Goal: Transaction & Acquisition: Purchase product/service

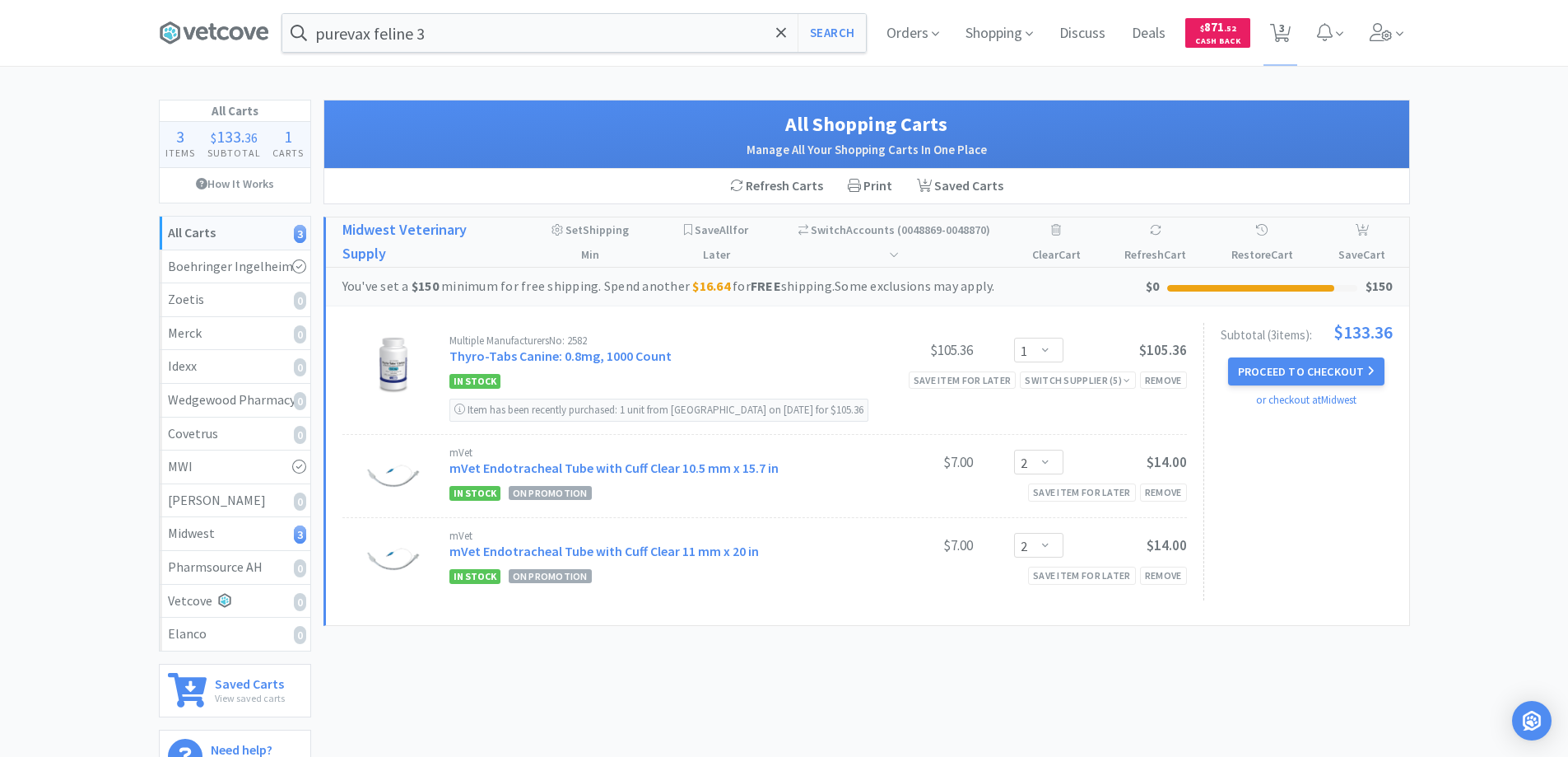
select select "1"
select select "2"
click at [778, 30] on icon at bounding box center [781, 32] width 10 height 10
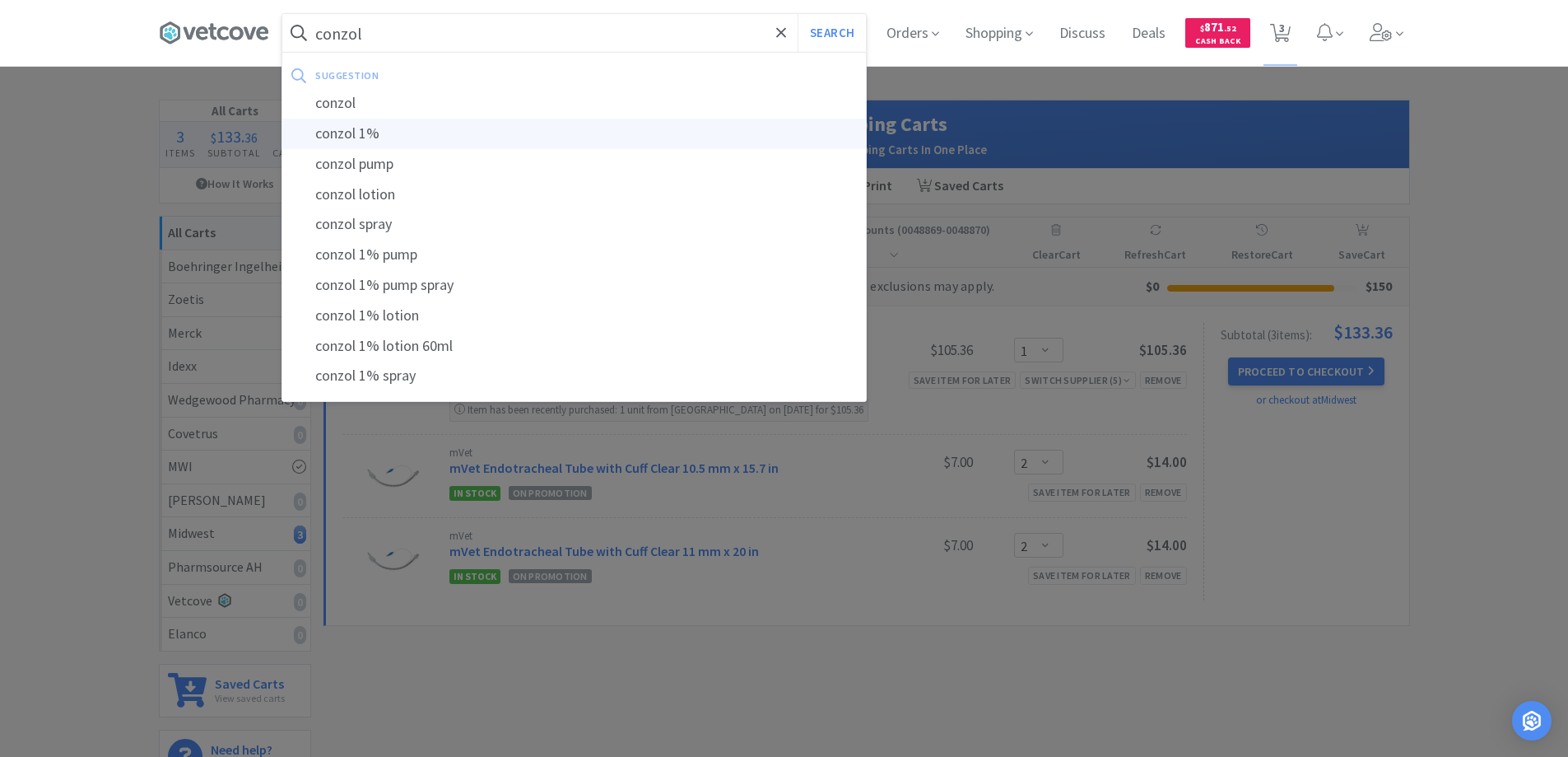
click at [328, 130] on div "conzol 1%" at bounding box center [574, 134] width 584 height 31
type input "conzol 1%"
select select "1"
select select "2"
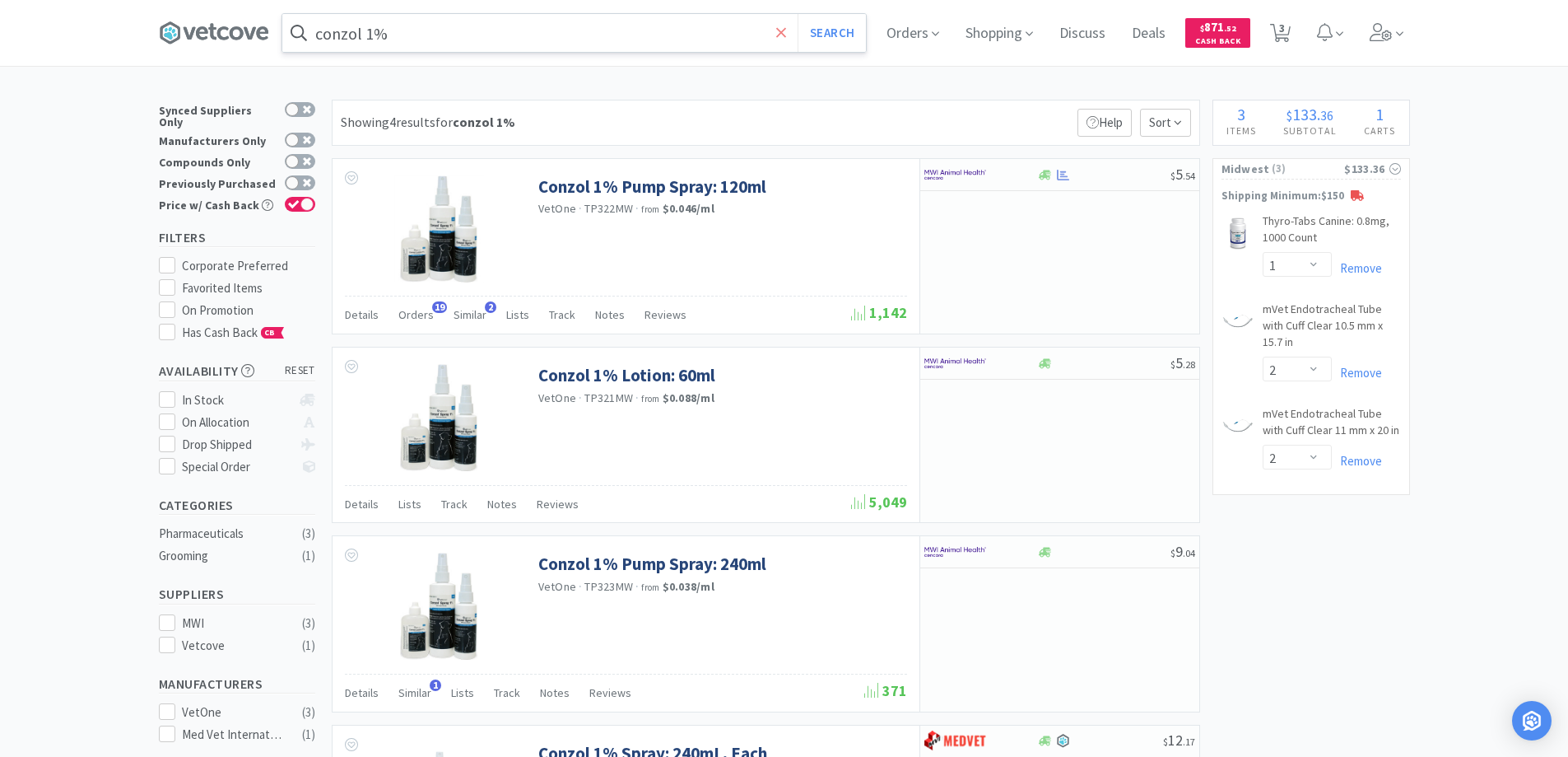
click at [787, 27] on icon at bounding box center [781, 32] width 11 height 16
click at [1285, 26] on span "3" at bounding box center [1282, 27] width 6 height 66
select select "1"
select select "2"
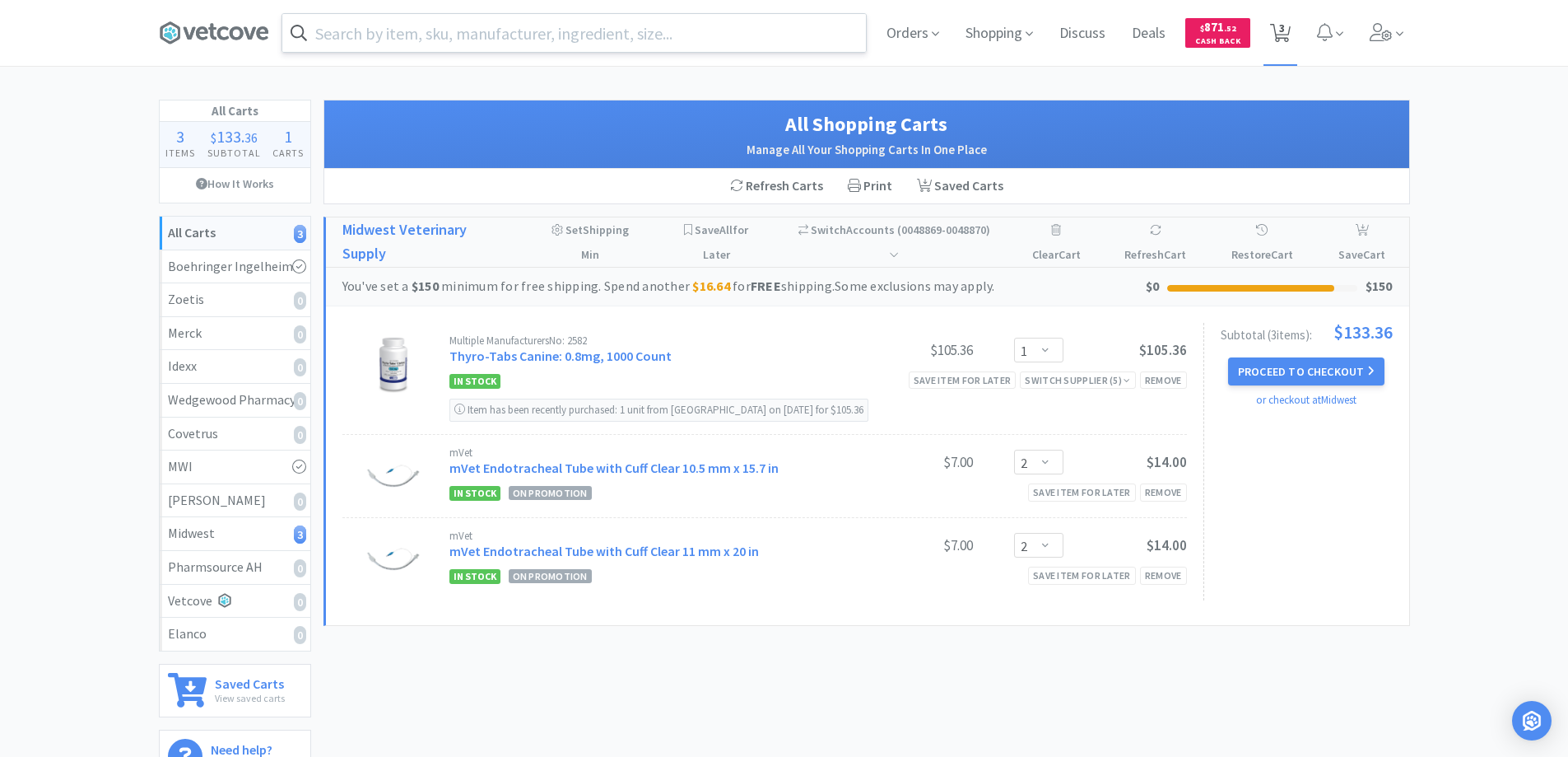
click at [1281, 34] on span "3" at bounding box center [1282, 27] width 6 height 66
click at [1280, 31] on span "3" at bounding box center [1282, 27] width 6 height 66
click at [1283, 26] on span "3" at bounding box center [1282, 27] width 6 height 66
click at [903, 33] on span "Orders" at bounding box center [912, 32] width 66 height 66
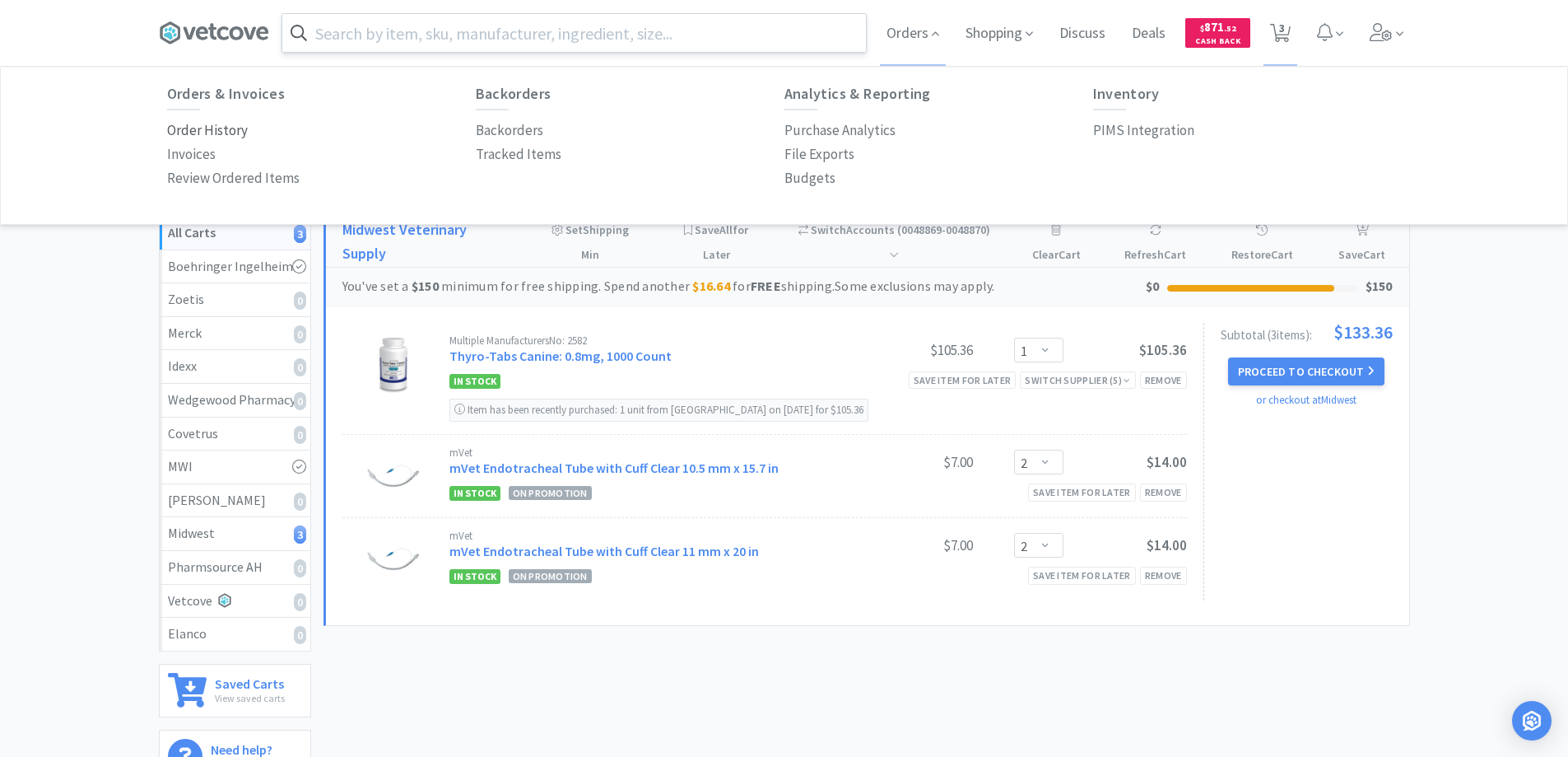
click at [221, 130] on p "Order History" at bounding box center [207, 130] width 81 height 22
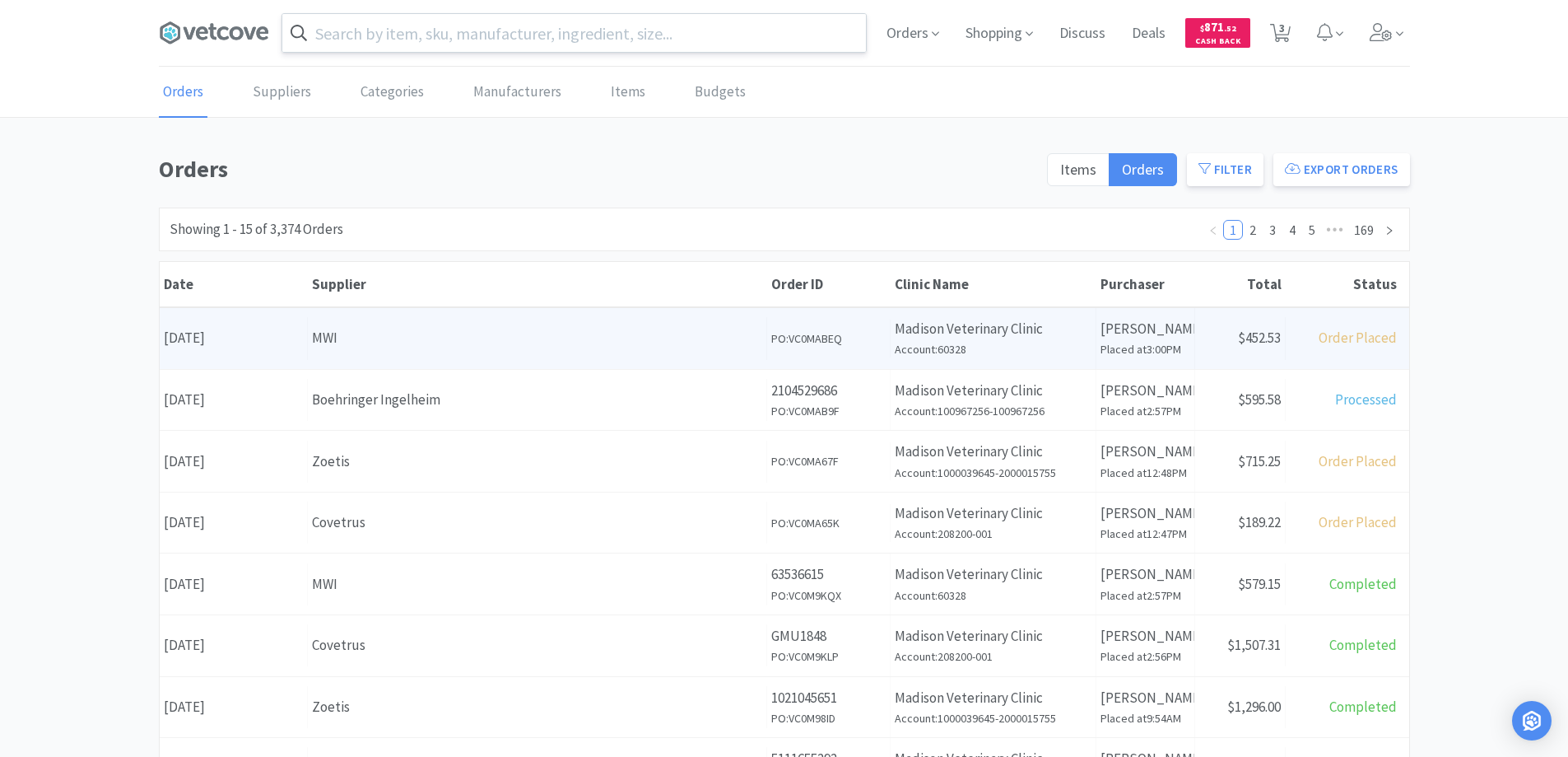
click at [503, 331] on div "MWI" at bounding box center [537, 338] width 450 height 22
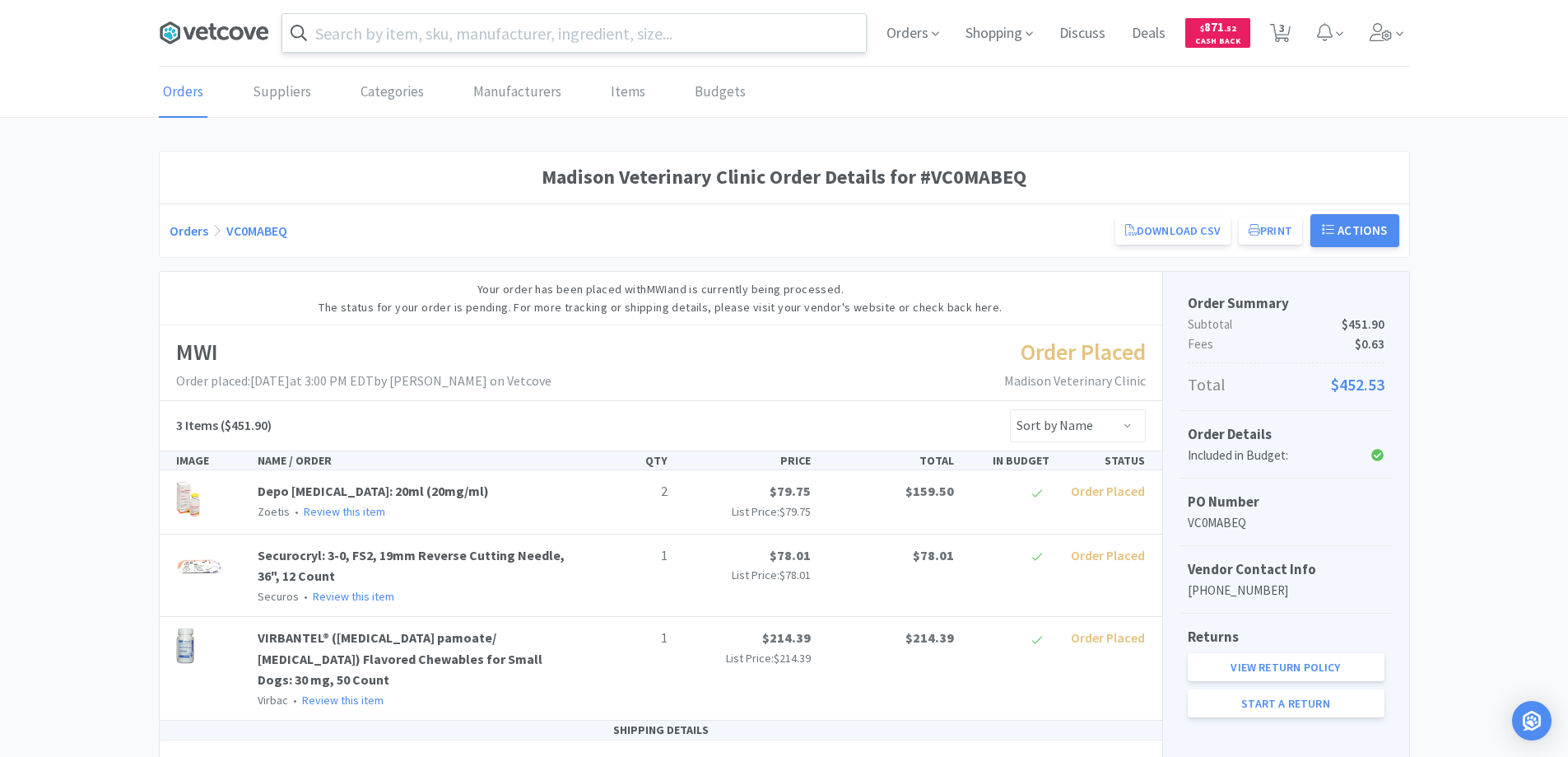
click at [232, 33] on icon at bounding box center [236, 32] width 14 height 13
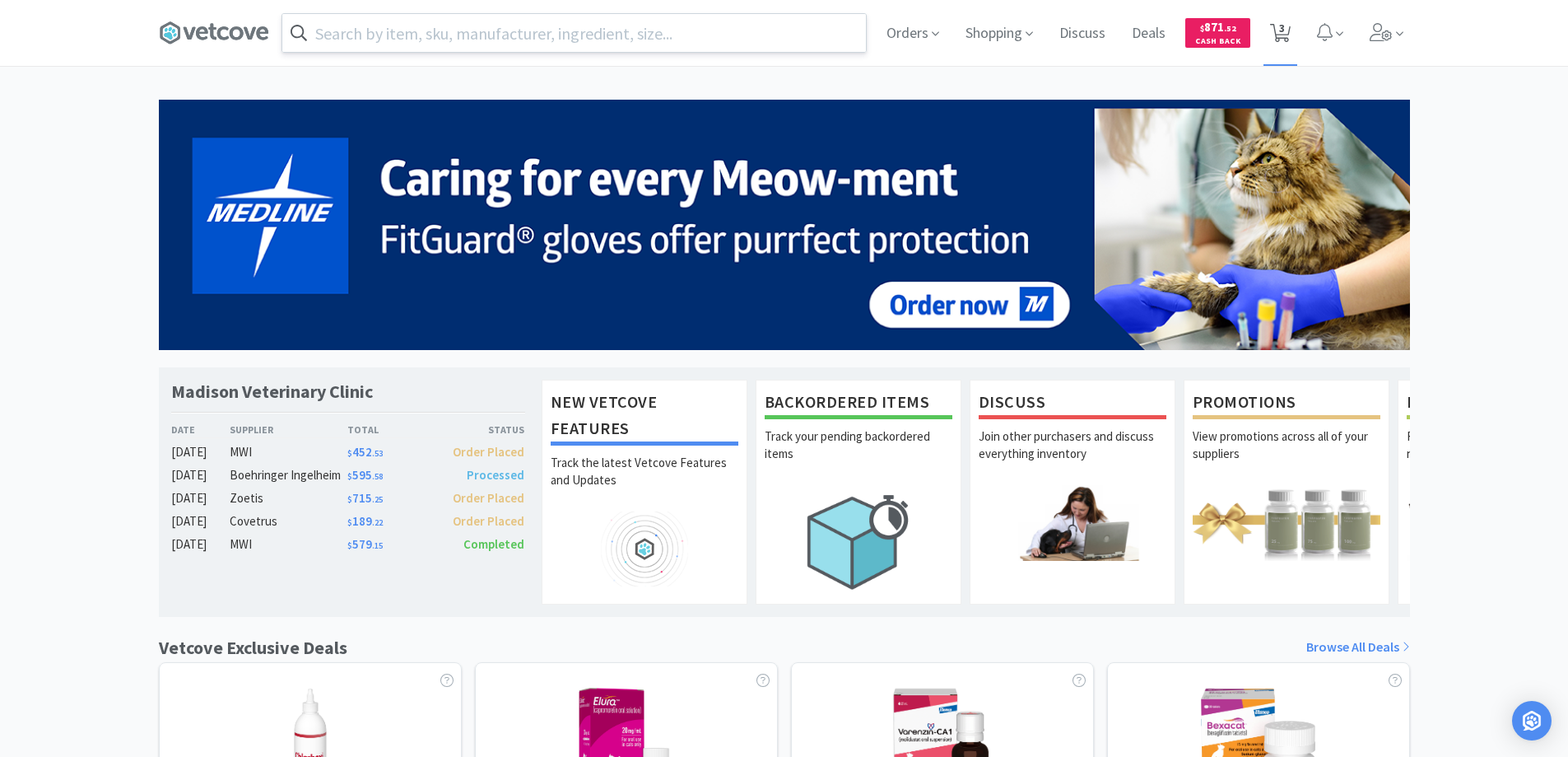
click at [1284, 29] on span "3" at bounding box center [1282, 27] width 6 height 66
select select "1"
select select "2"
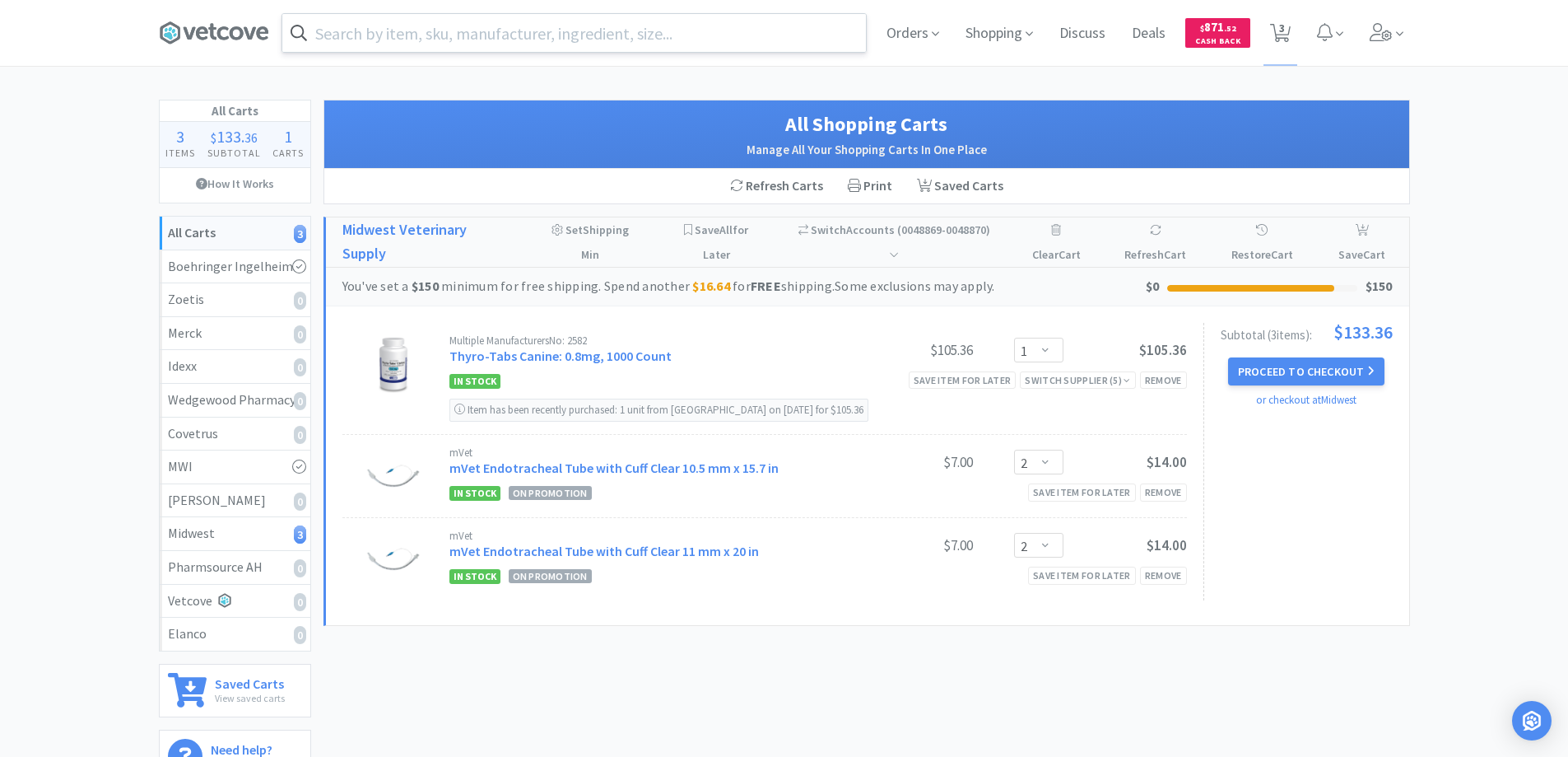
click at [420, 34] on input "text" at bounding box center [574, 32] width 584 height 38
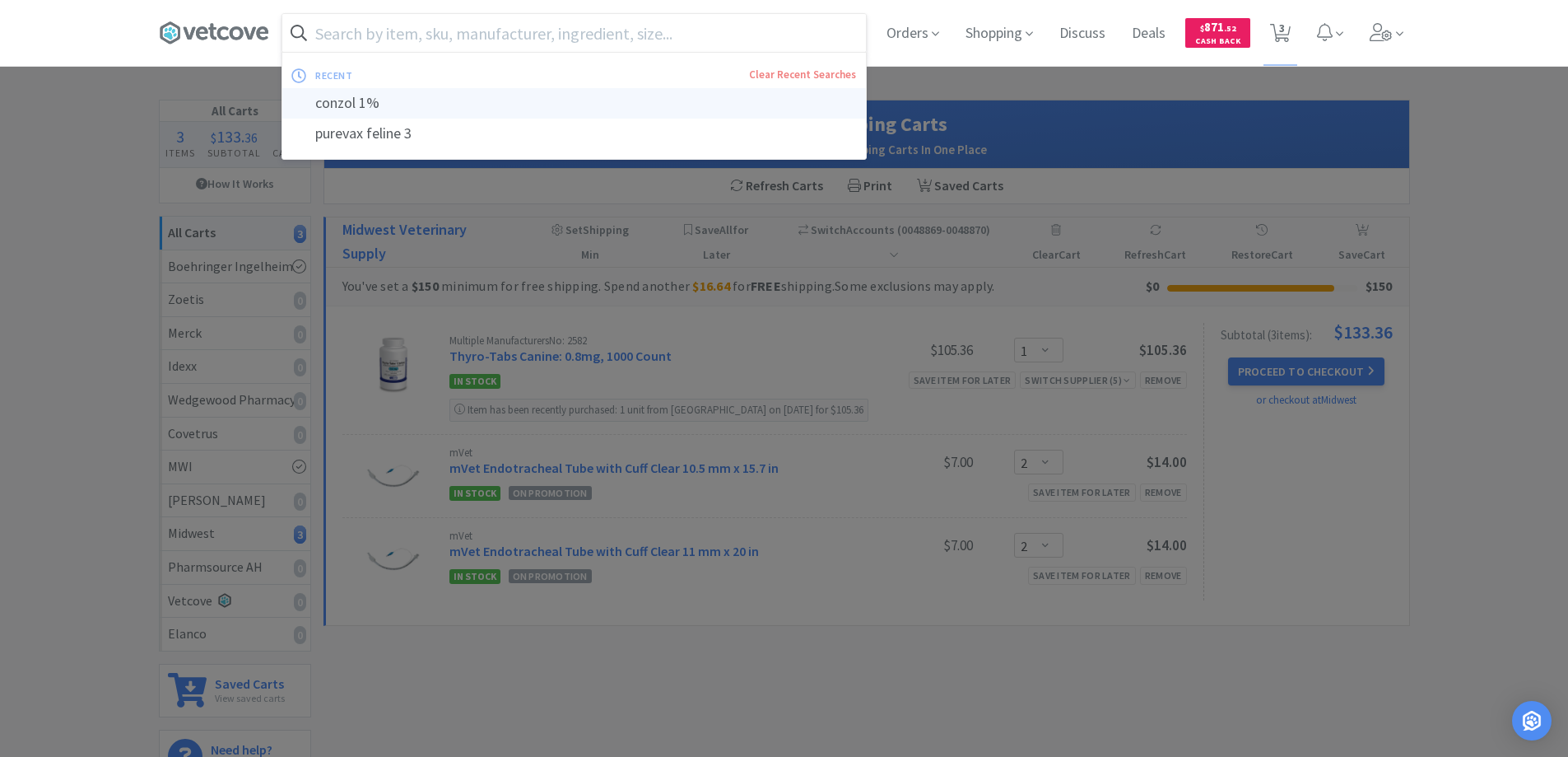
click at [343, 103] on div "conzol 1%" at bounding box center [574, 103] width 584 height 31
type input "conzol 1%"
select select "1"
select select "2"
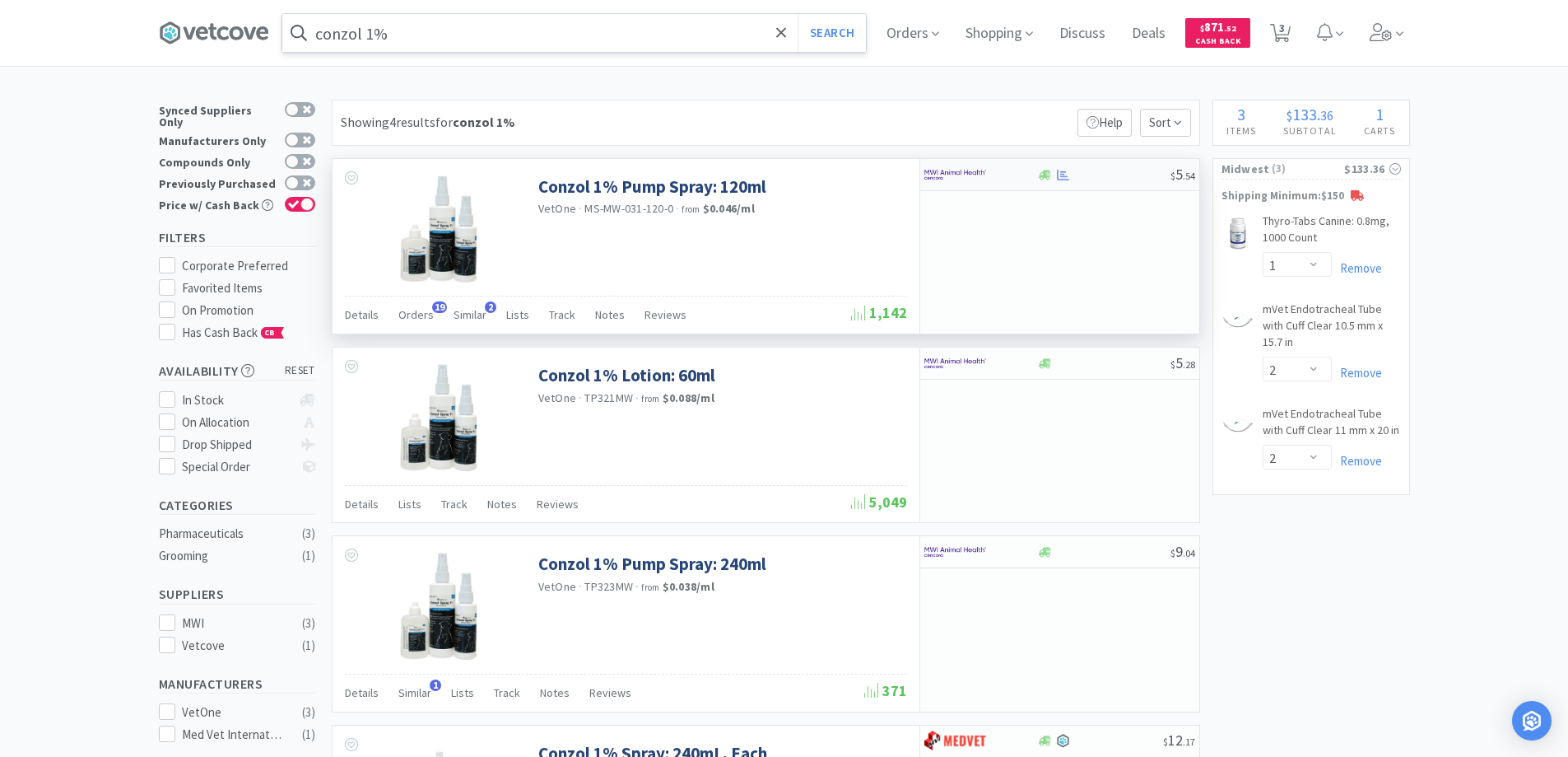
click at [1000, 175] on div at bounding box center [970, 174] width 90 height 28
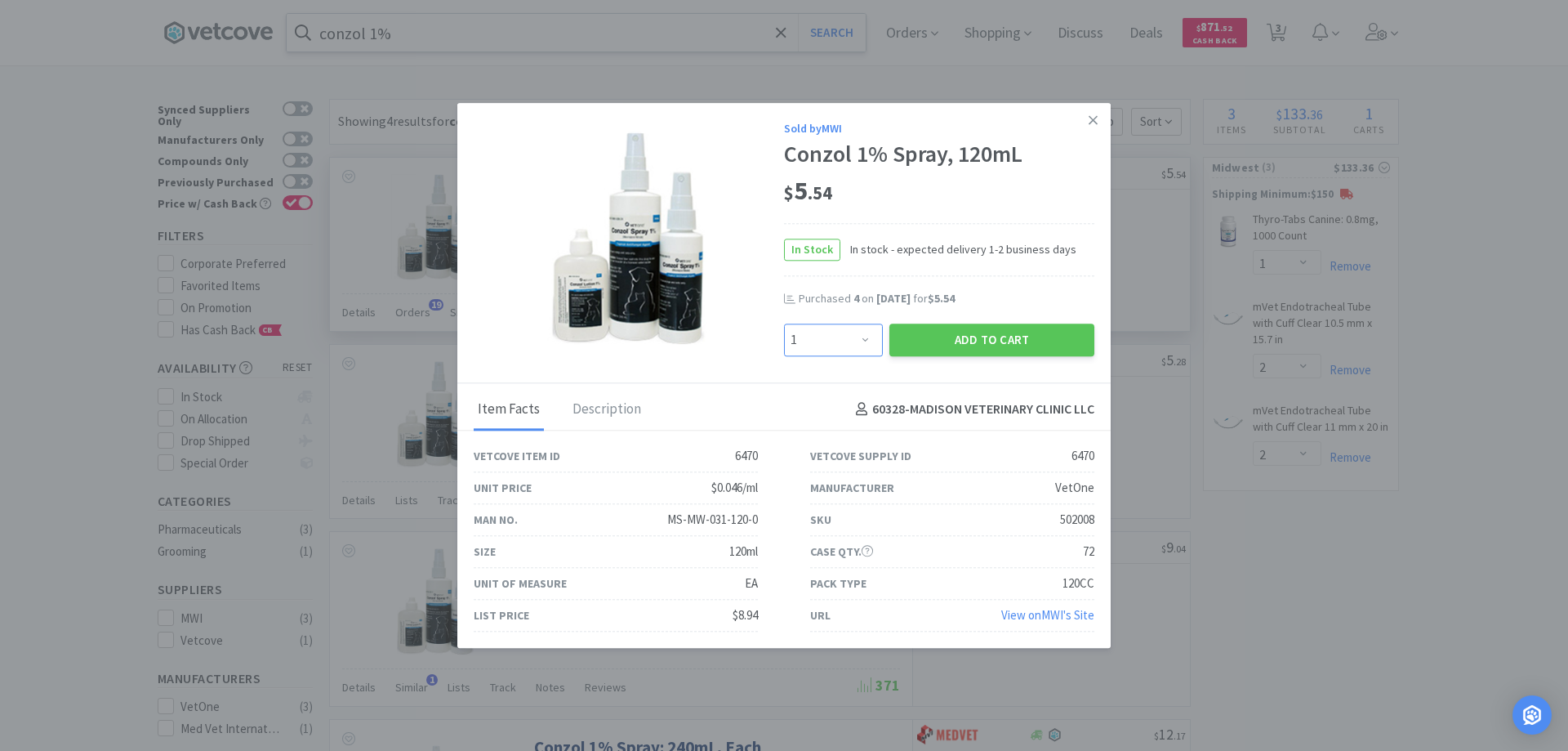
drag, startPoint x: 864, startPoint y: 341, endPoint x: 869, endPoint y: 326, distance: 15.8
click at [864, 341] on select "Enter Quantity 1 2 3 4 5 6 7 8 9 10 11 12 13 14 15 16 17 18 19 20 Enter Quantity" at bounding box center [833, 339] width 99 height 33
select select "4"
click at [784, 323] on select "Enter Quantity 1 2 3 4 5 6 7 8 9 10 11 12 13 14 15 16 17 18 19 20 Enter Quantity" at bounding box center [833, 339] width 99 height 33
click at [954, 336] on button "Add to Cart" at bounding box center [992, 339] width 205 height 33
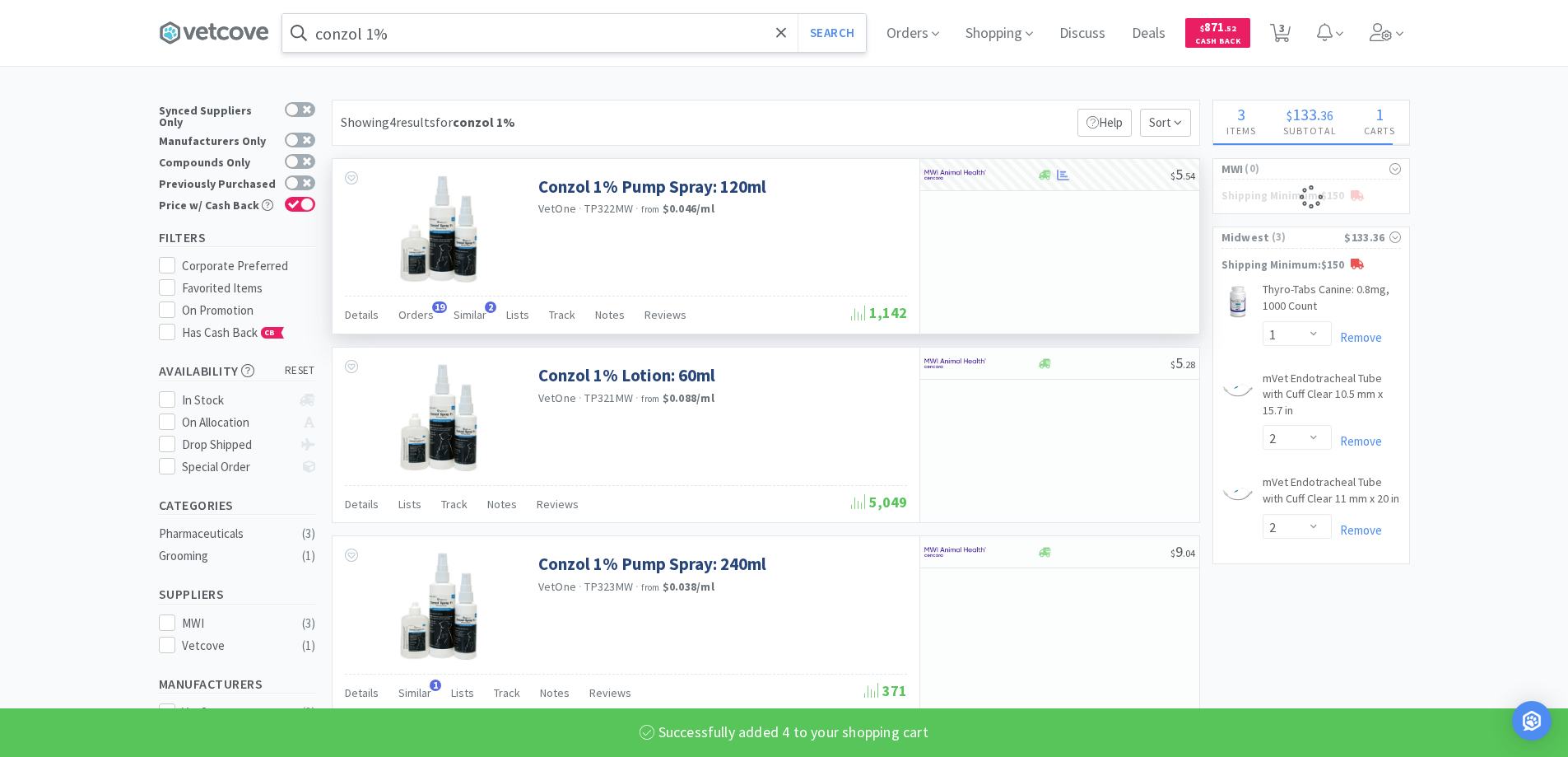
select select "4"
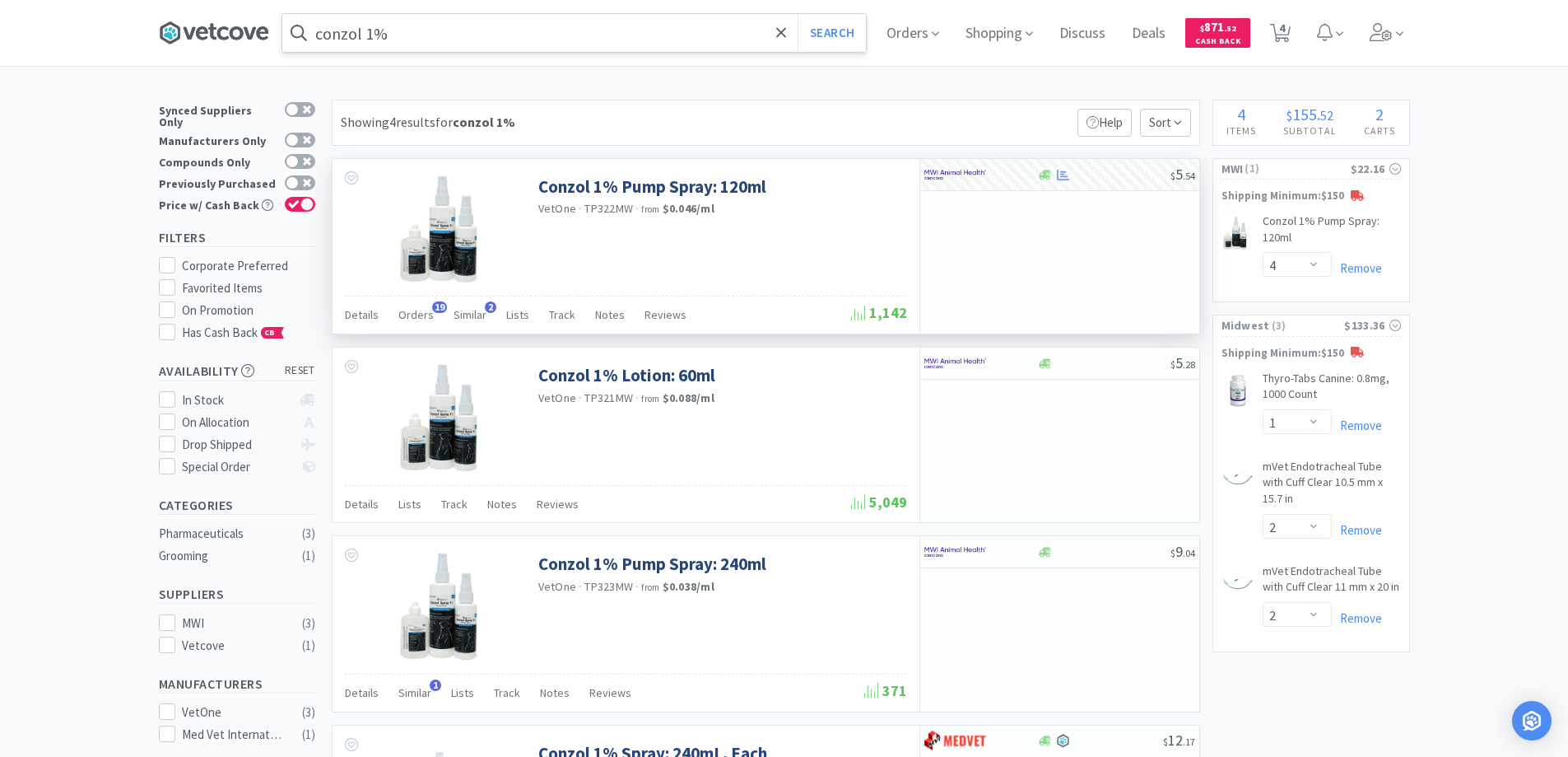
click at [233, 35] on icon at bounding box center [213, 32] width 110 height 25
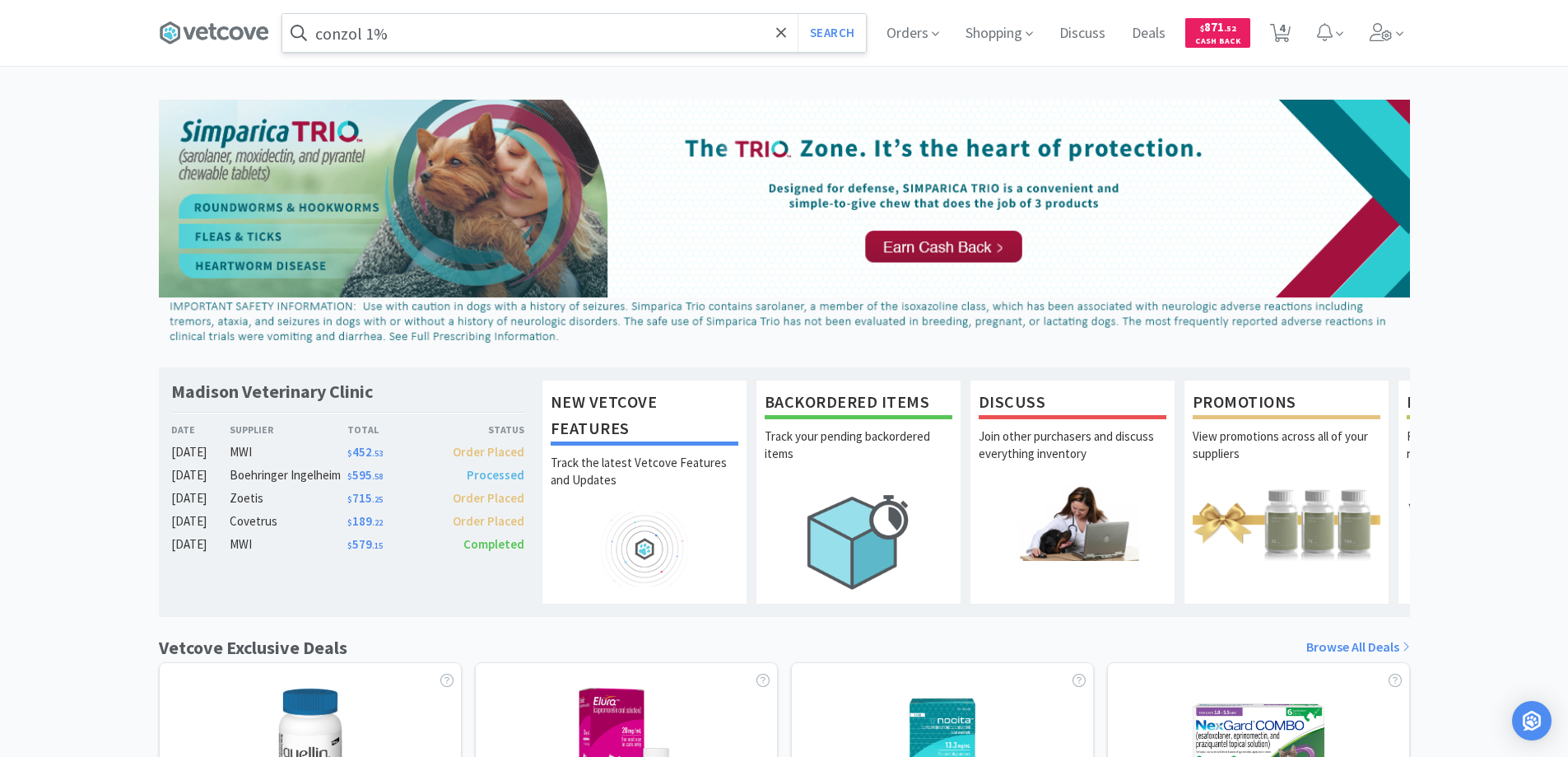
drag, startPoint x: 781, startPoint y: 30, endPoint x: 758, endPoint y: 38, distance: 24.4
click at [780, 30] on icon at bounding box center [781, 32] width 11 height 16
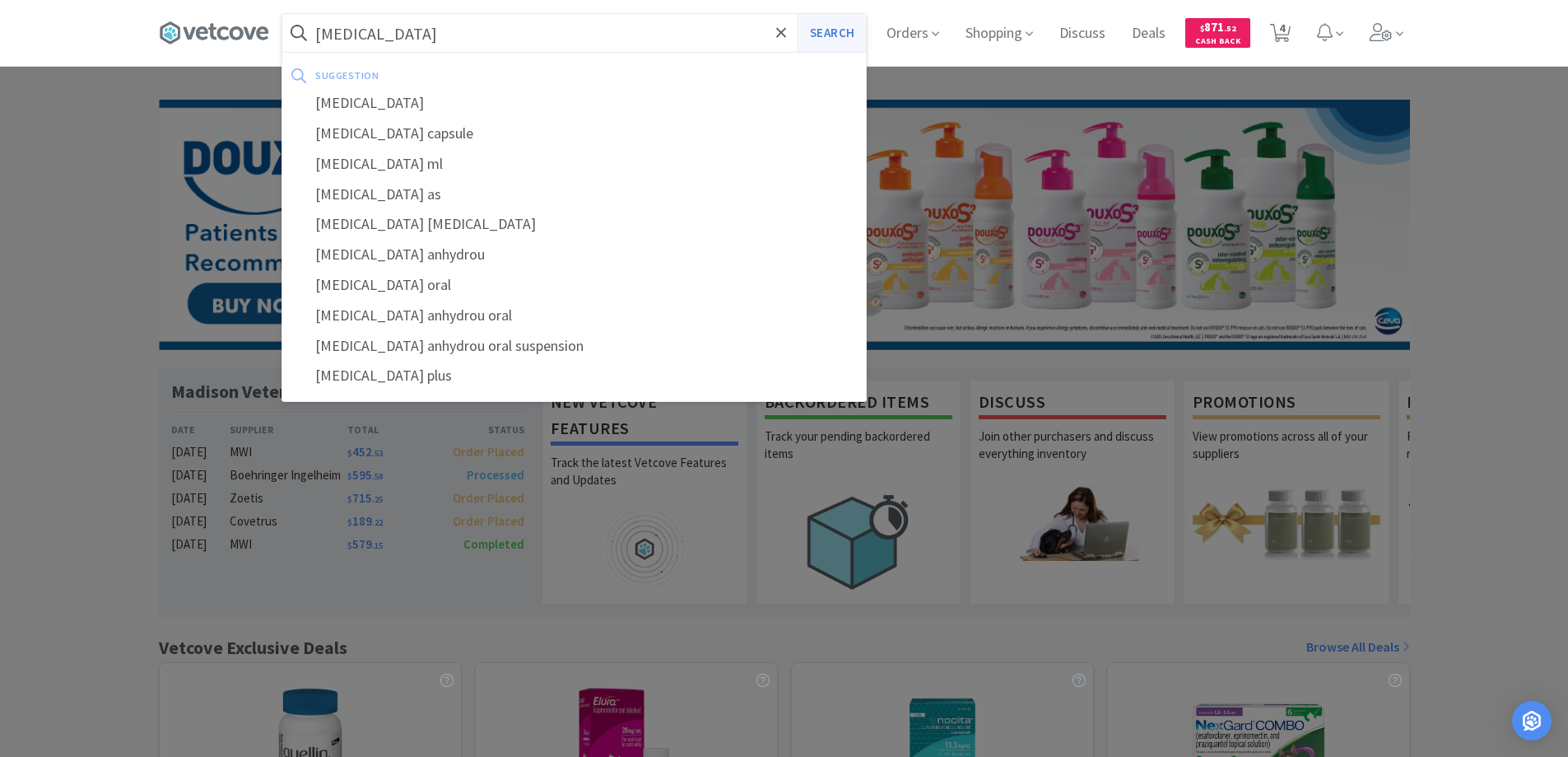
type input "[MEDICAL_DATA]"
click at [819, 28] on button "Search" at bounding box center [832, 32] width 68 height 38
select select "4"
select select "1"
select select "2"
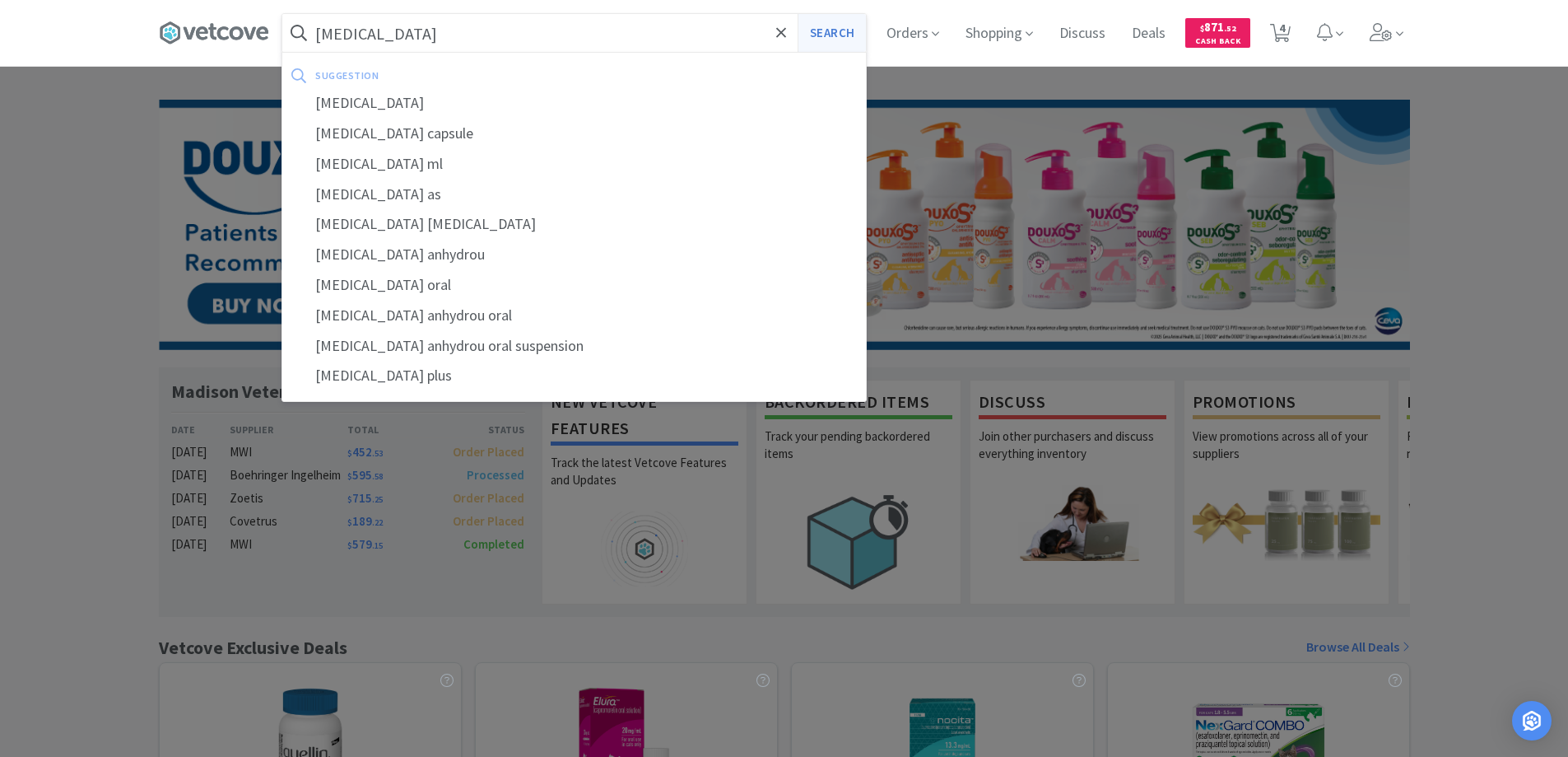
select select "2"
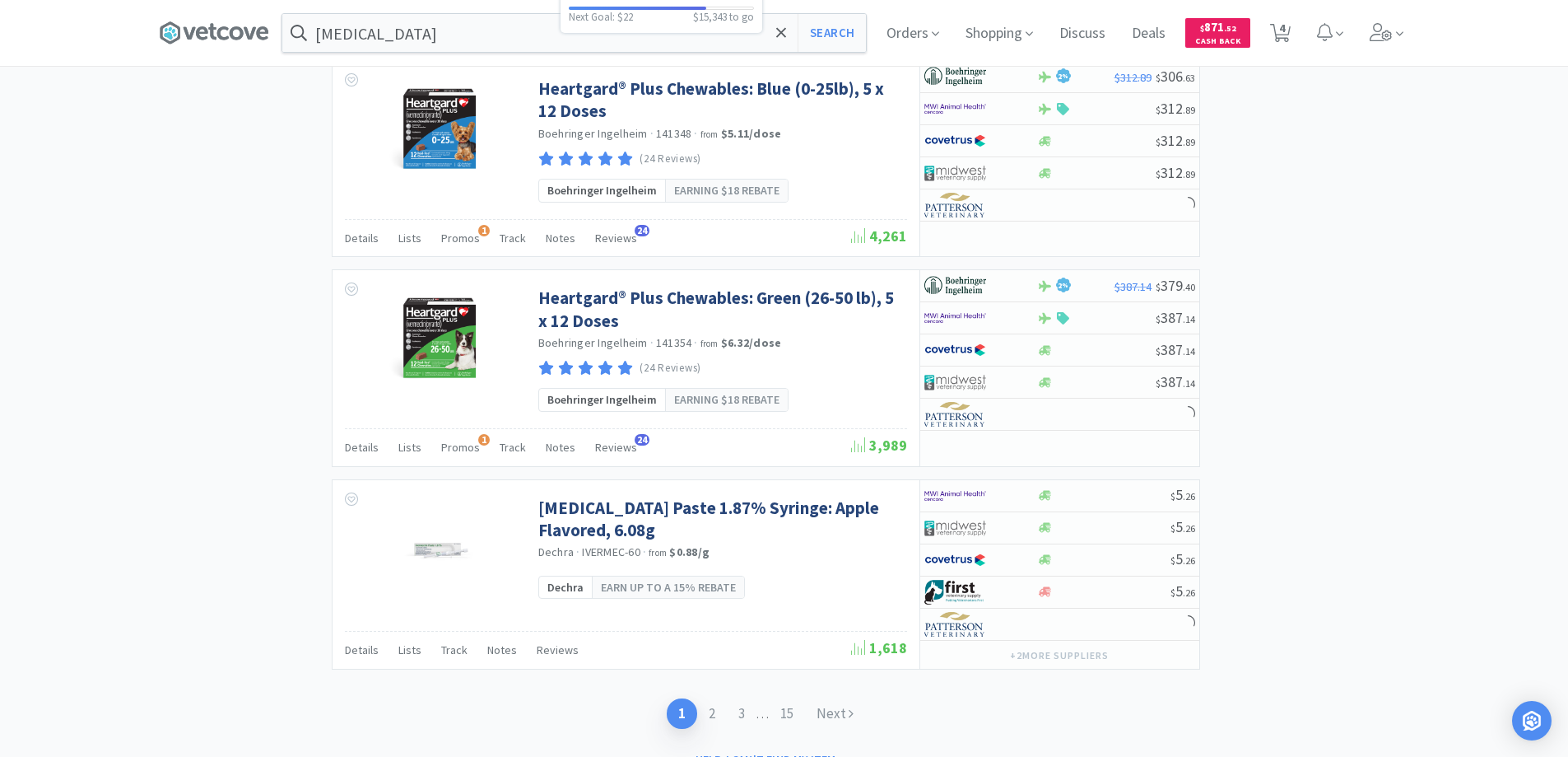
scroll to position [2538, 0]
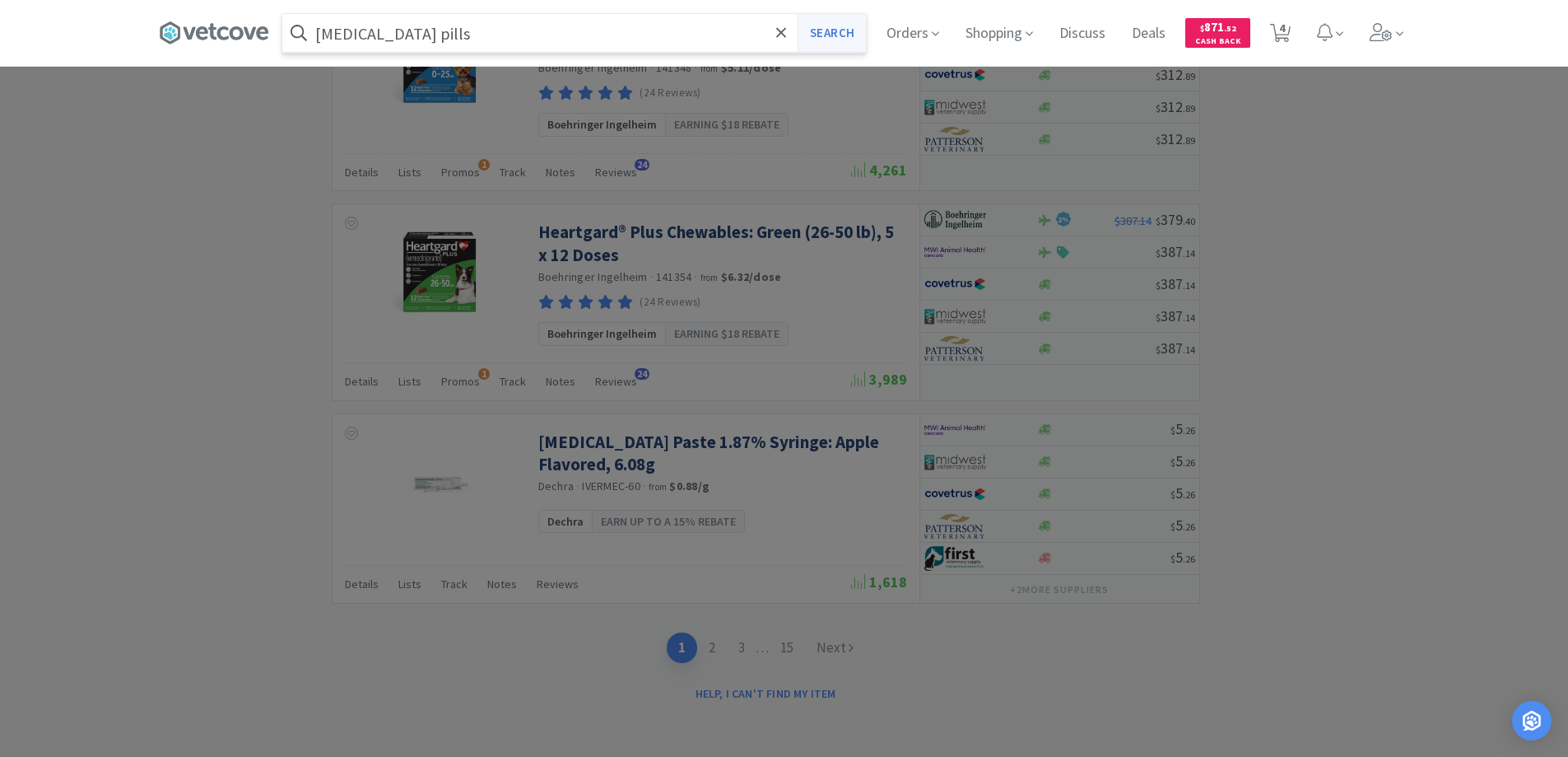
type input "[MEDICAL_DATA] pills"
click at [839, 31] on button "Search" at bounding box center [832, 32] width 68 height 38
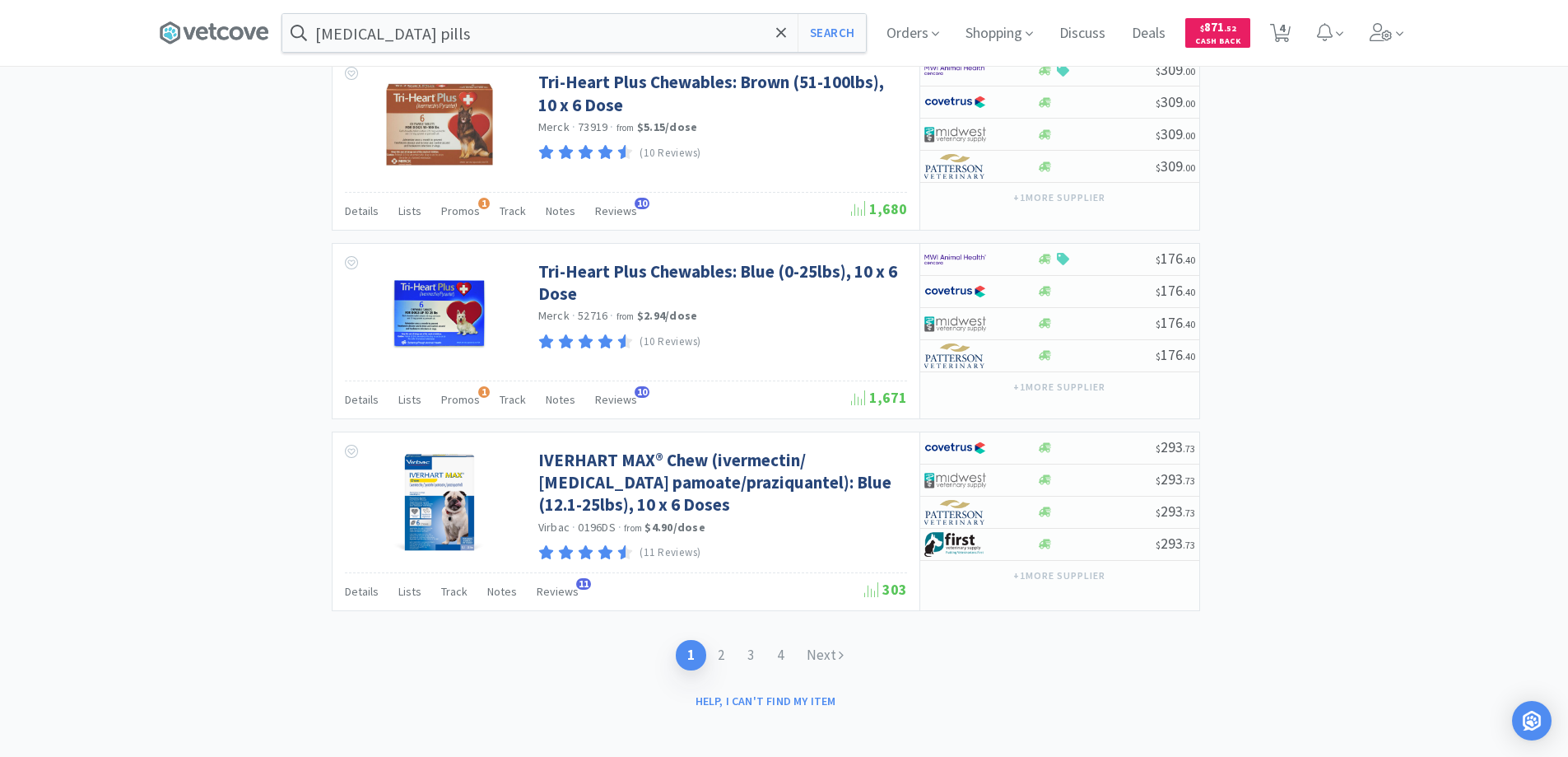
scroll to position [2513, 0]
click at [722, 644] on link "2" at bounding box center [721, 654] width 30 height 31
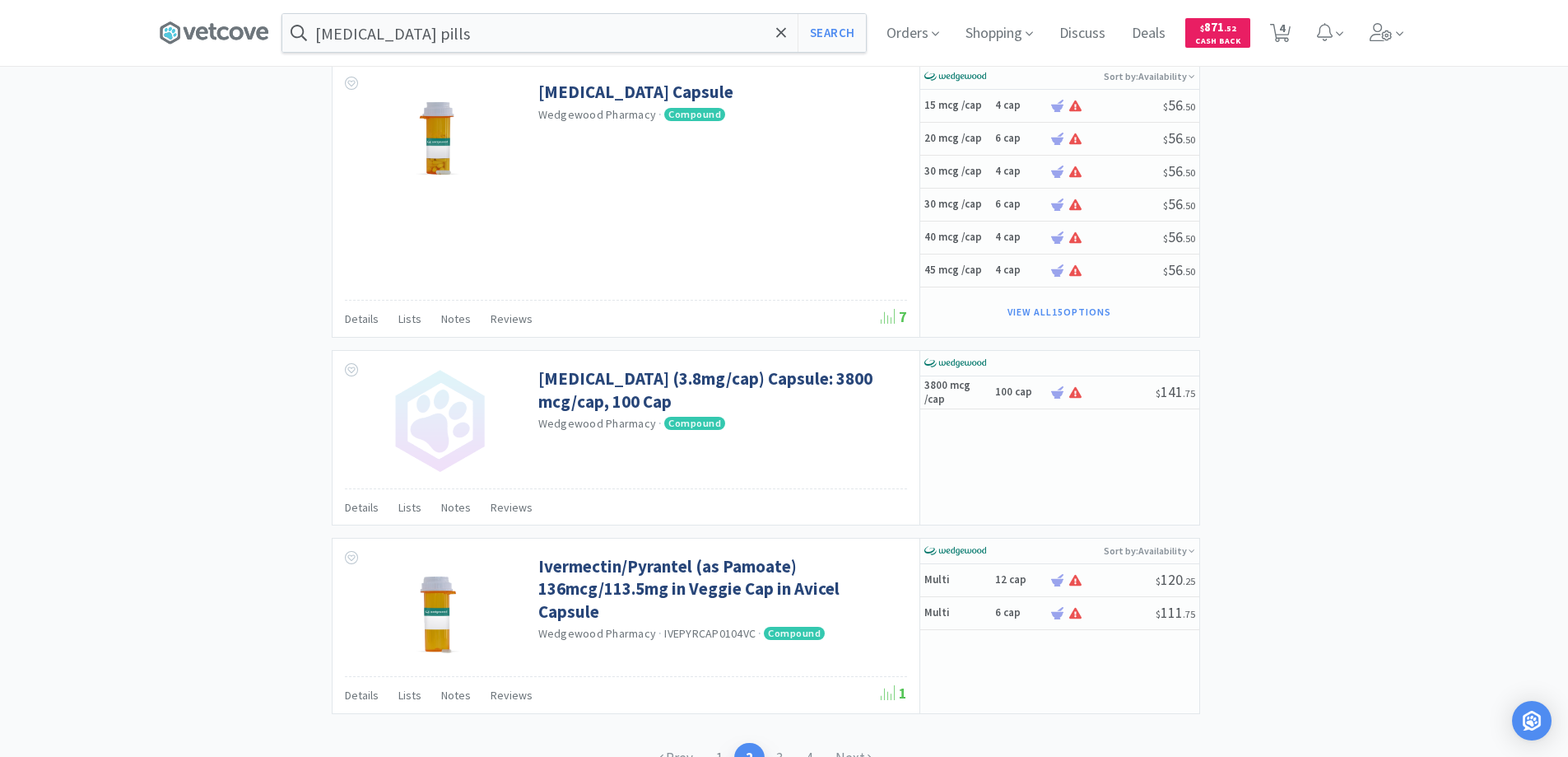
scroll to position [2388, 0]
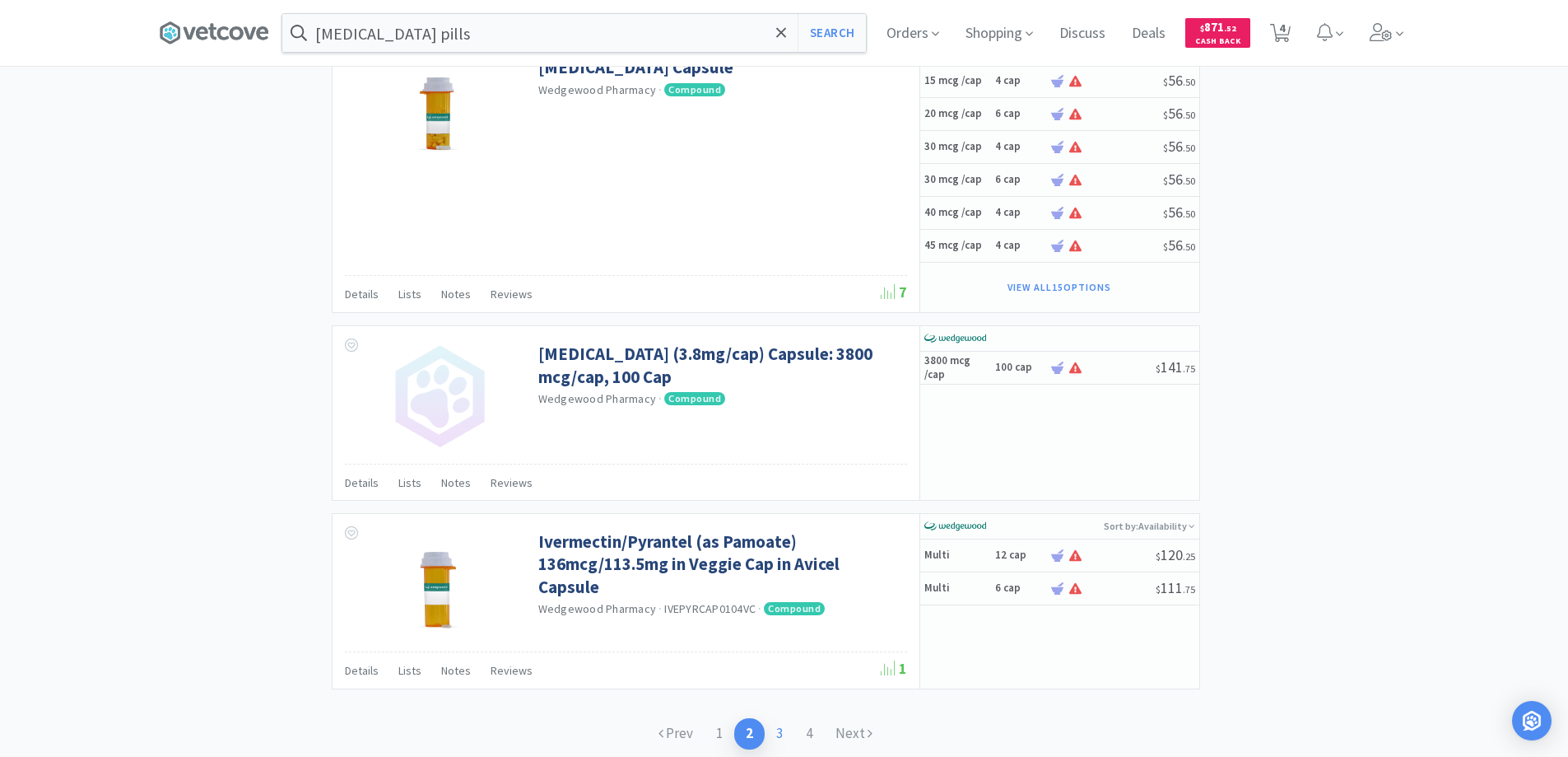
click at [781, 730] on link "3" at bounding box center [779, 733] width 30 height 31
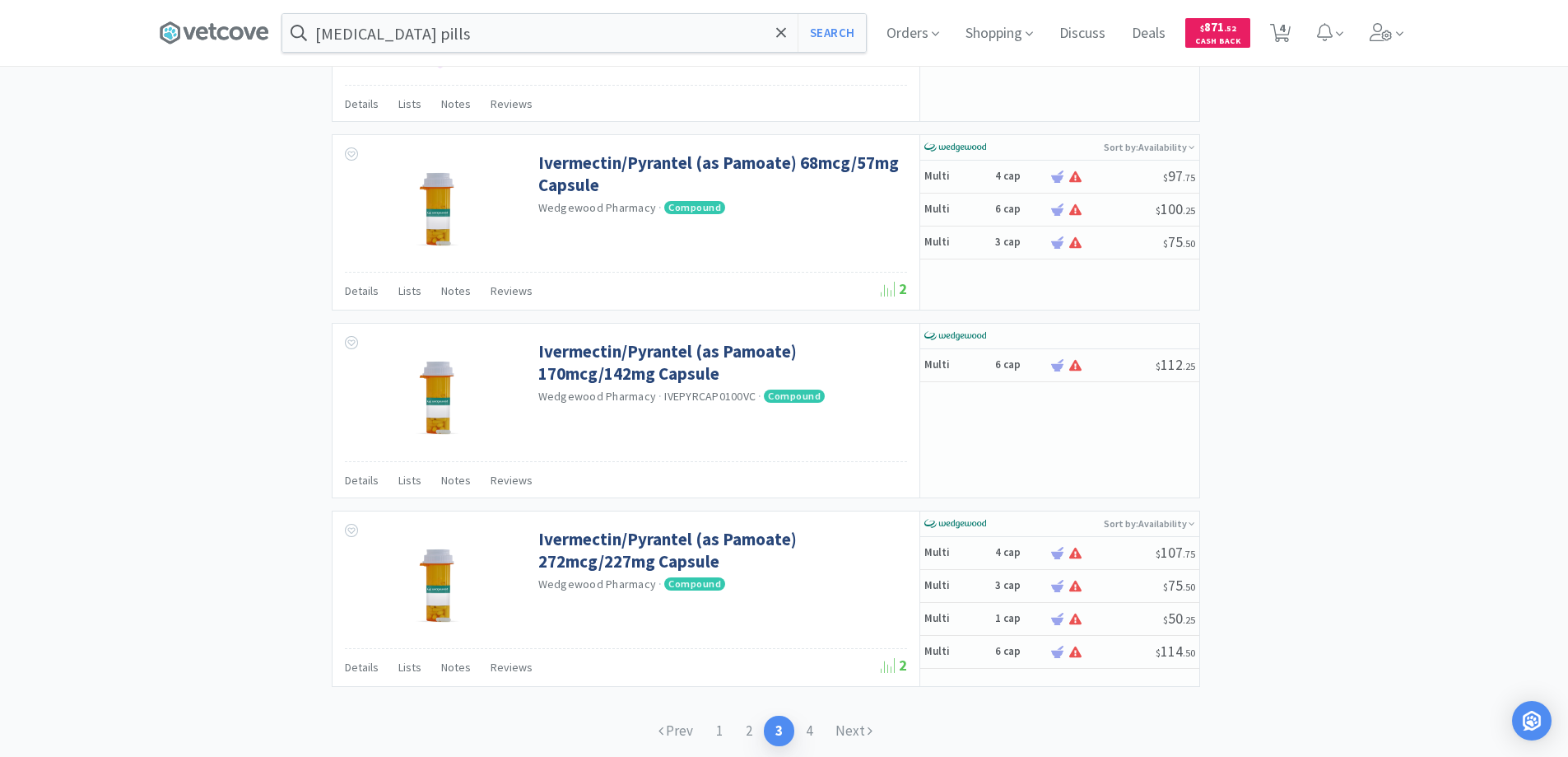
scroll to position [2458, 0]
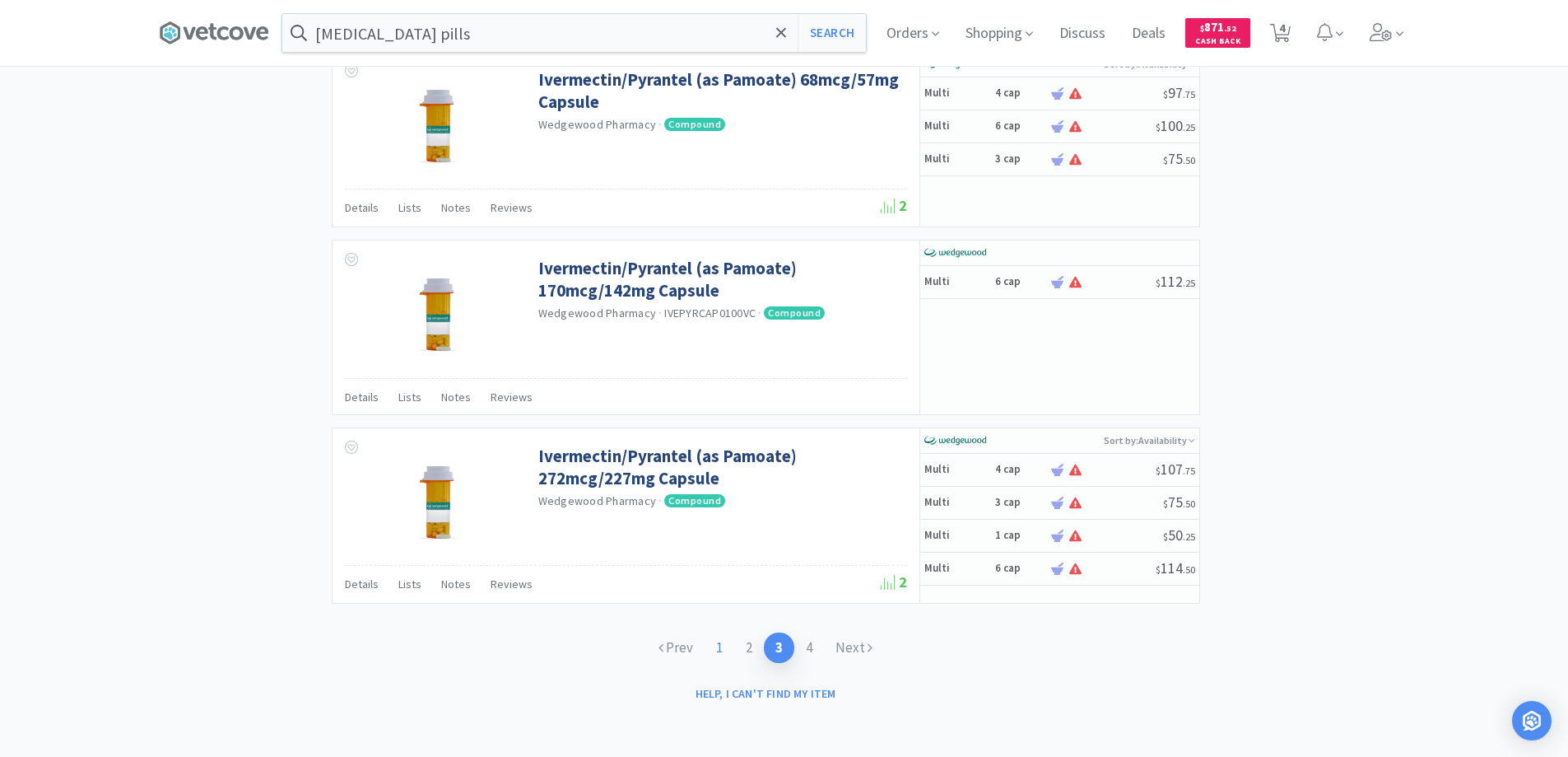
click at [718, 646] on link "1" at bounding box center [719, 648] width 30 height 31
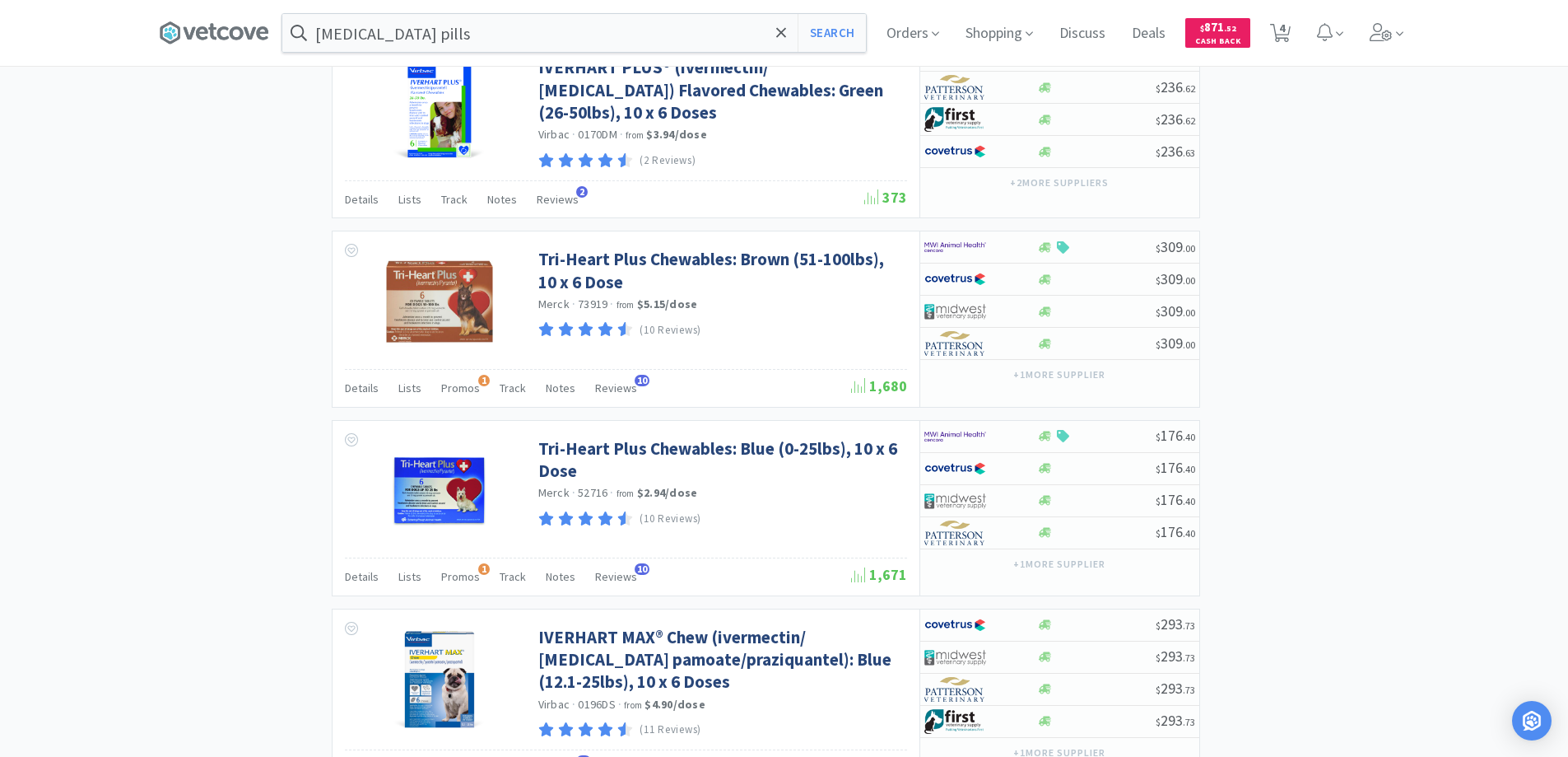
scroll to position [2513, 0]
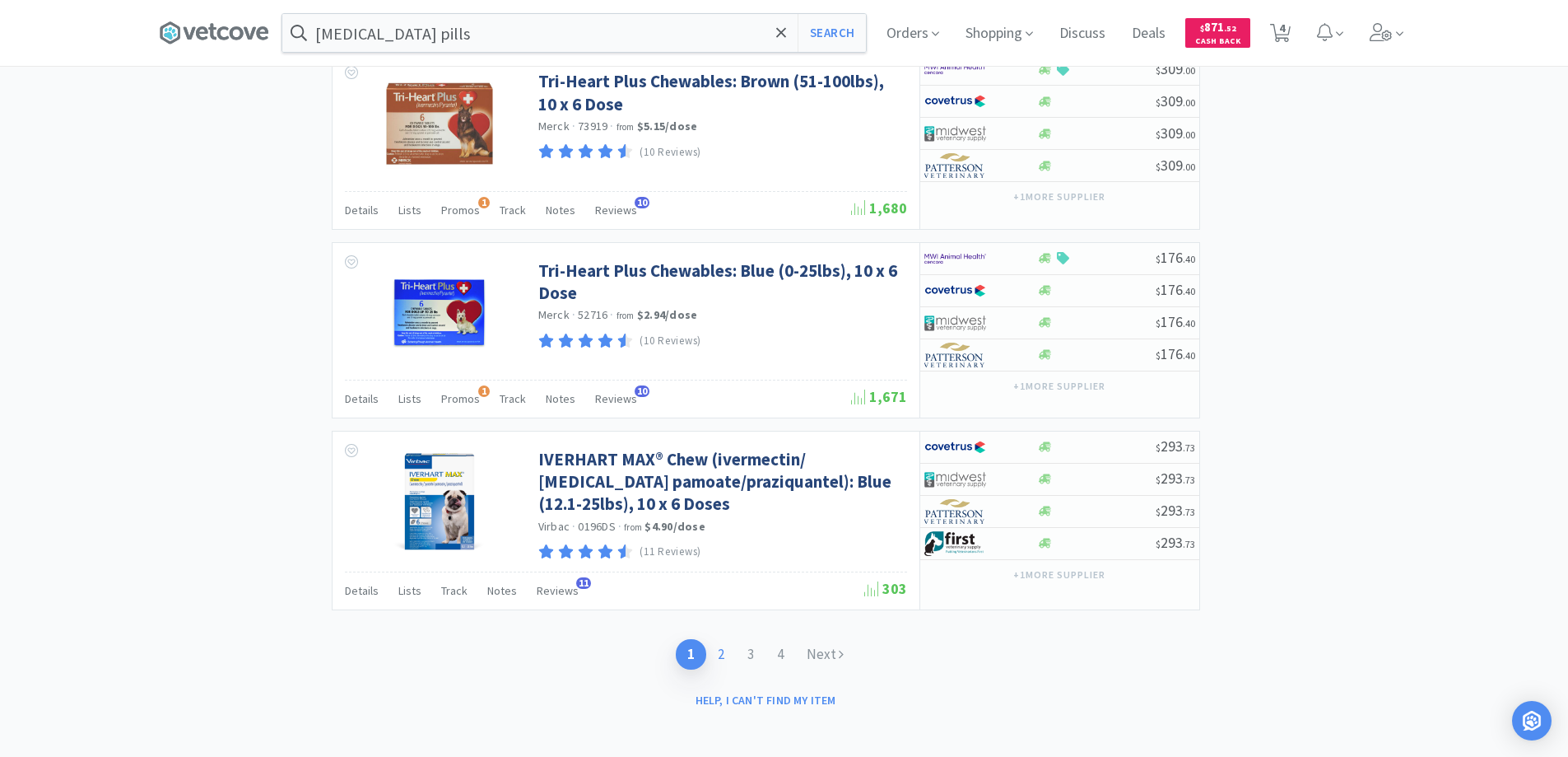
click at [721, 645] on link "2" at bounding box center [721, 654] width 30 height 31
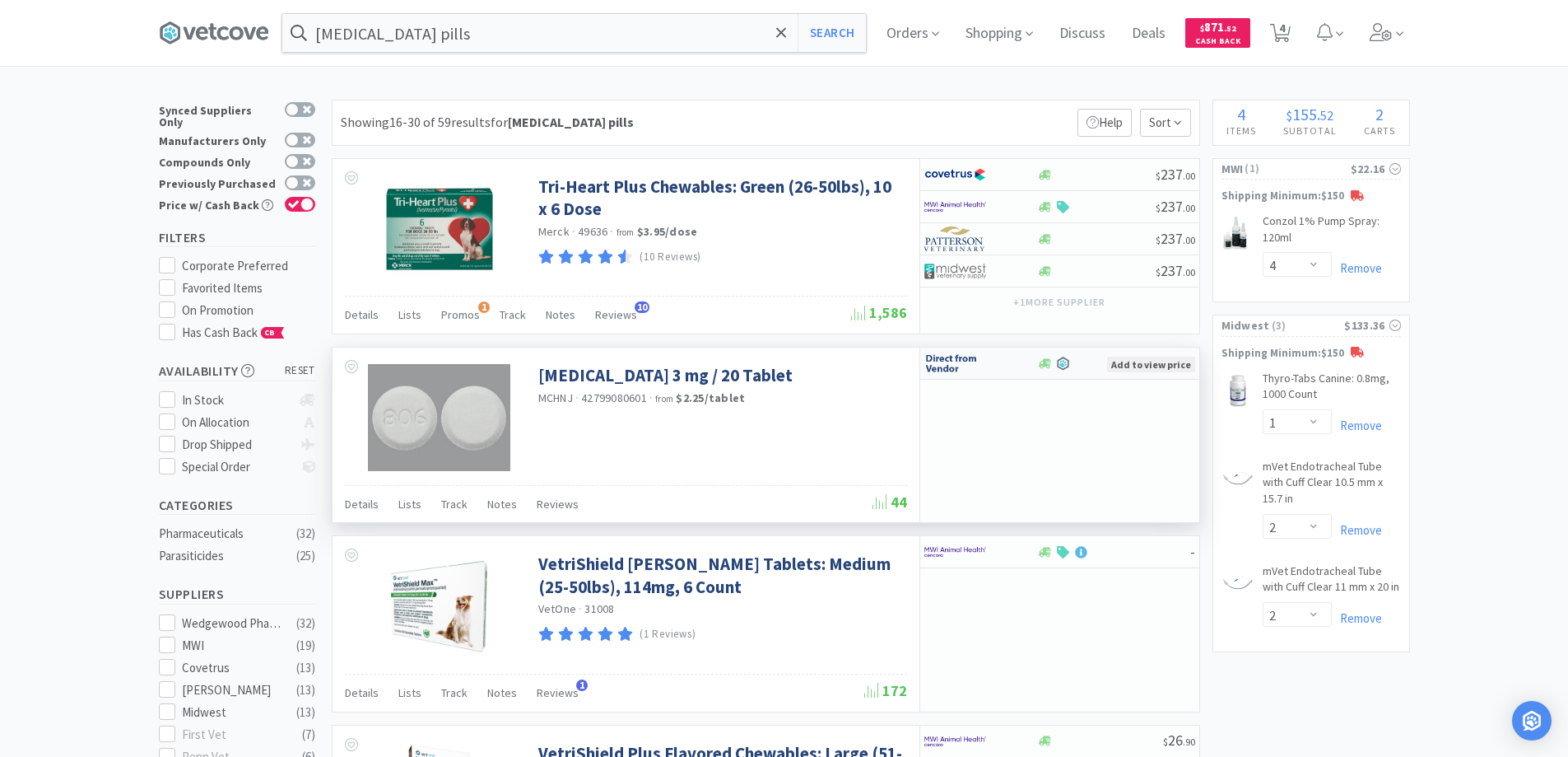
click at [985, 366] on img at bounding box center [955, 362] width 61 height 25
select select "1"
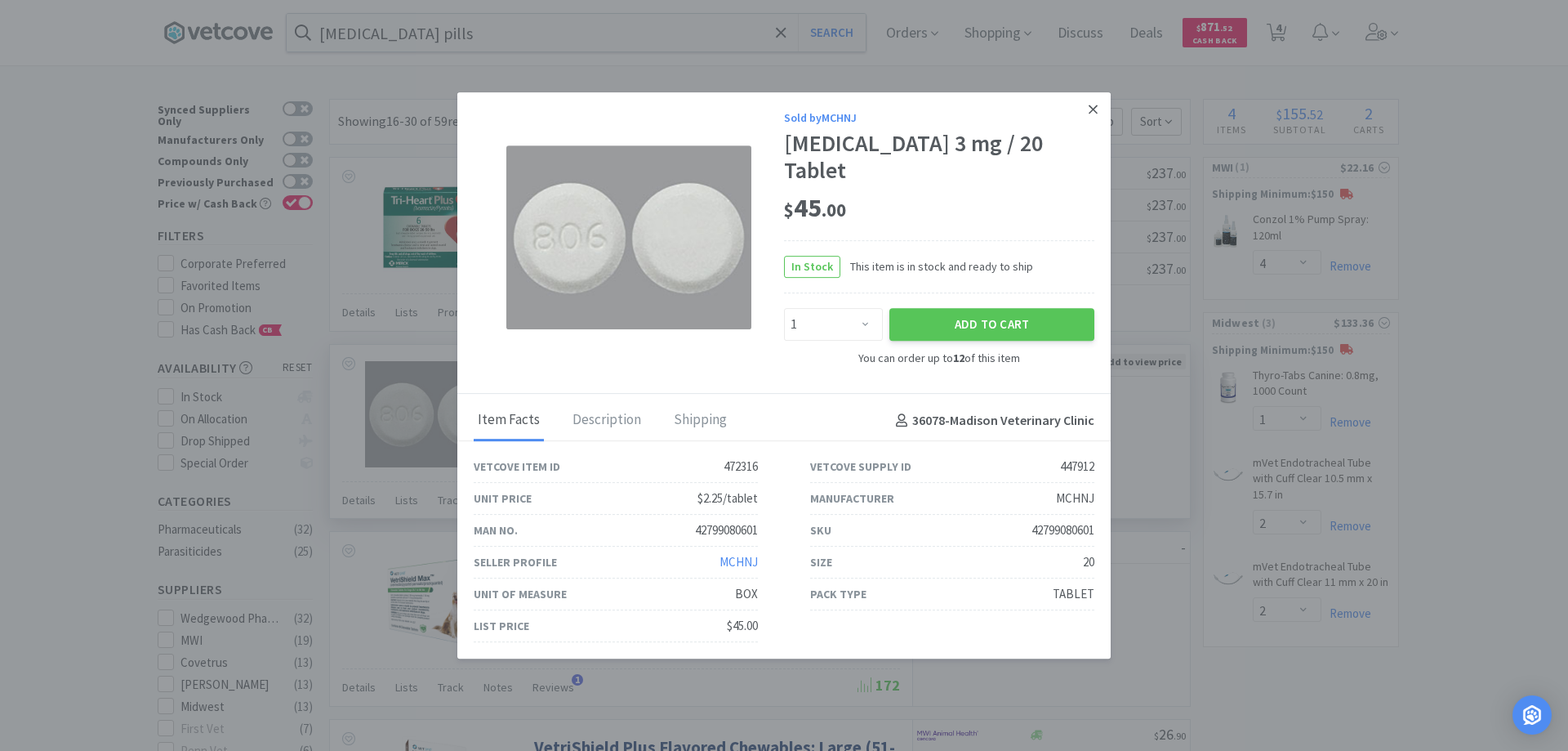
click at [1094, 117] on icon at bounding box center [1093, 109] width 9 height 14
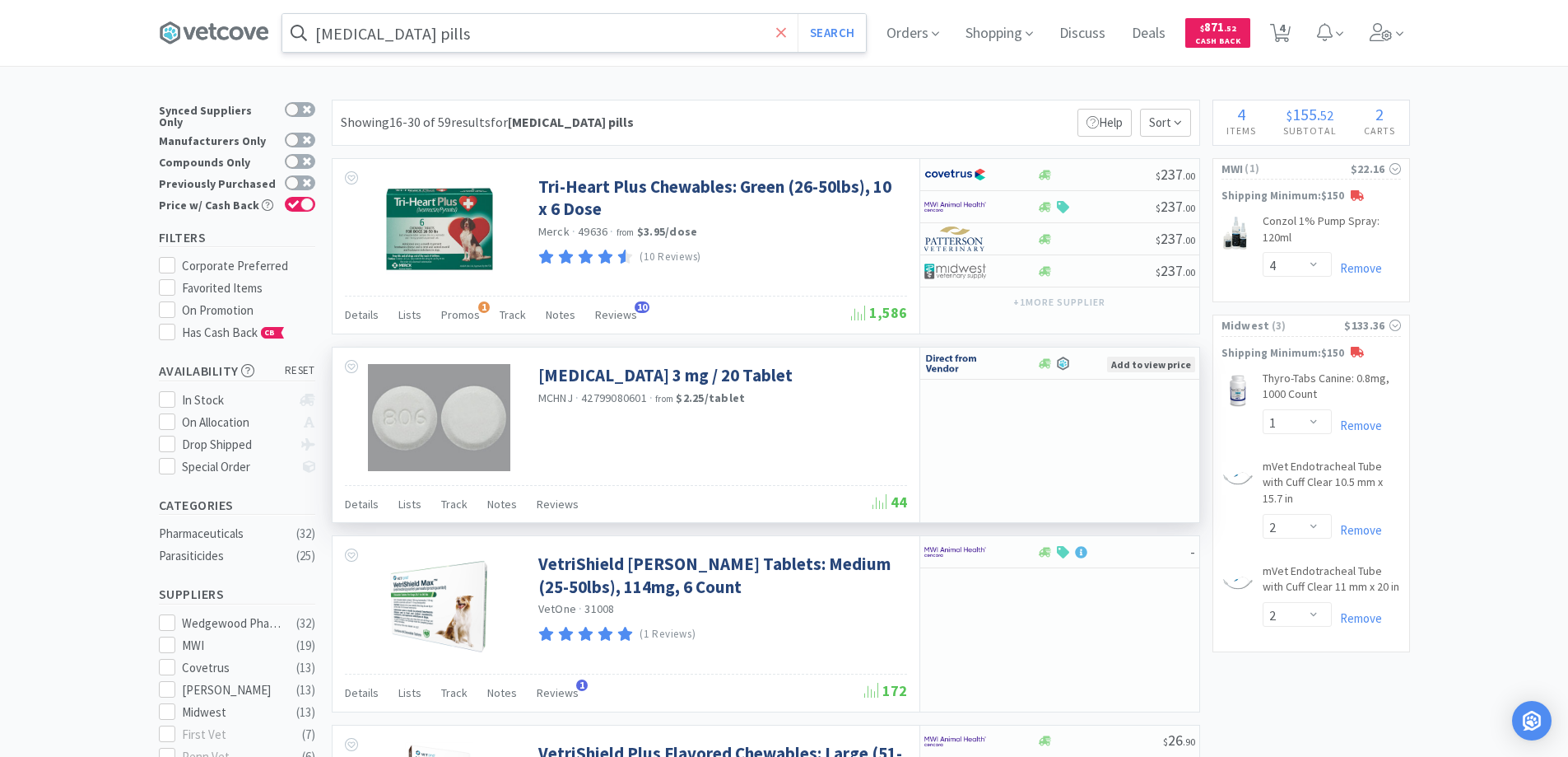
click at [785, 30] on icon at bounding box center [781, 32] width 11 height 16
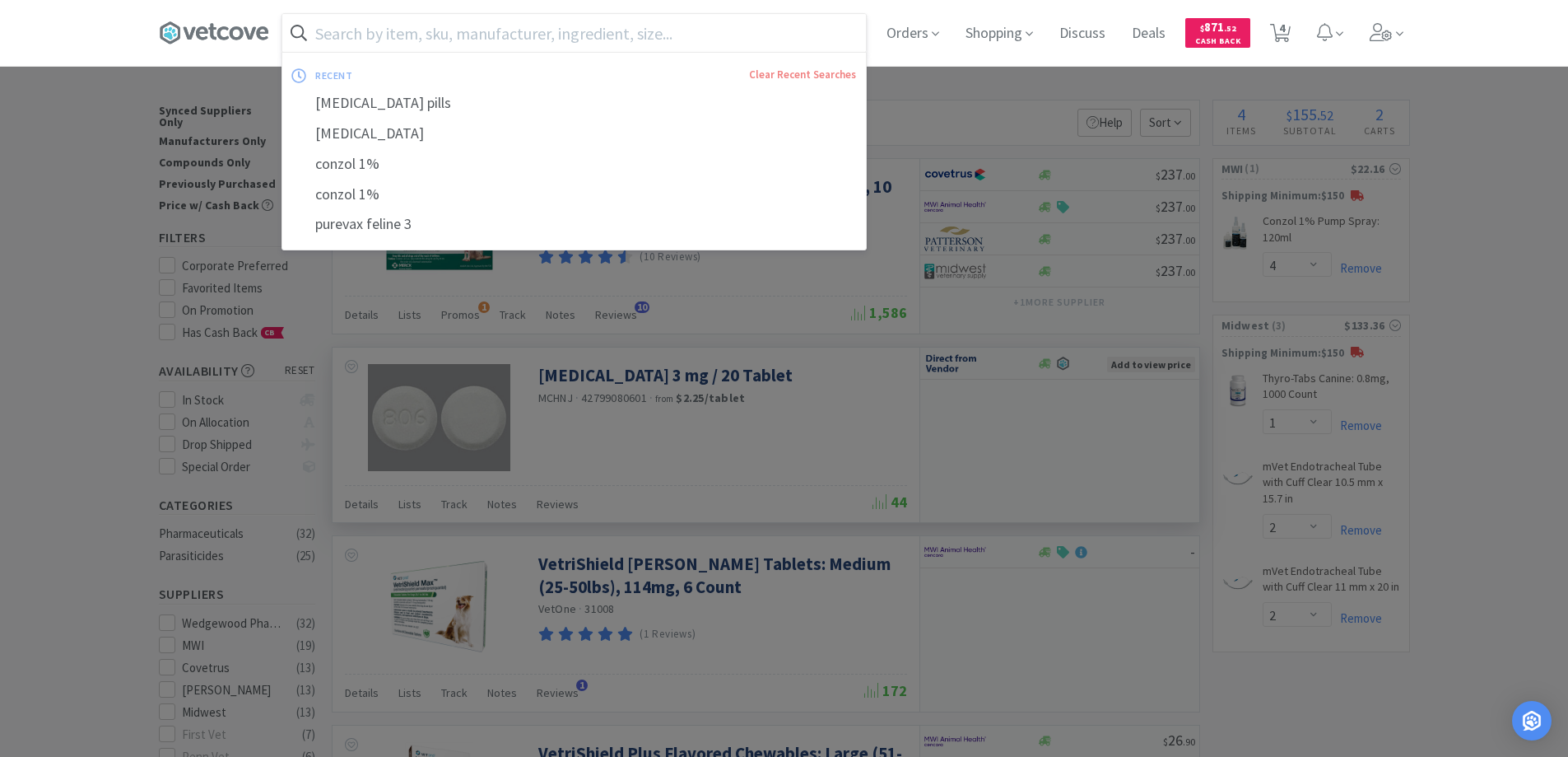
click at [108, 156] on div at bounding box center [784, 378] width 1568 height 757
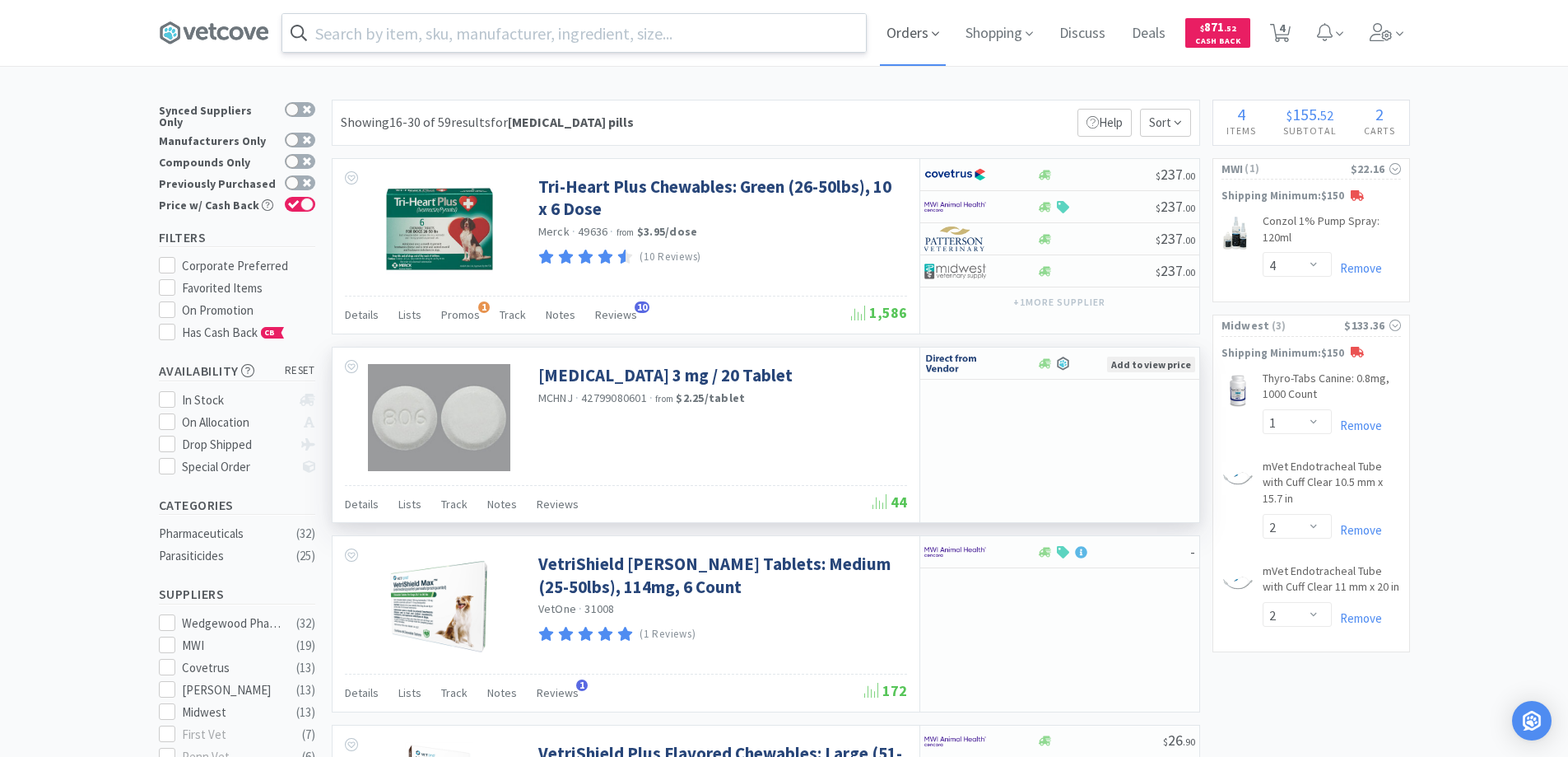
click at [912, 35] on span "Orders" at bounding box center [912, 32] width 66 height 66
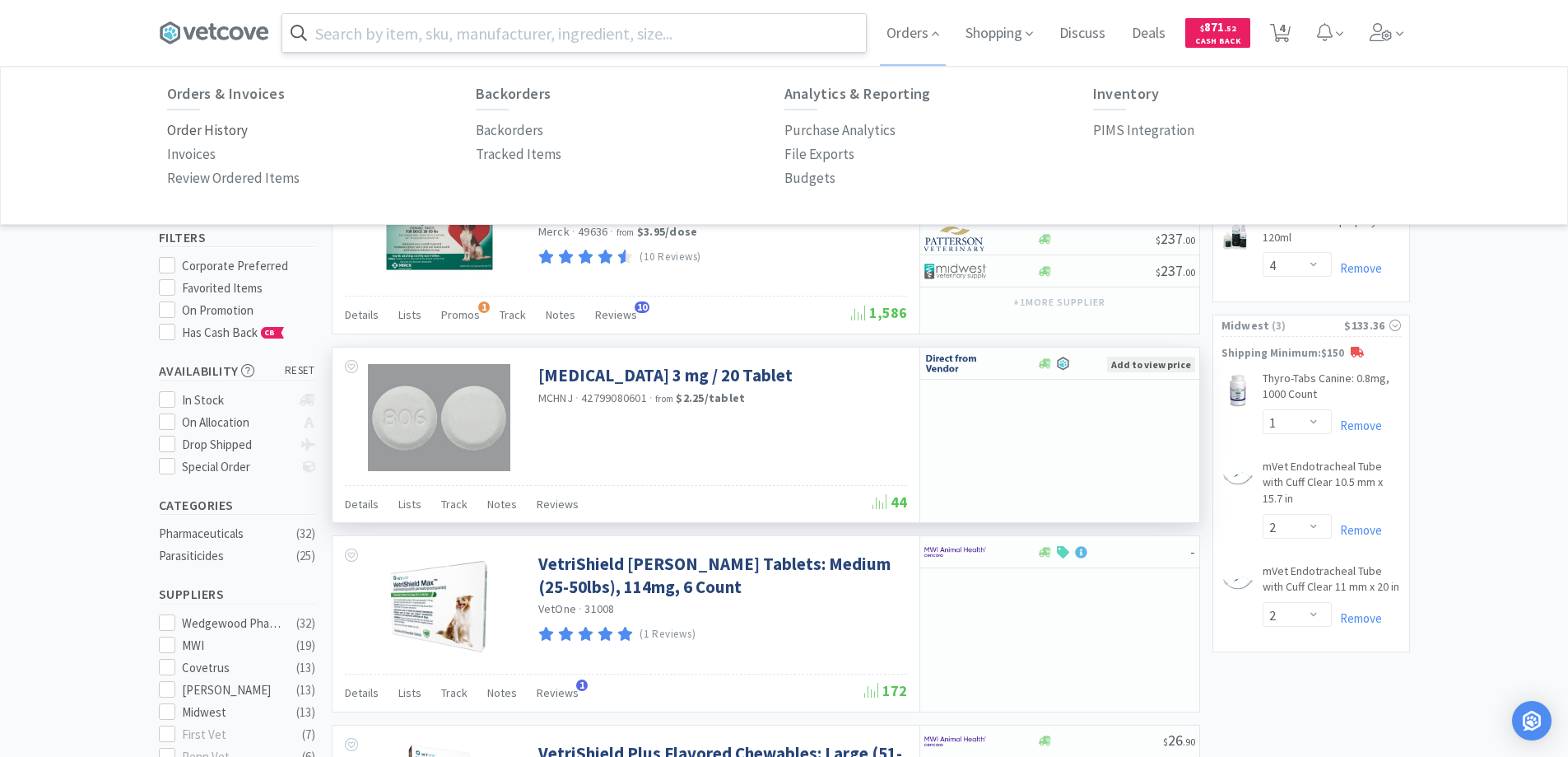
click at [227, 131] on p "Order History" at bounding box center [207, 130] width 81 height 22
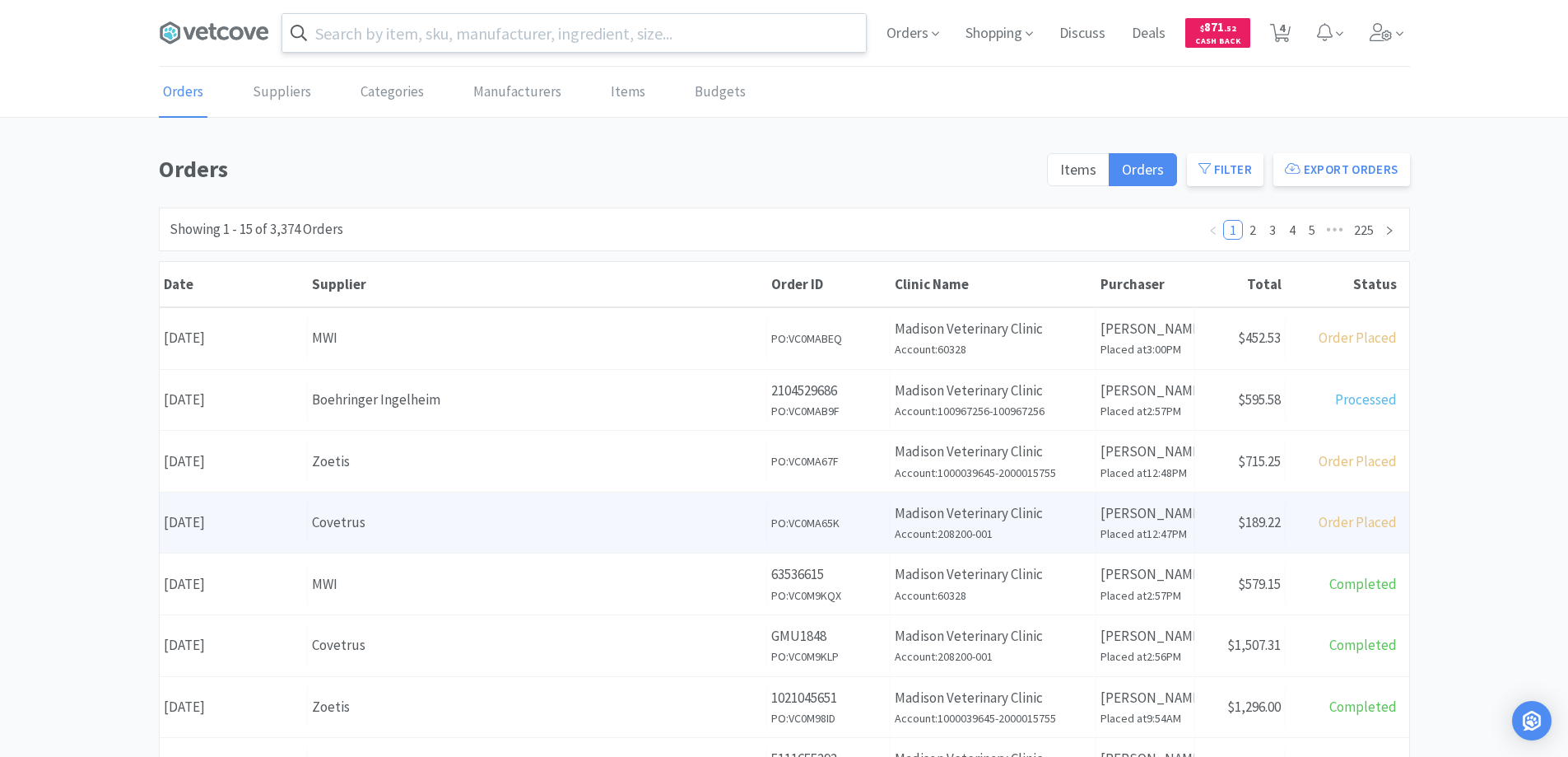
click at [464, 526] on div "Covetrus" at bounding box center [537, 523] width 450 height 22
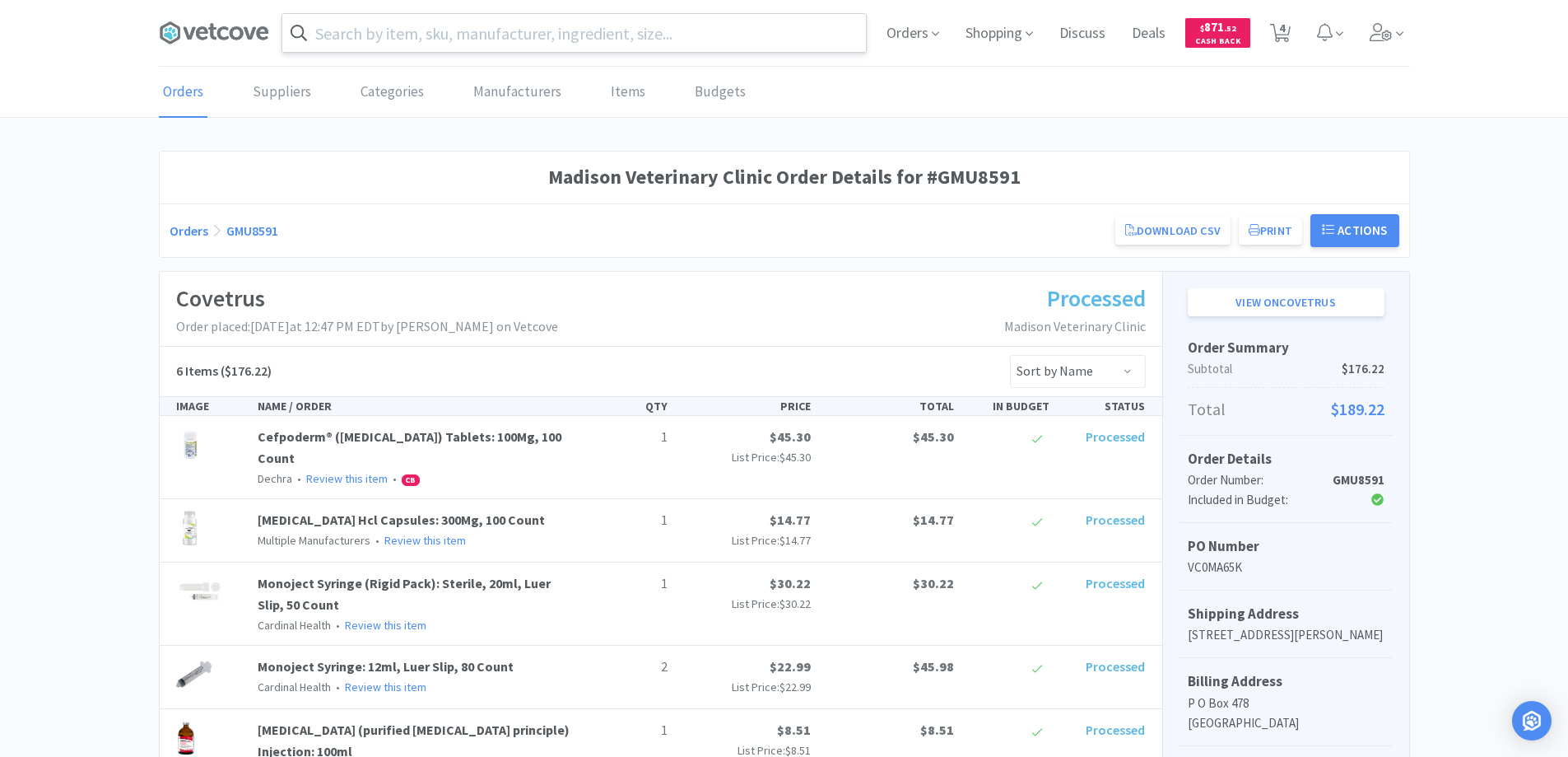
click at [183, 90] on link "Orders" at bounding box center [182, 92] width 49 height 50
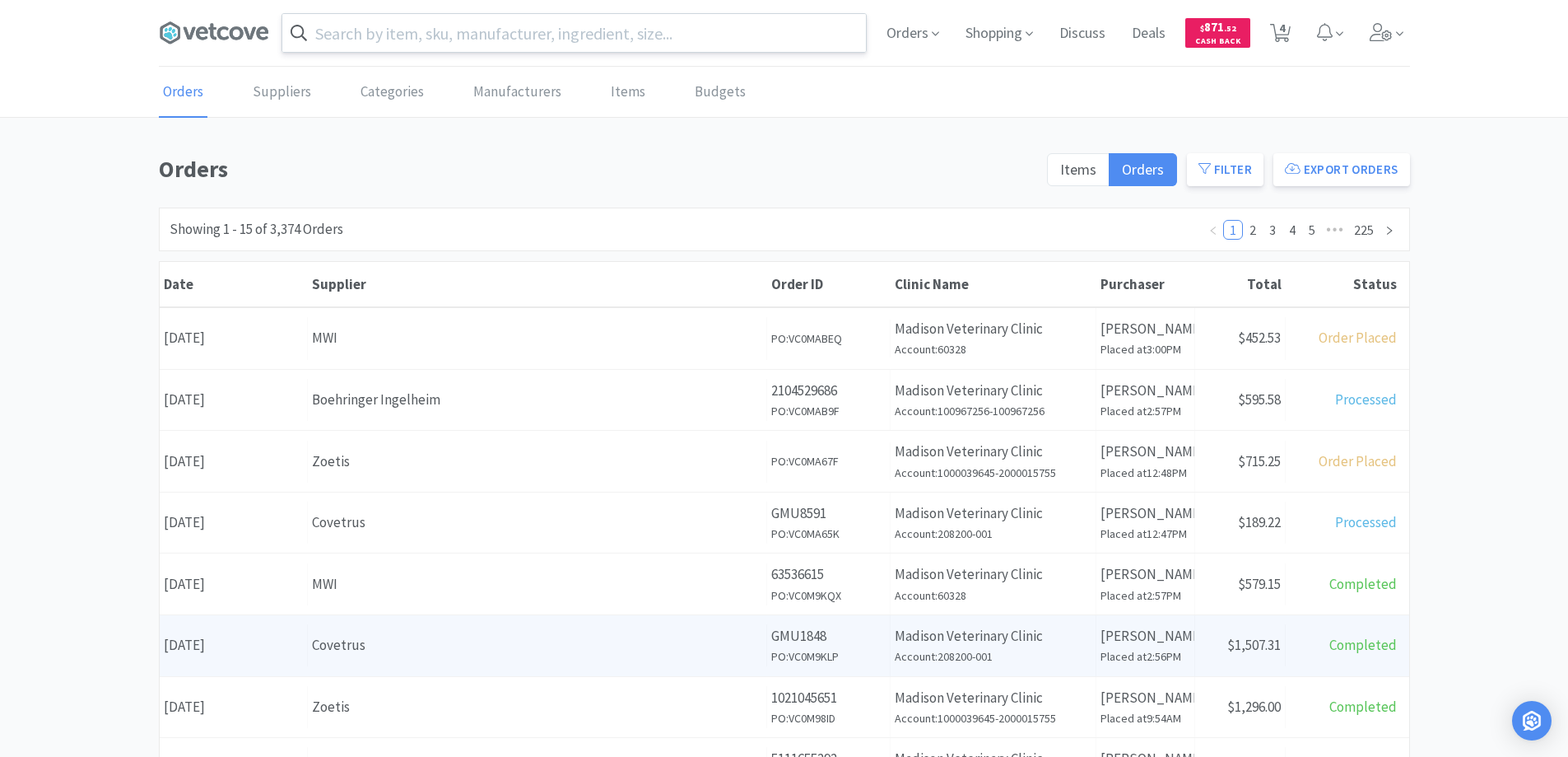
click at [444, 643] on div "Covetrus" at bounding box center [537, 645] width 450 height 22
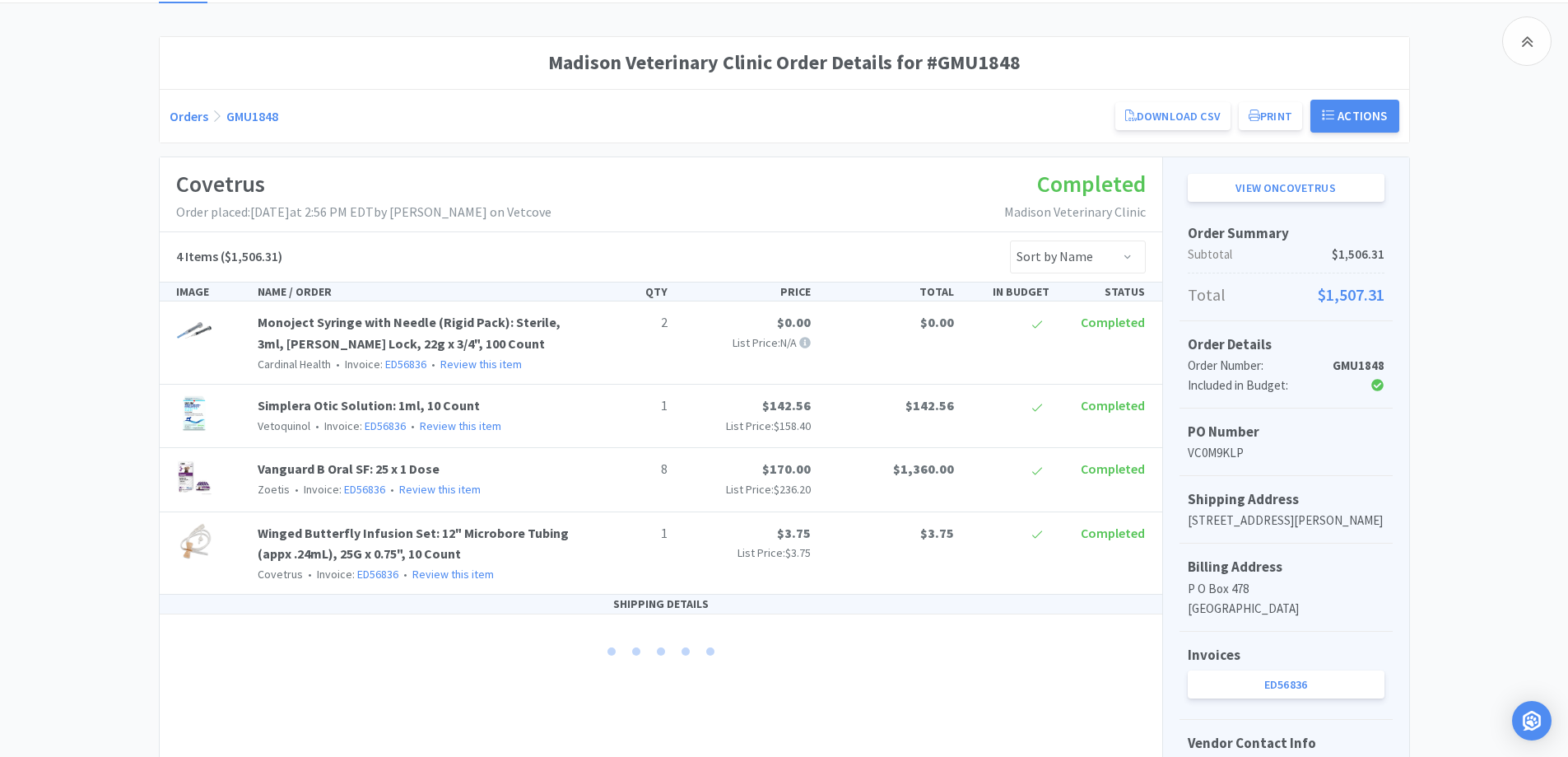
scroll to position [310, 0]
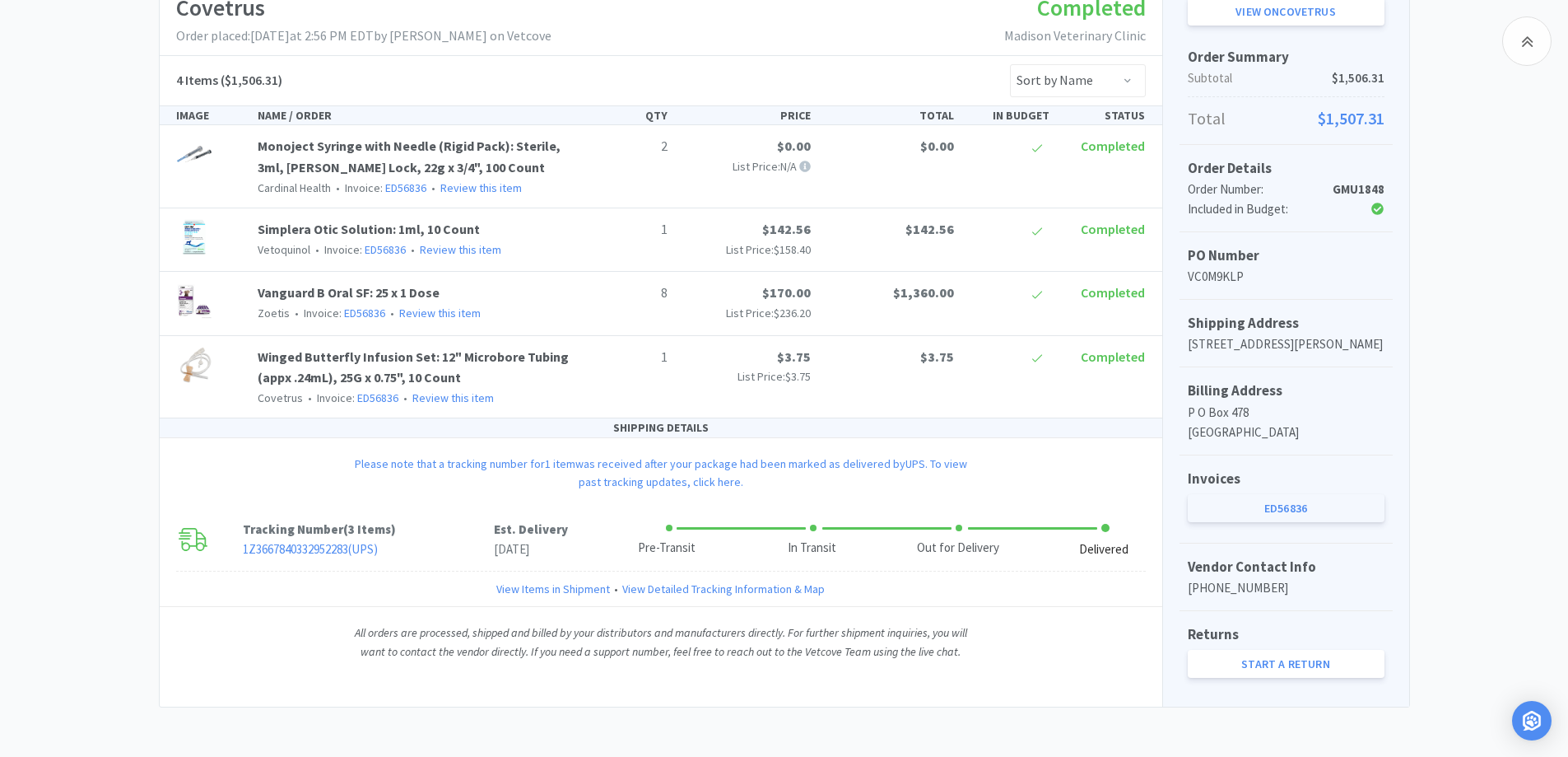
click at [1262, 506] on link "ED56836" at bounding box center [1286, 507] width 197 height 28
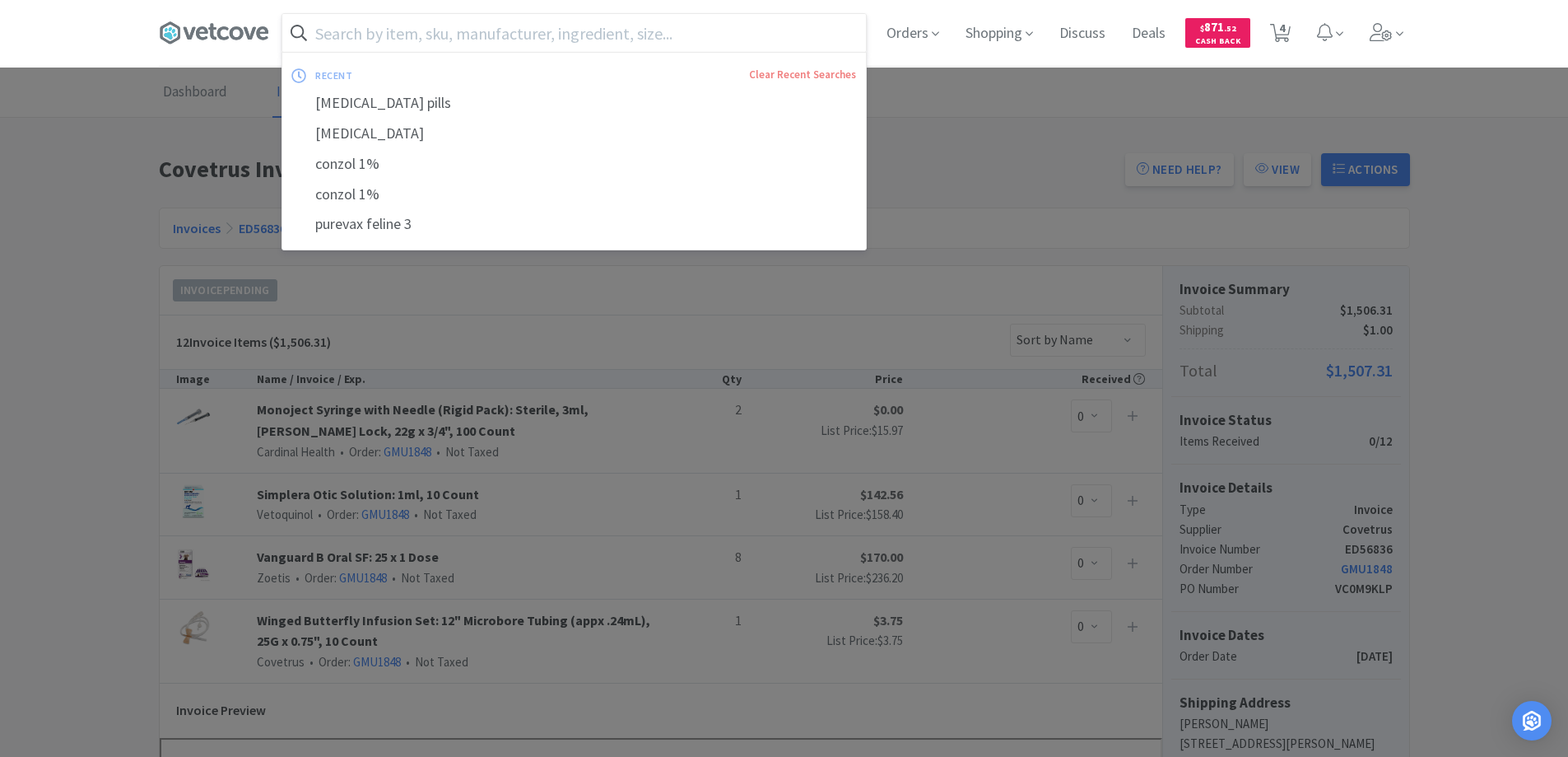
click at [323, 32] on input "text" at bounding box center [574, 32] width 584 height 38
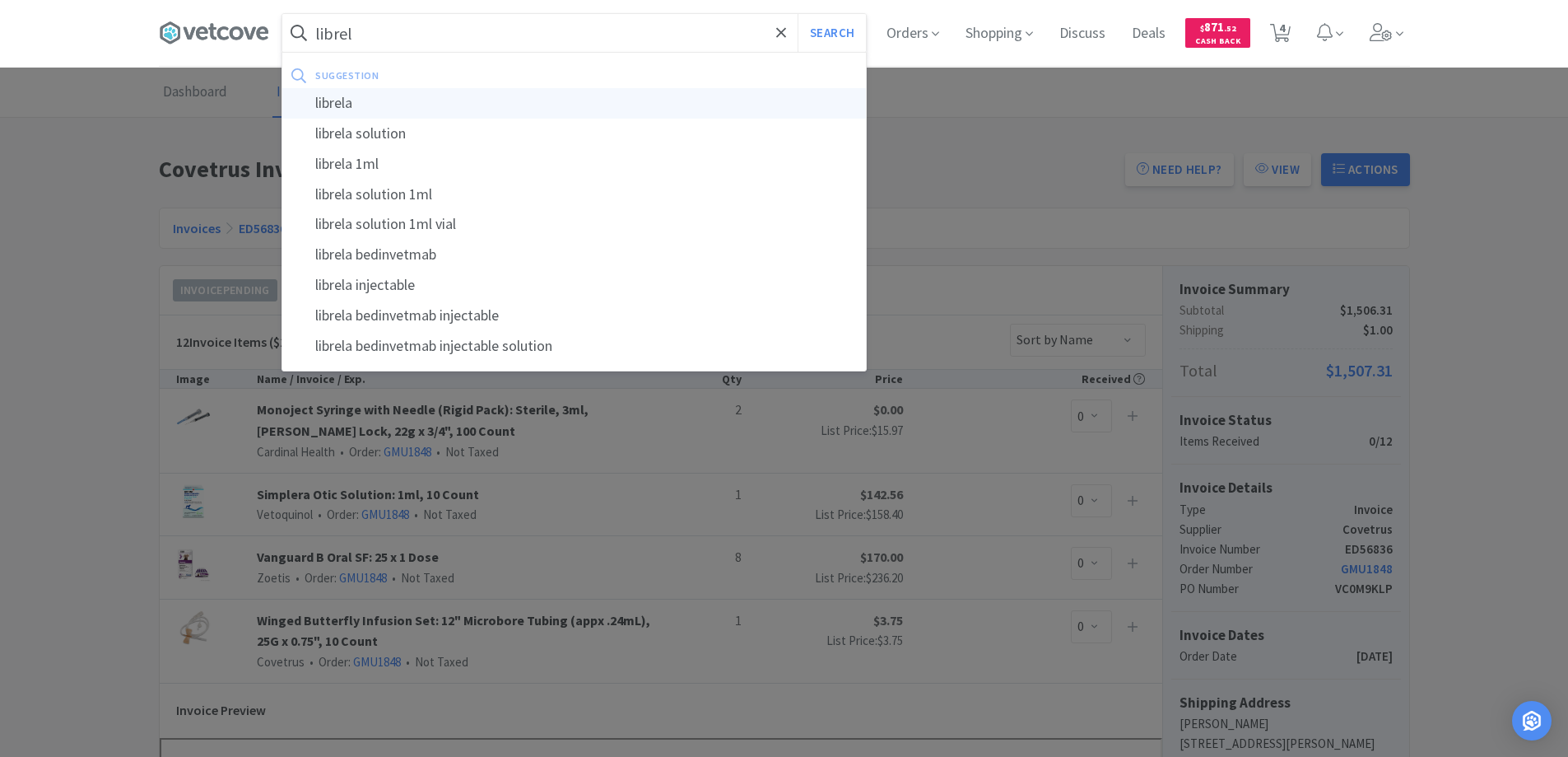
click at [337, 101] on div "librela" at bounding box center [574, 103] width 584 height 31
type input "librela"
select select "4"
select select "1"
select select "2"
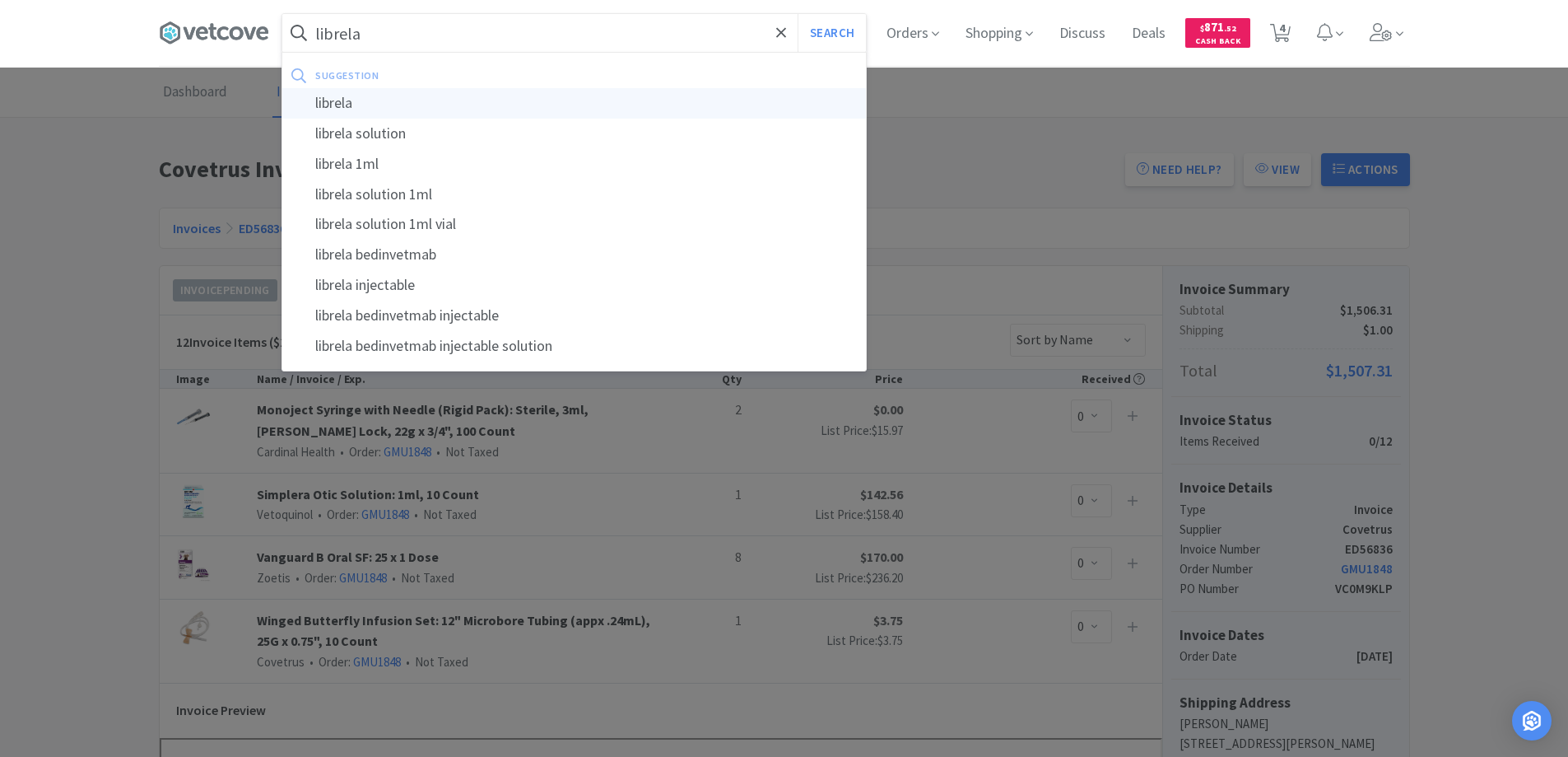
select select "2"
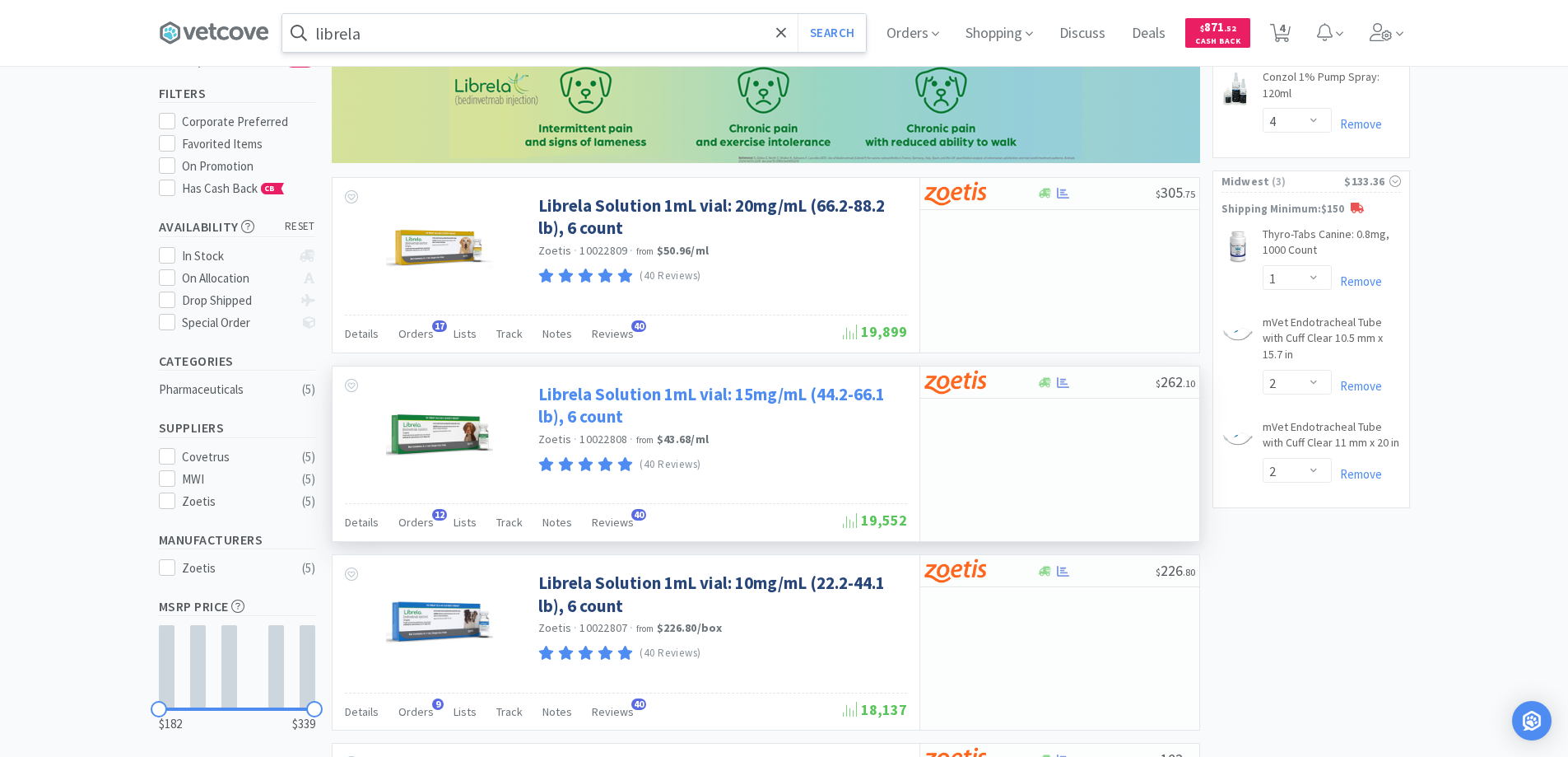
scroll to position [247, 0]
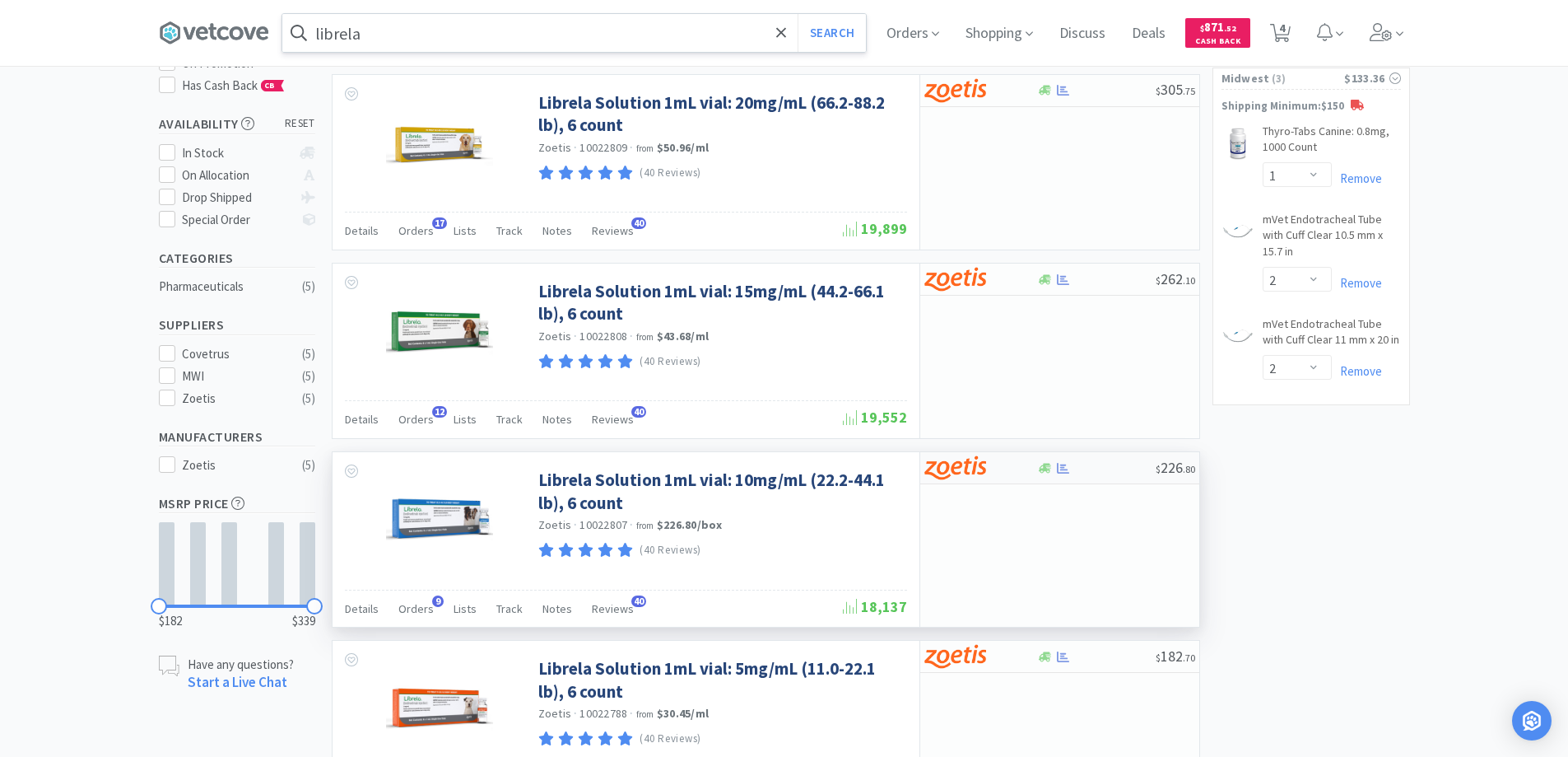
click at [1014, 472] on div at bounding box center [970, 467] width 90 height 28
select select "1"
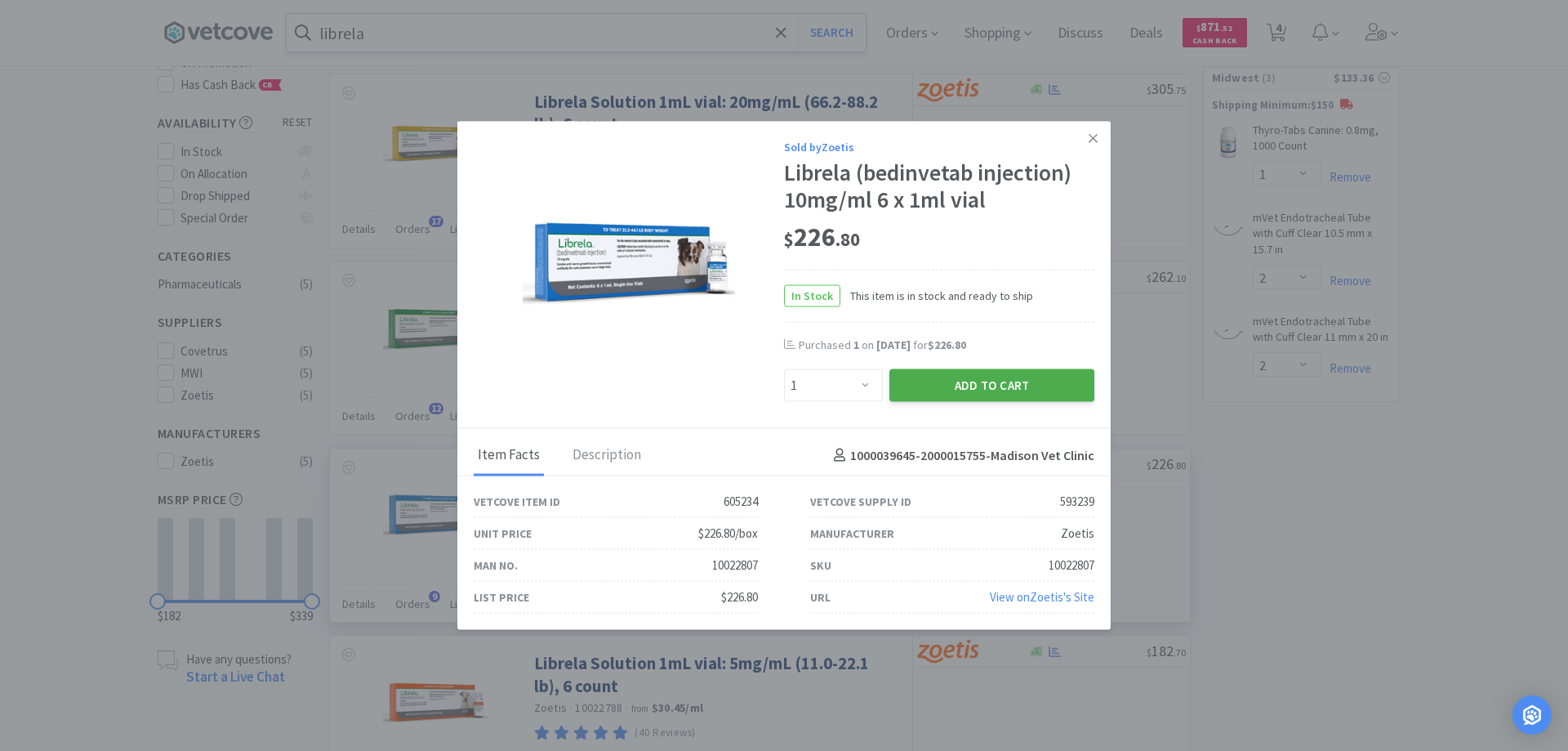
click at [966, 382] on button "Add to Cart" at bounding box center [992, 386] width 205 height 33
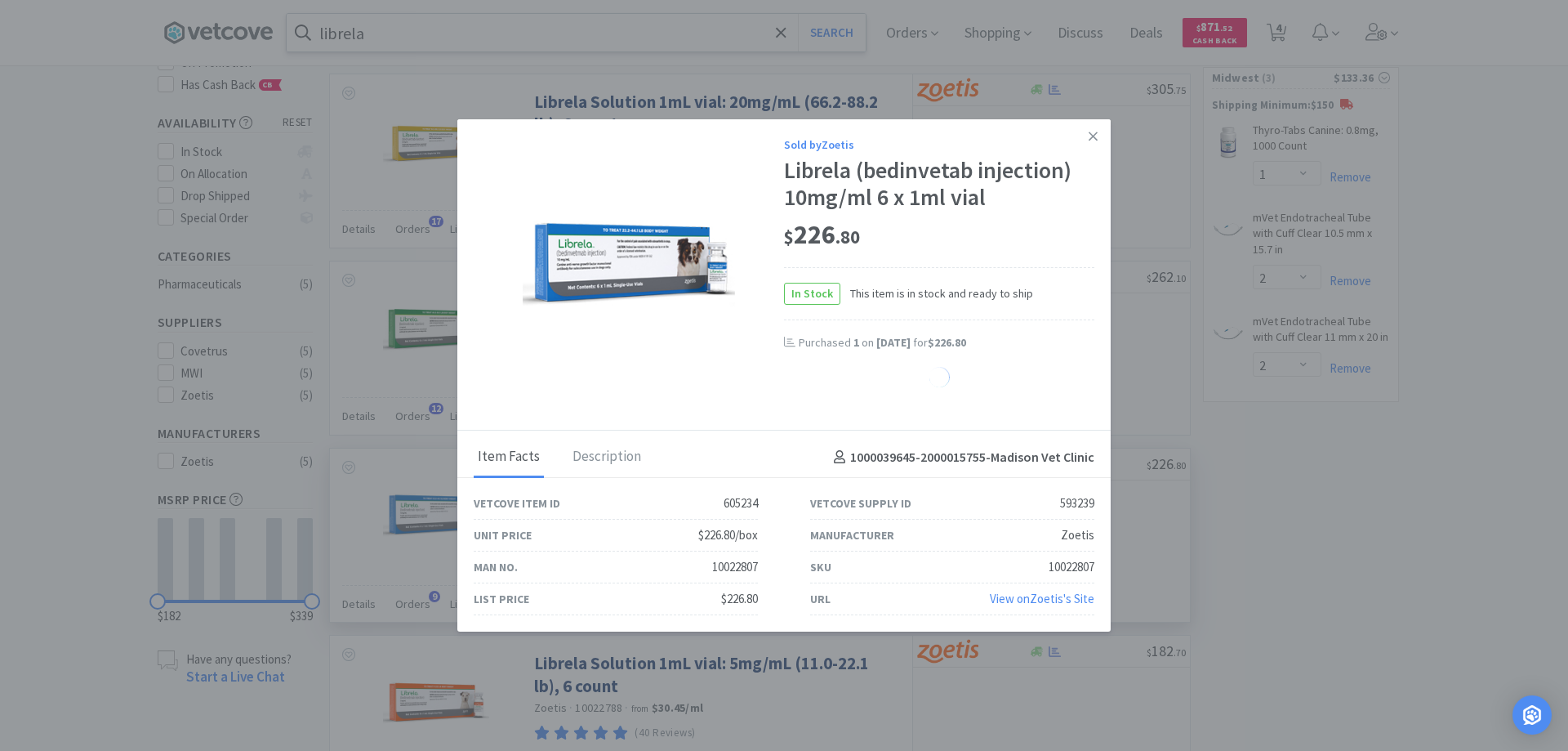
select select "1"
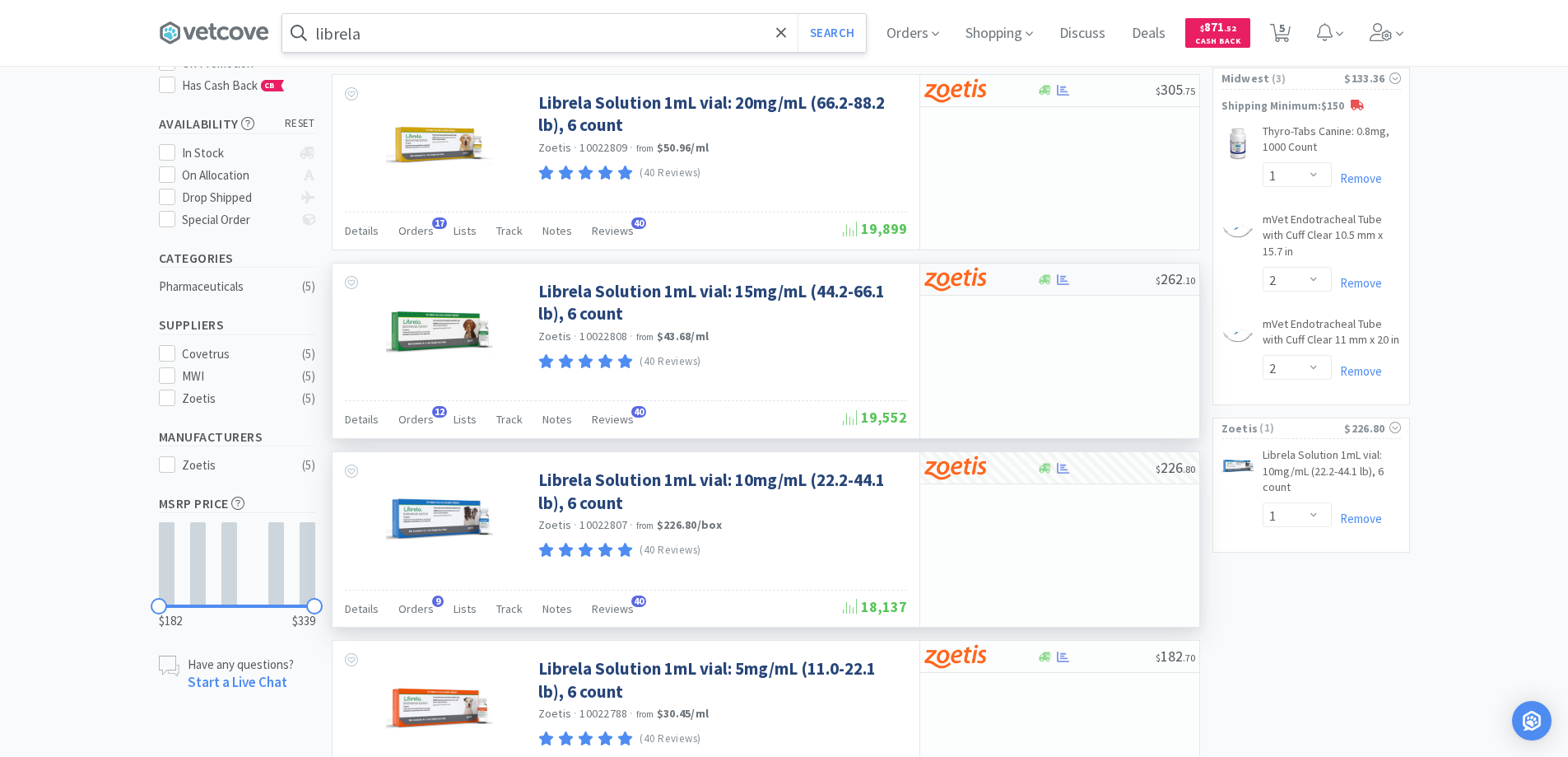
click at [1009, 281] on div at bounding box center [970, 279] width 90 height 28
select select "1"
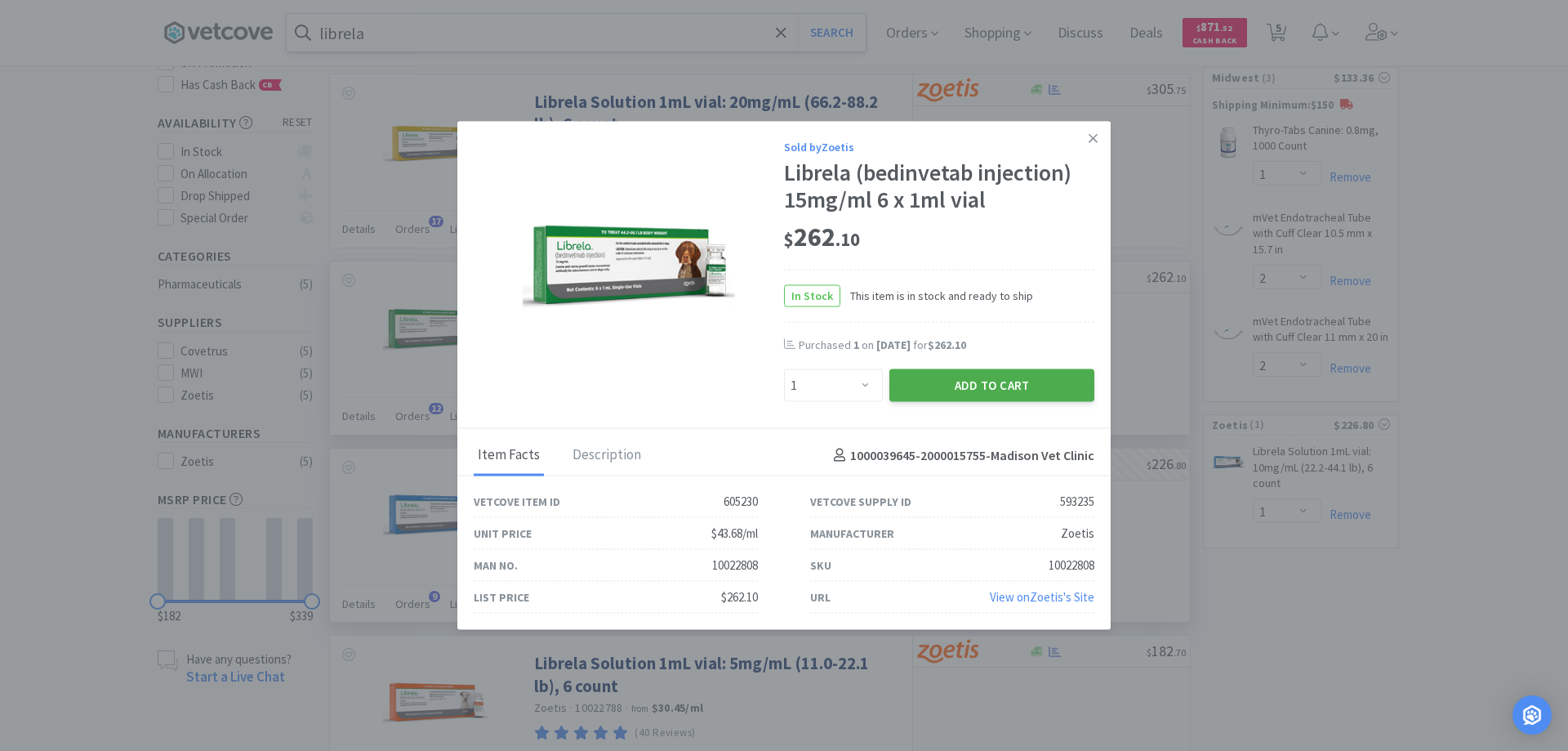
click at [960, 386] on button "Add to Cart" at bounding box center [992, 386] width 205 height 33
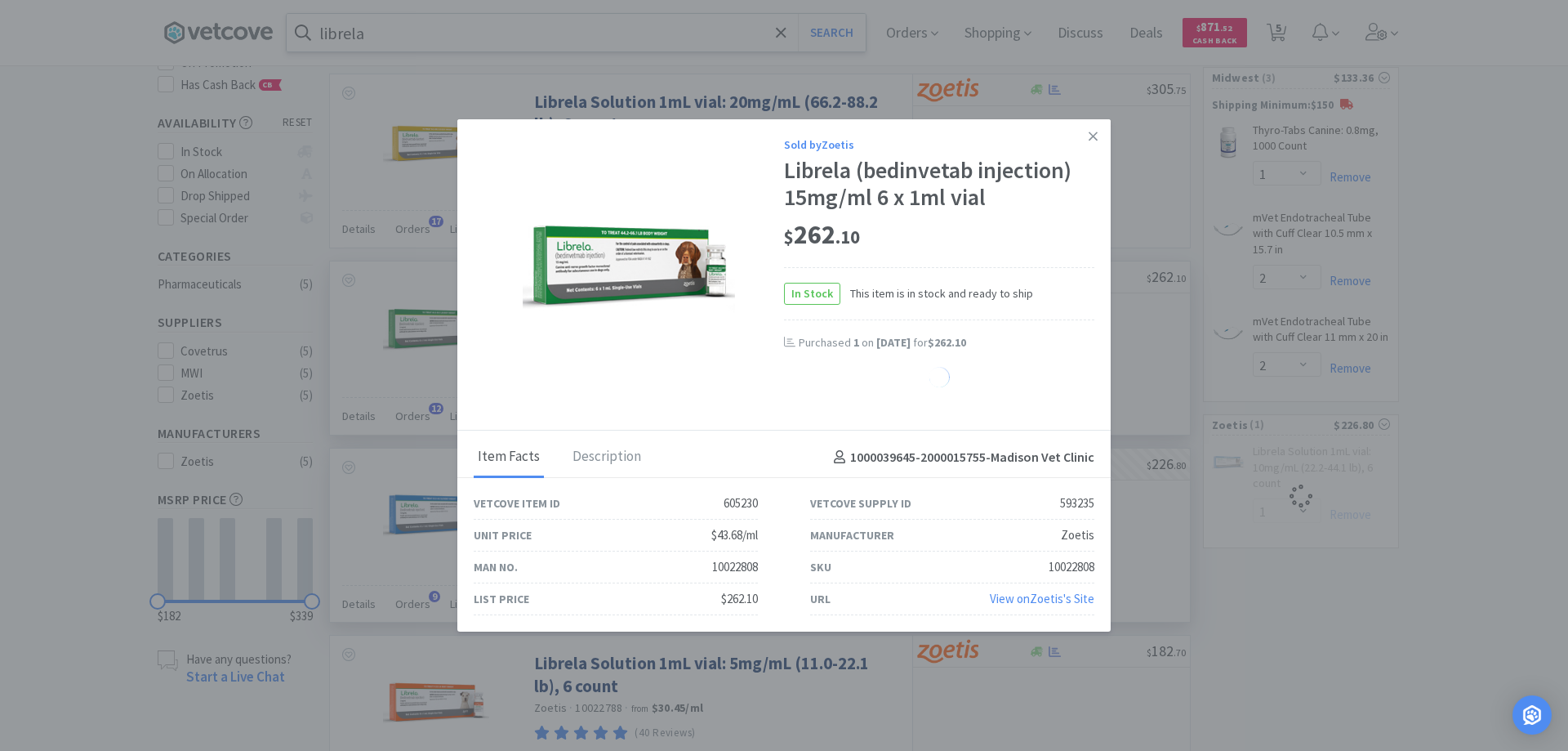
select select "1"
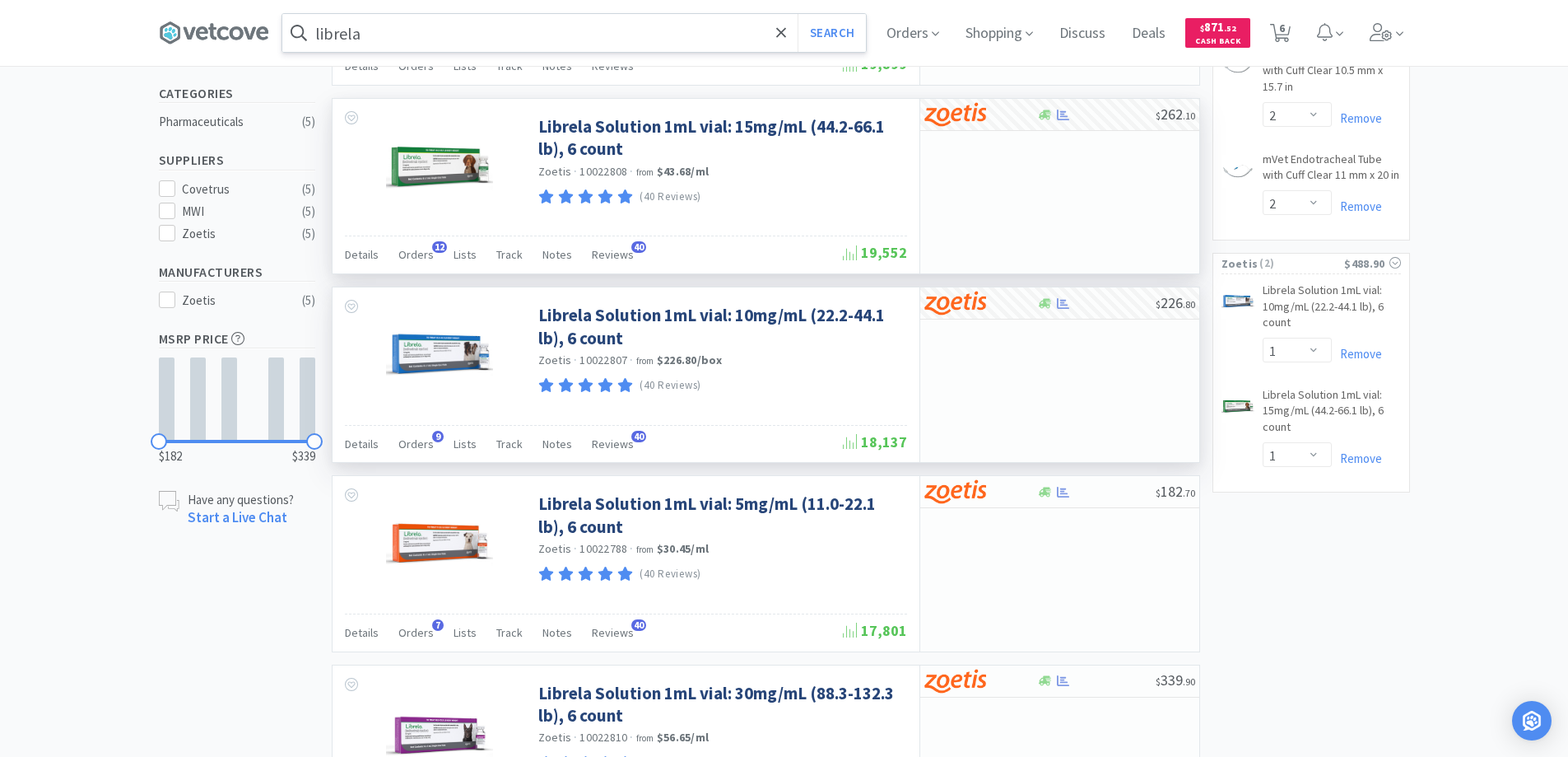
scroll to position [0, 0]
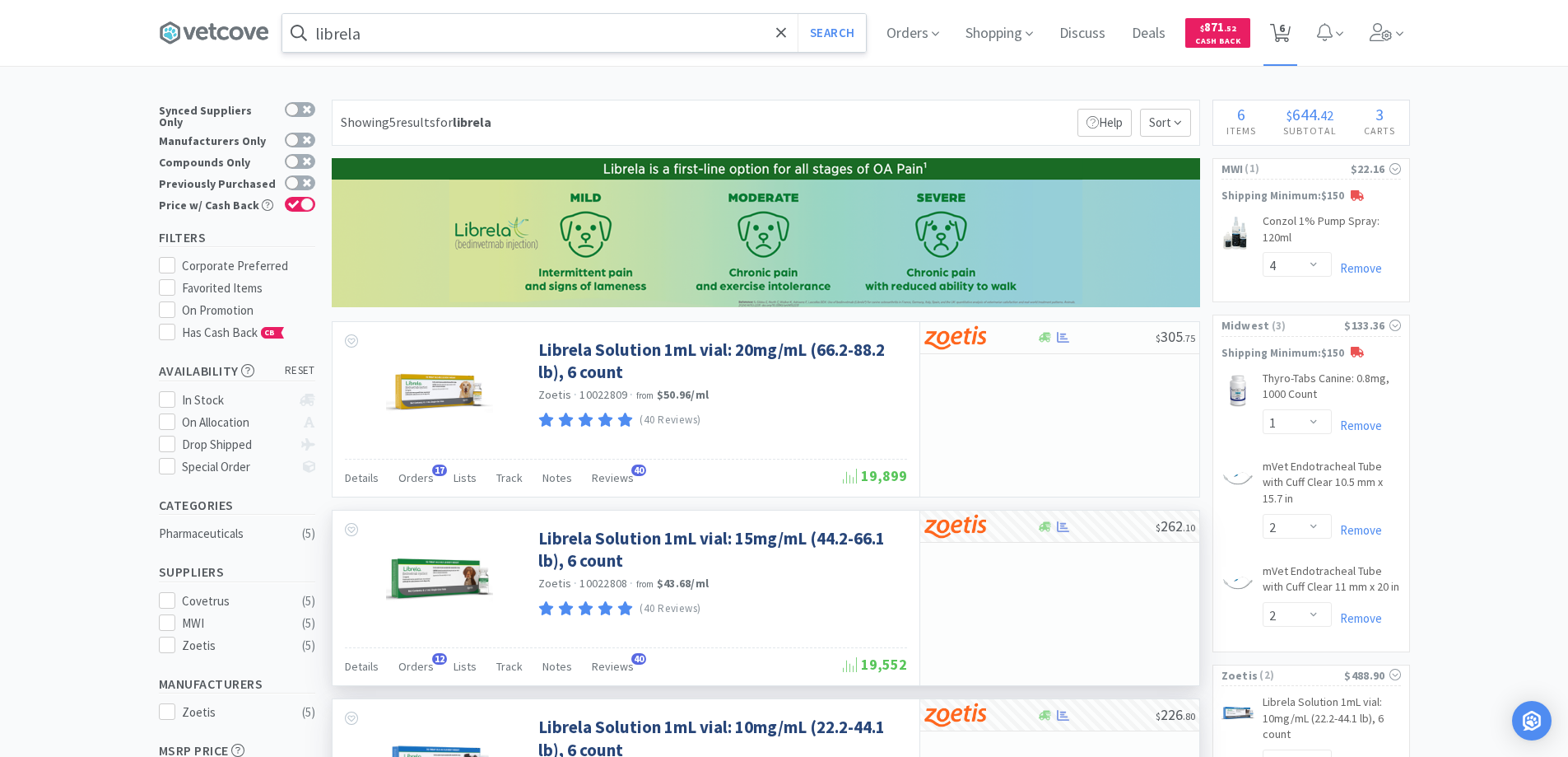
click at [1285, 25] on span "6" at bounding box center [1282, 27] width 6 height 66
select select "1"
select select "4"
select select "1"
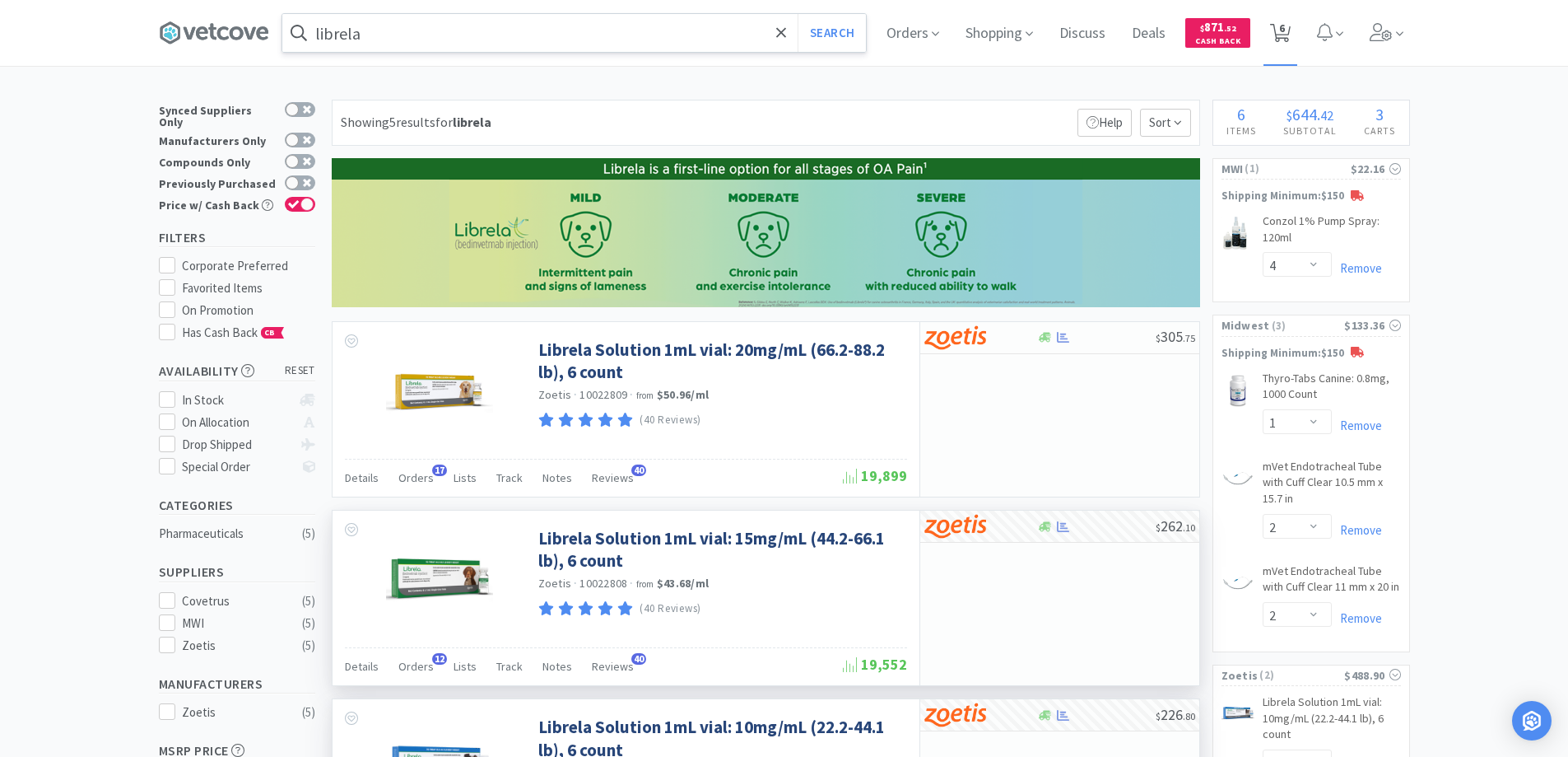
select select "2"
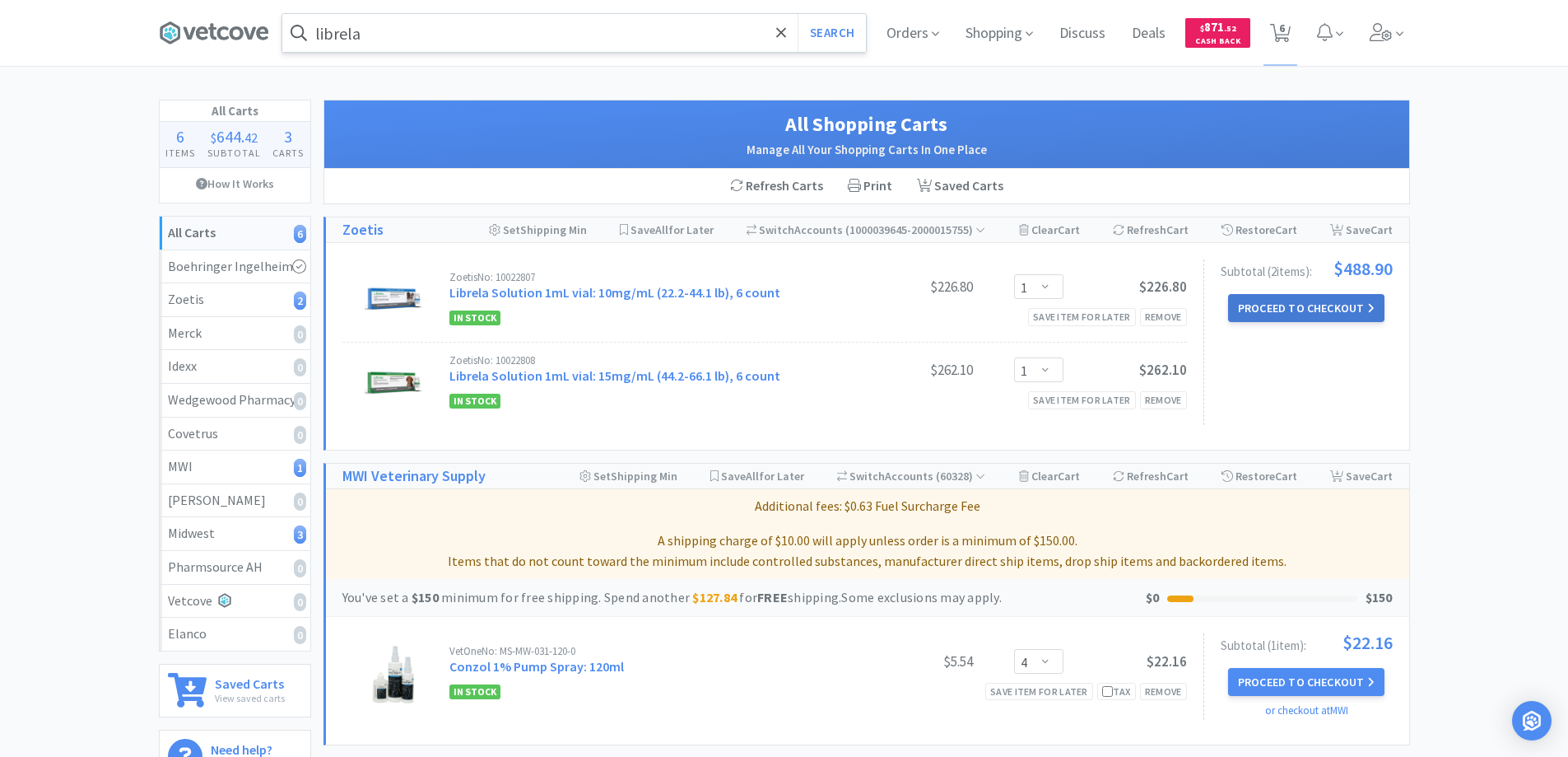
click at [1299, 303] on button "Proceed to Checkout" at bounding box center [1306, 308] width 156 height 28
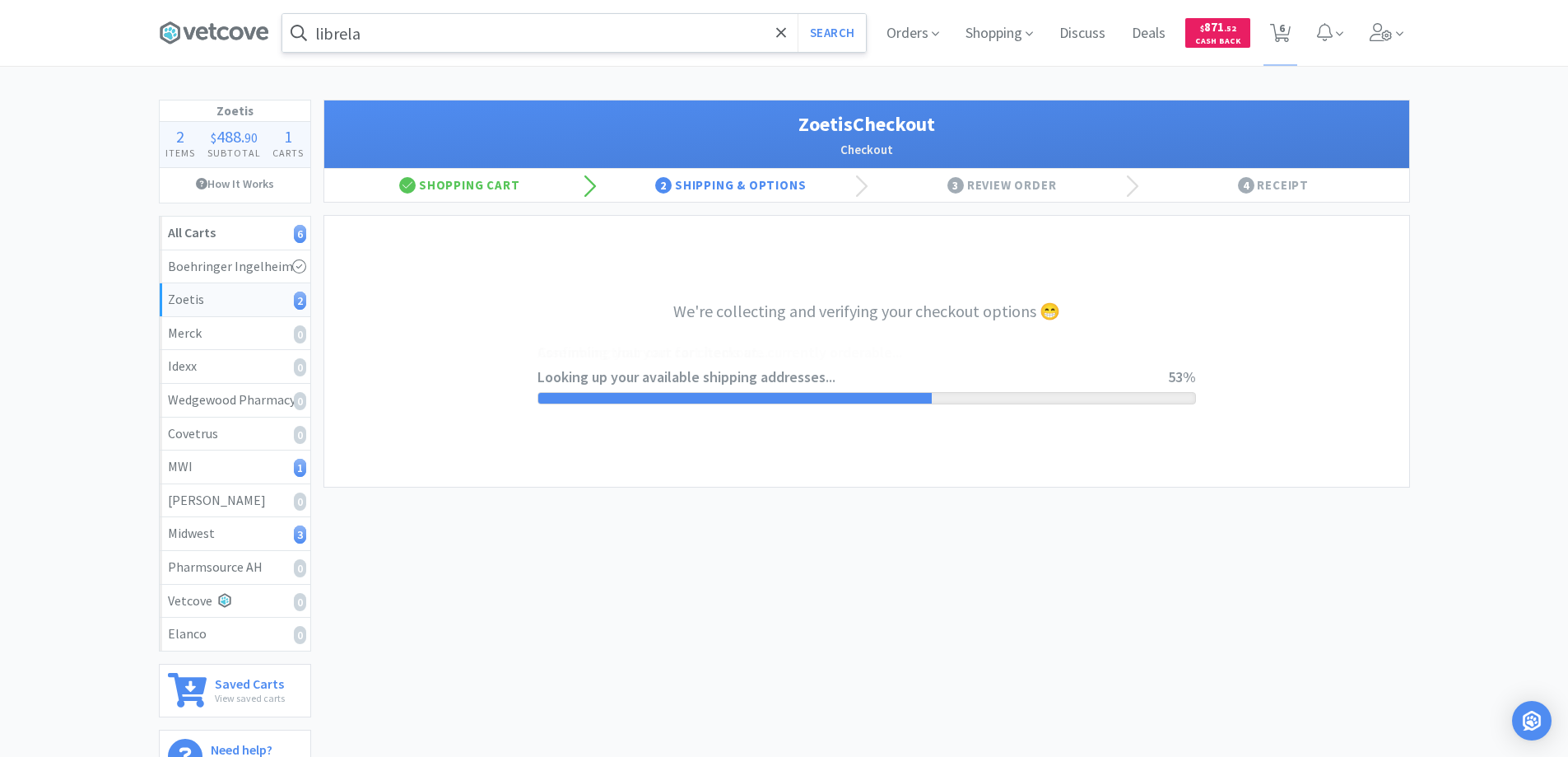
select select "invoice"
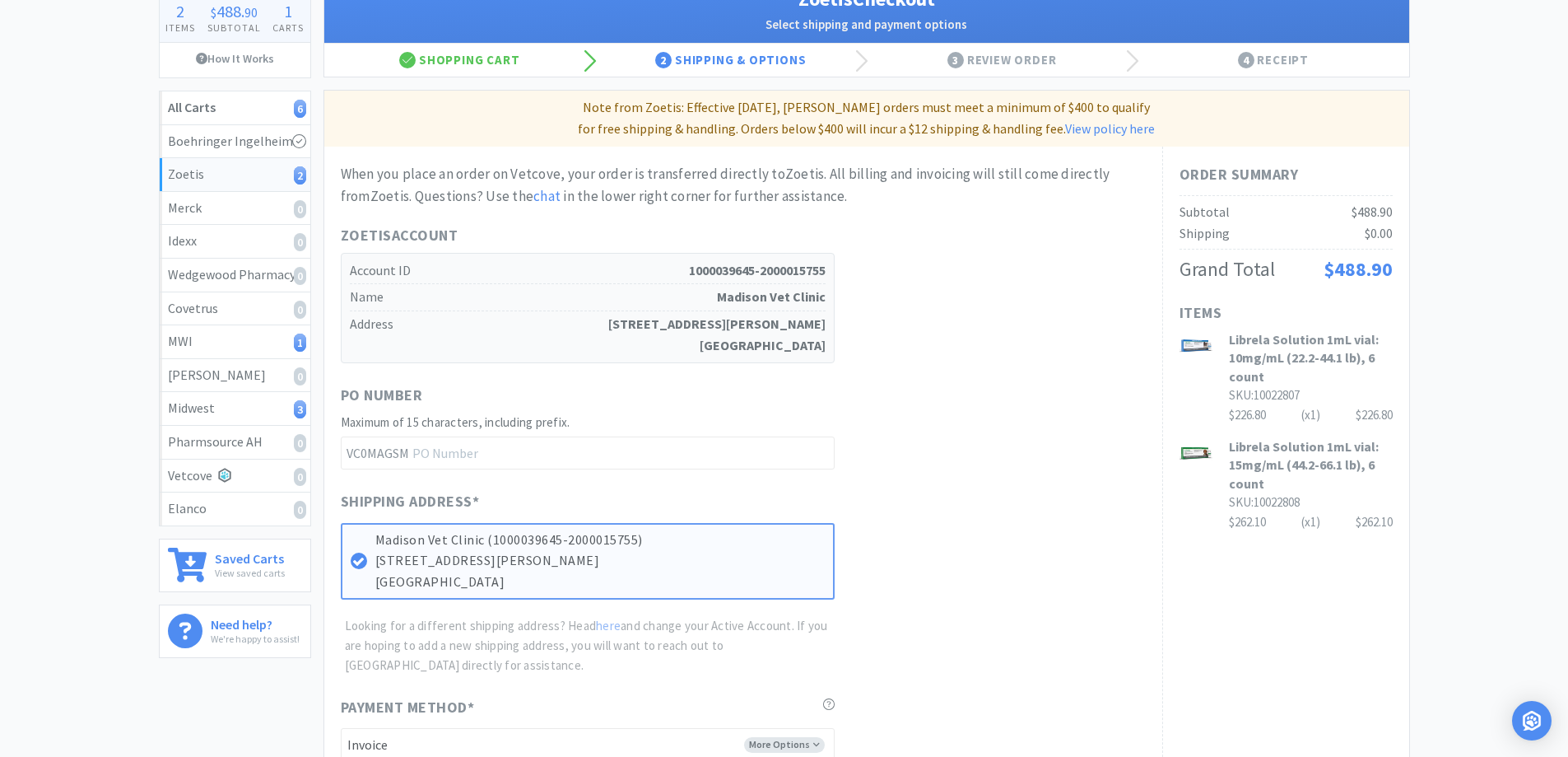
scroll to position [247, 0]
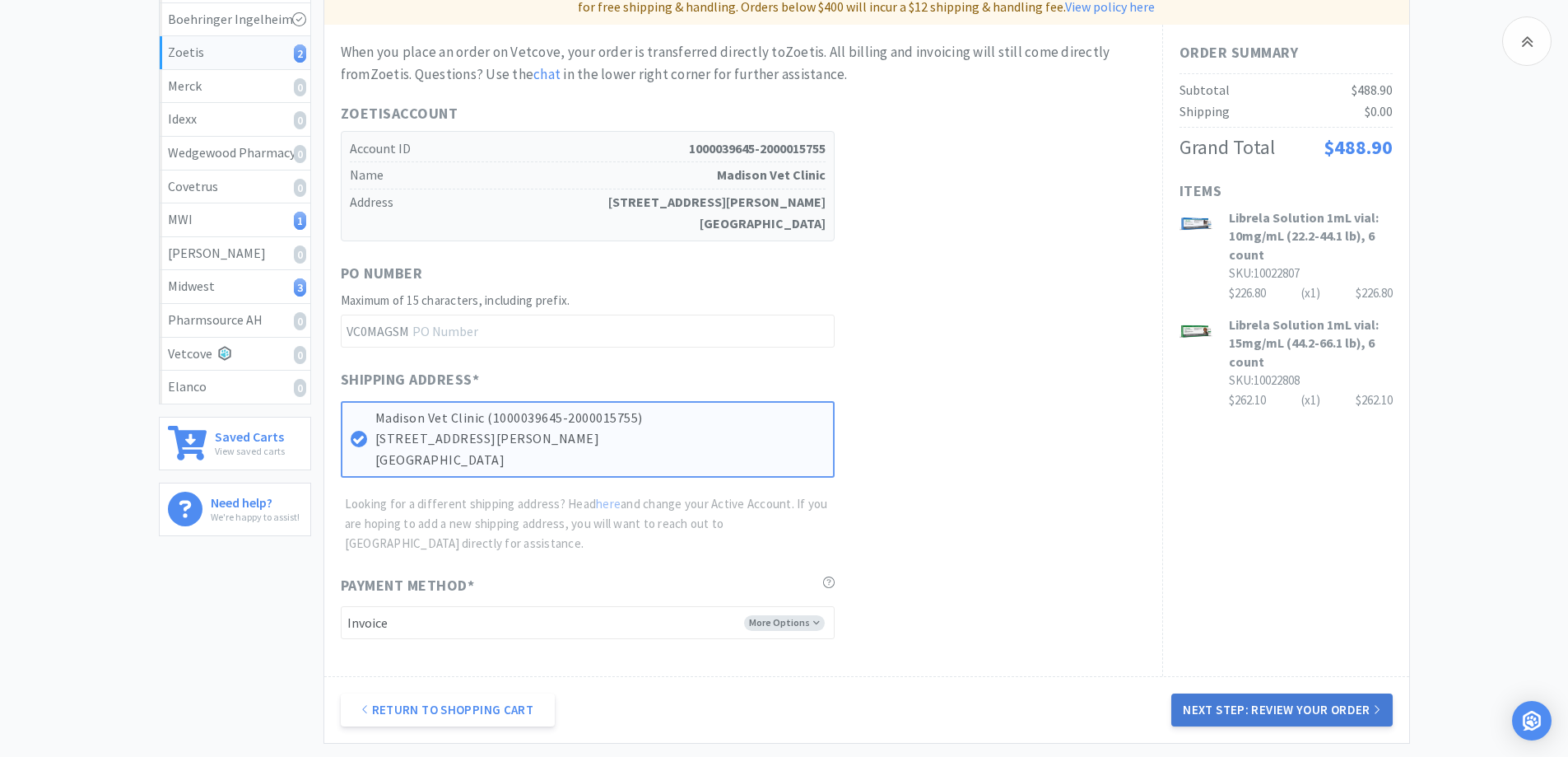
click at [1193, 709] on button "Next Step: Review Your Order" at bounding box center [1281, 709] width 221 height 33
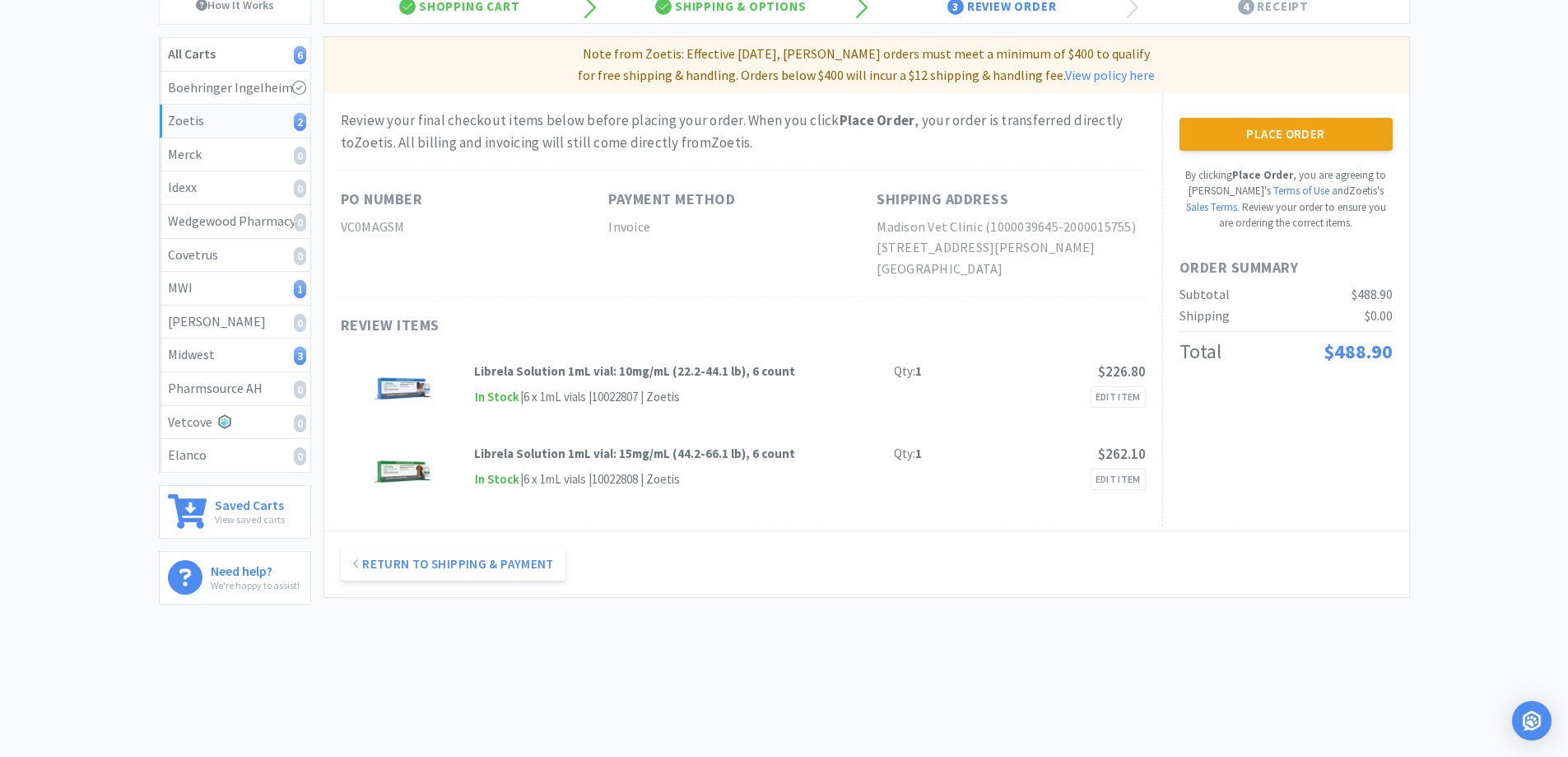
scroll to position [0, 0]
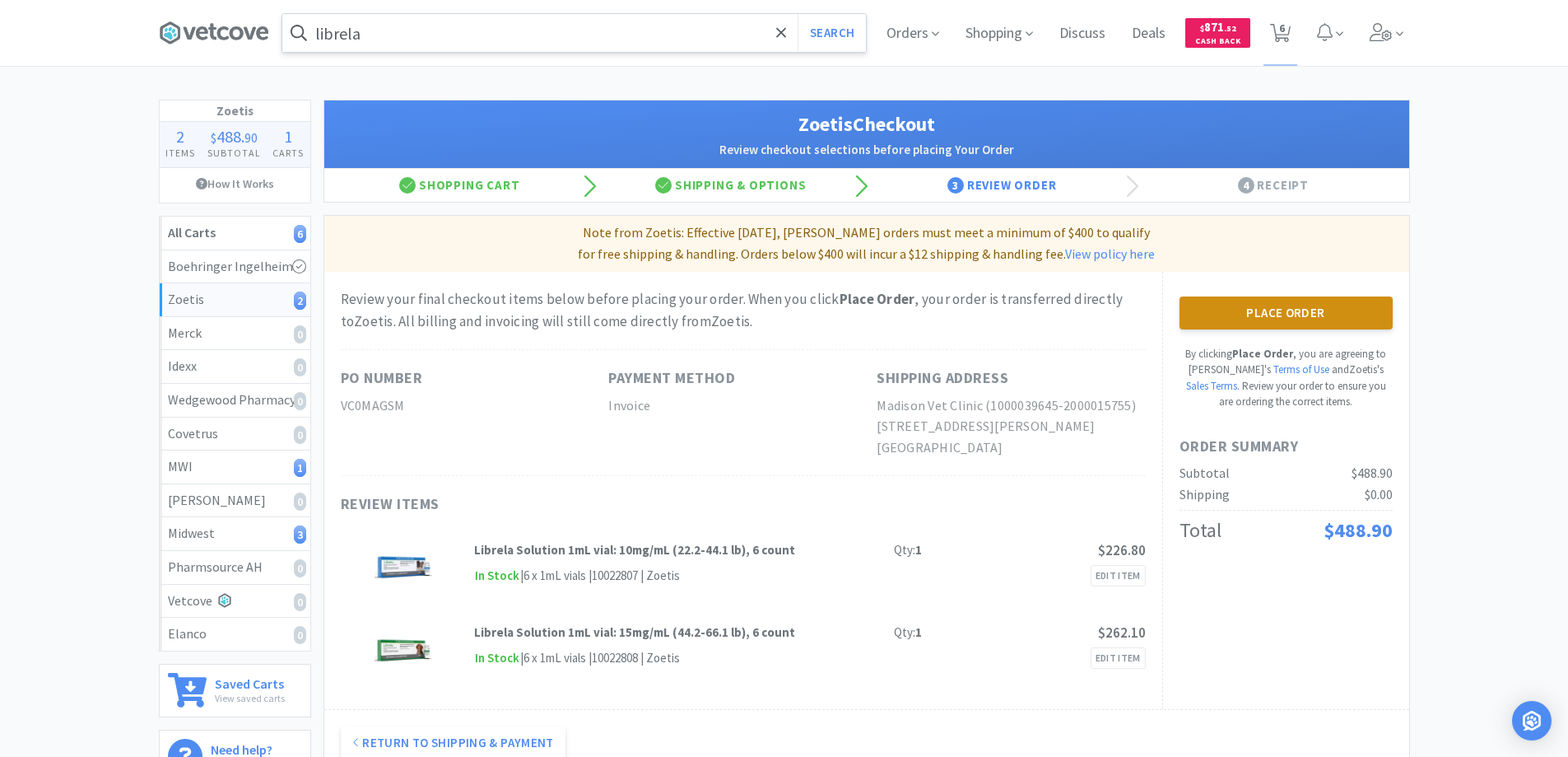
click at [1238, 313] on button "Place Order" at bounding box center [1286, 313] width 213 height 33
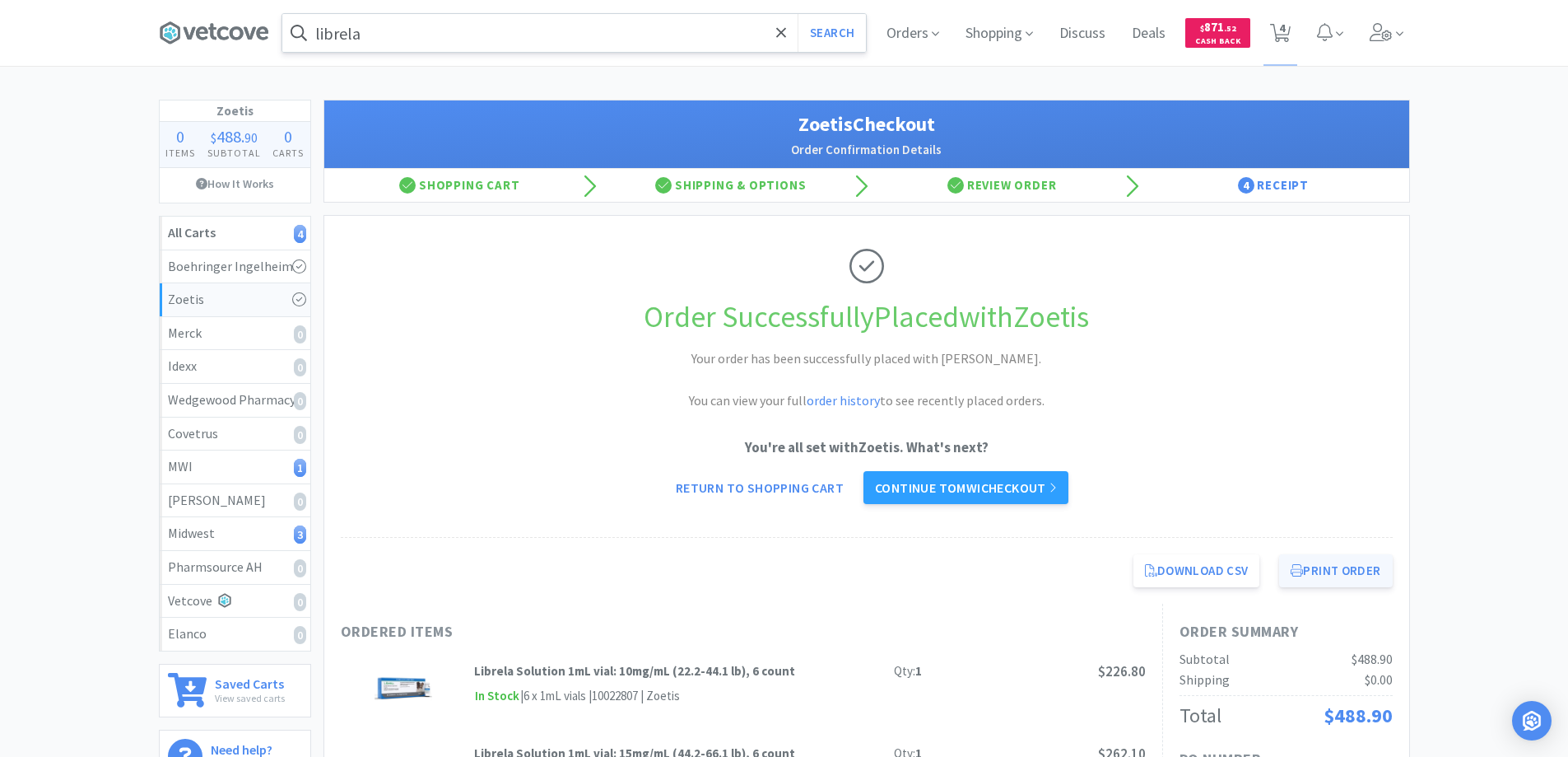
click at [1321, 567] on button "Print Order" at bounding box center [1335, 570] width 112 height 33
click at [1282, 27] on span "4" at bounding box center [1282, 27] width 6 height 66
select select "4"
select select "1"
select select "2"
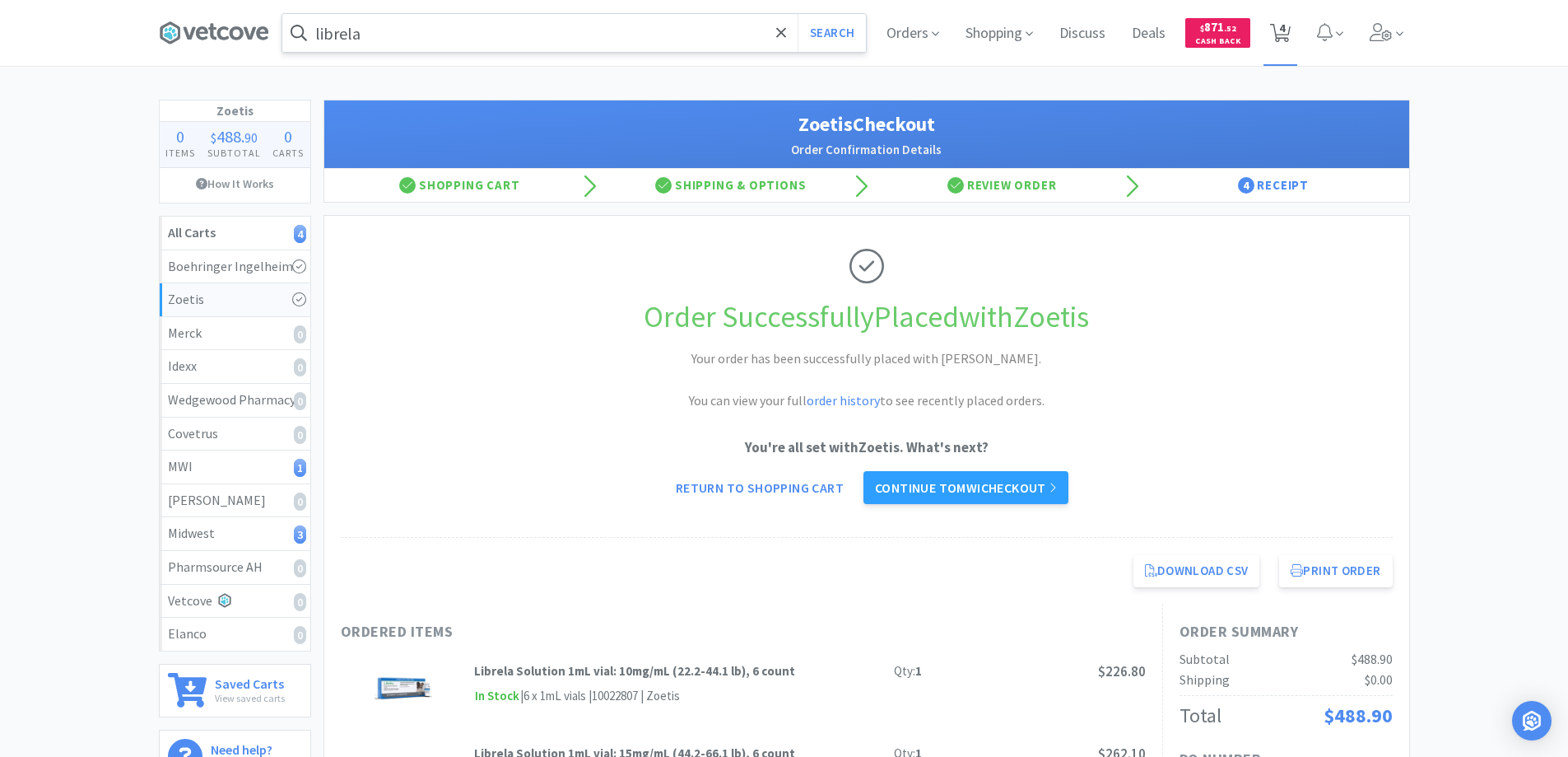
select select "2"
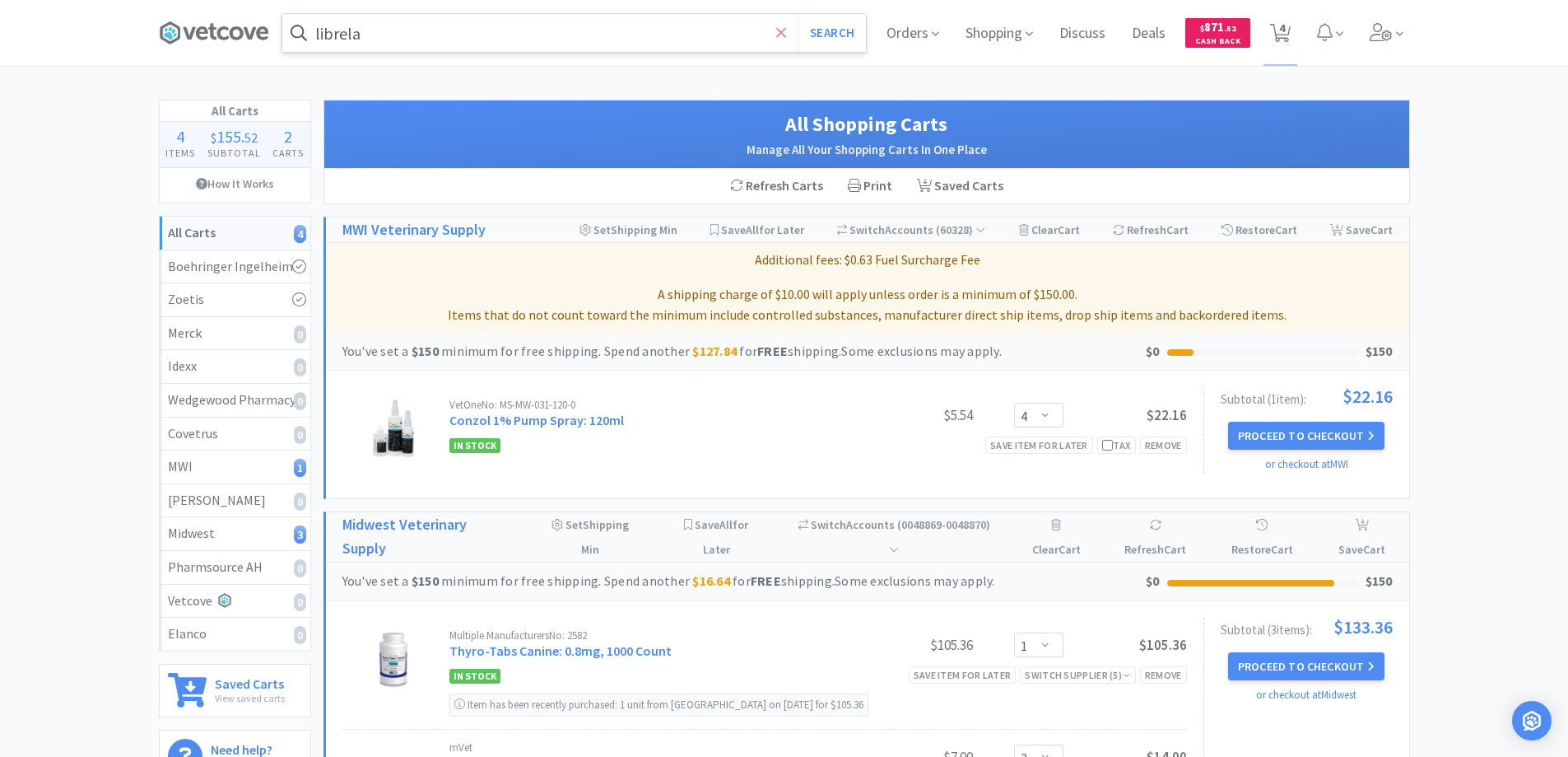
click at [777, 33] on icon at bounding box center [781, 32] width 11 height 16
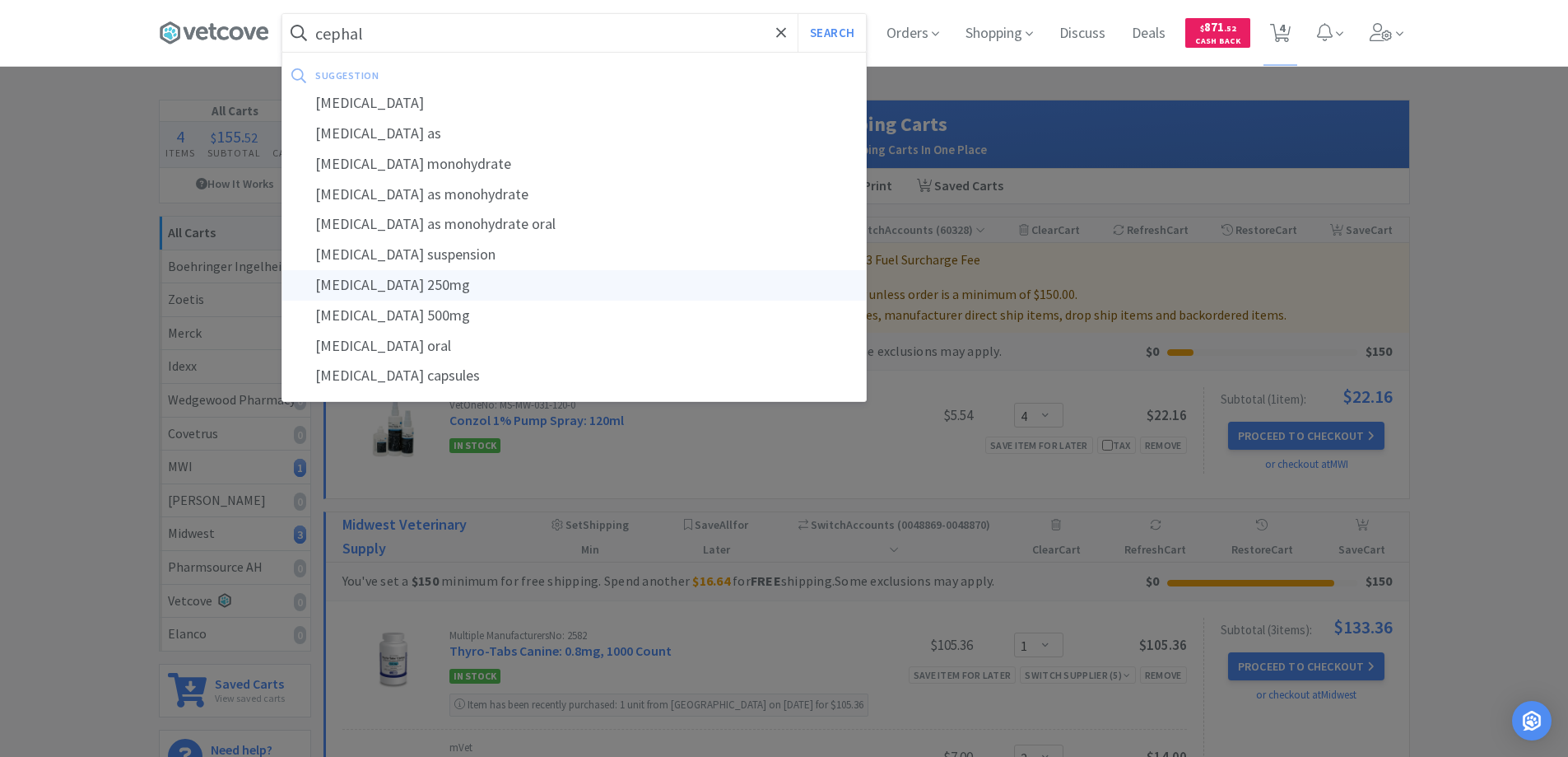
click at [371, 281] on div "[MEDICAL_DATA] 250mg" at bounding box center [574, 286] width 584 height 31
type input "[MEDICAL_DATA] 250mg"
select select "4"
select select "1"
select select "2"
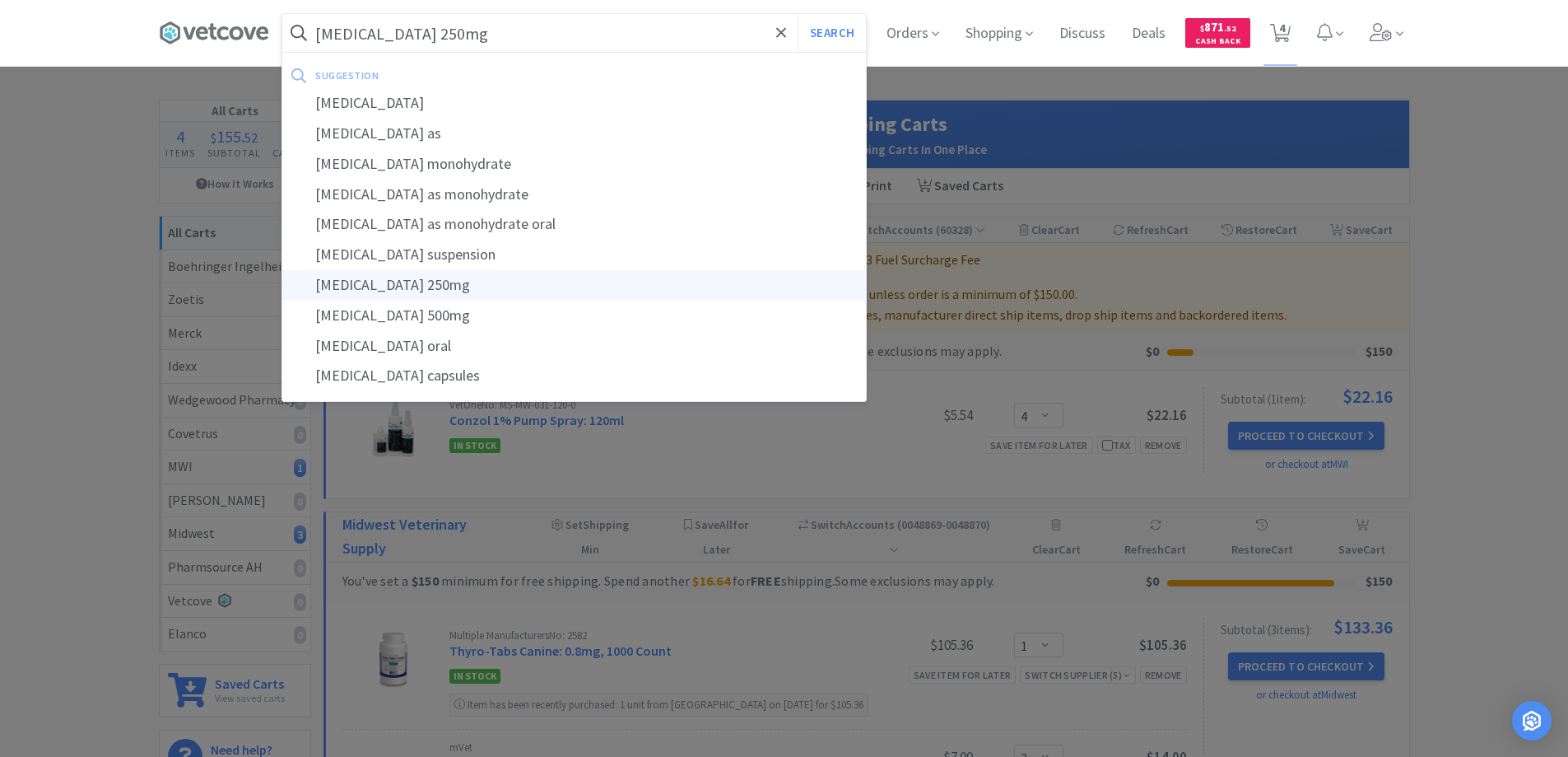
select select "2"
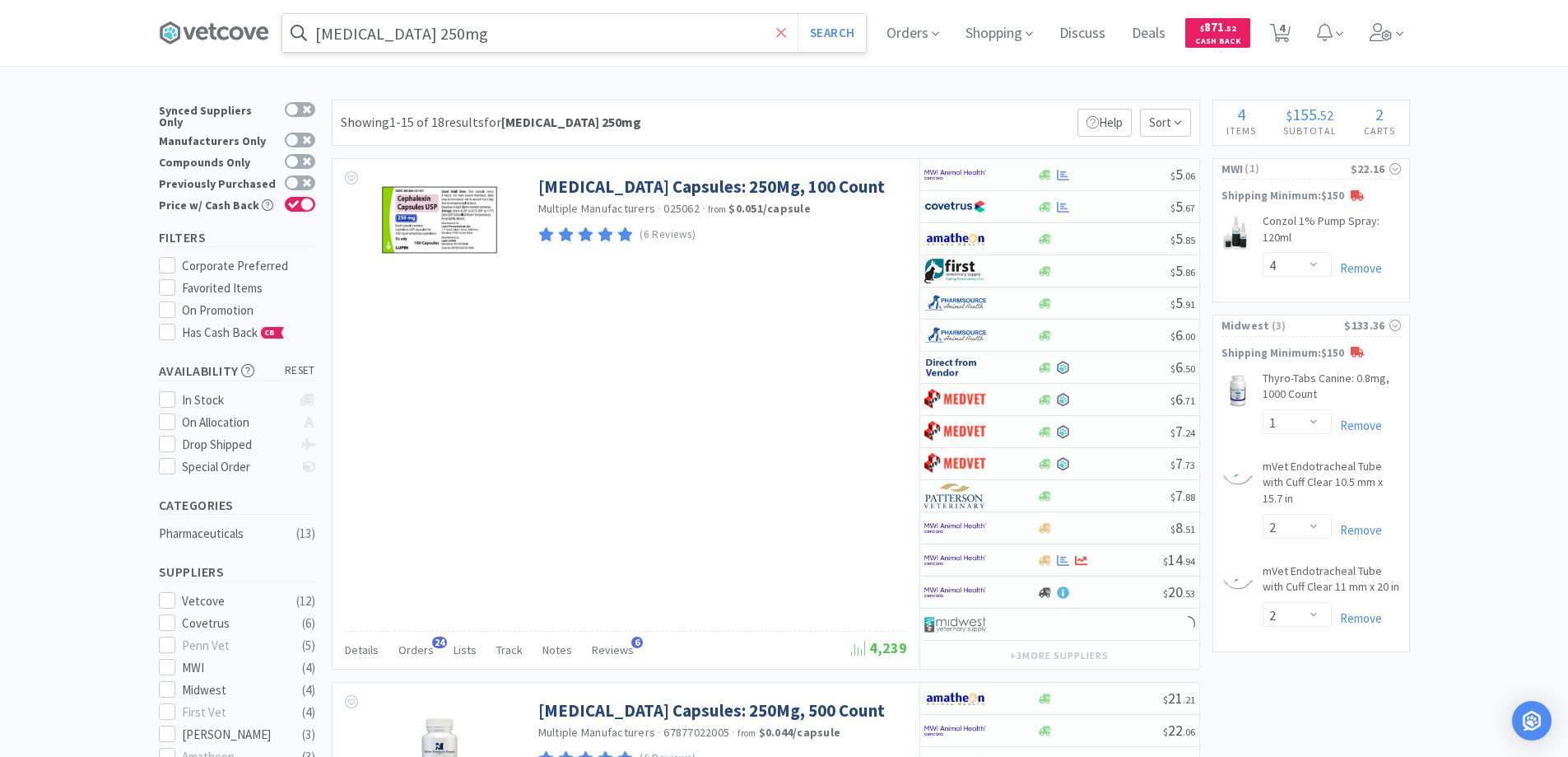
click at [785, 36] on icon at bounding box center [781, 32] width 11 height 16
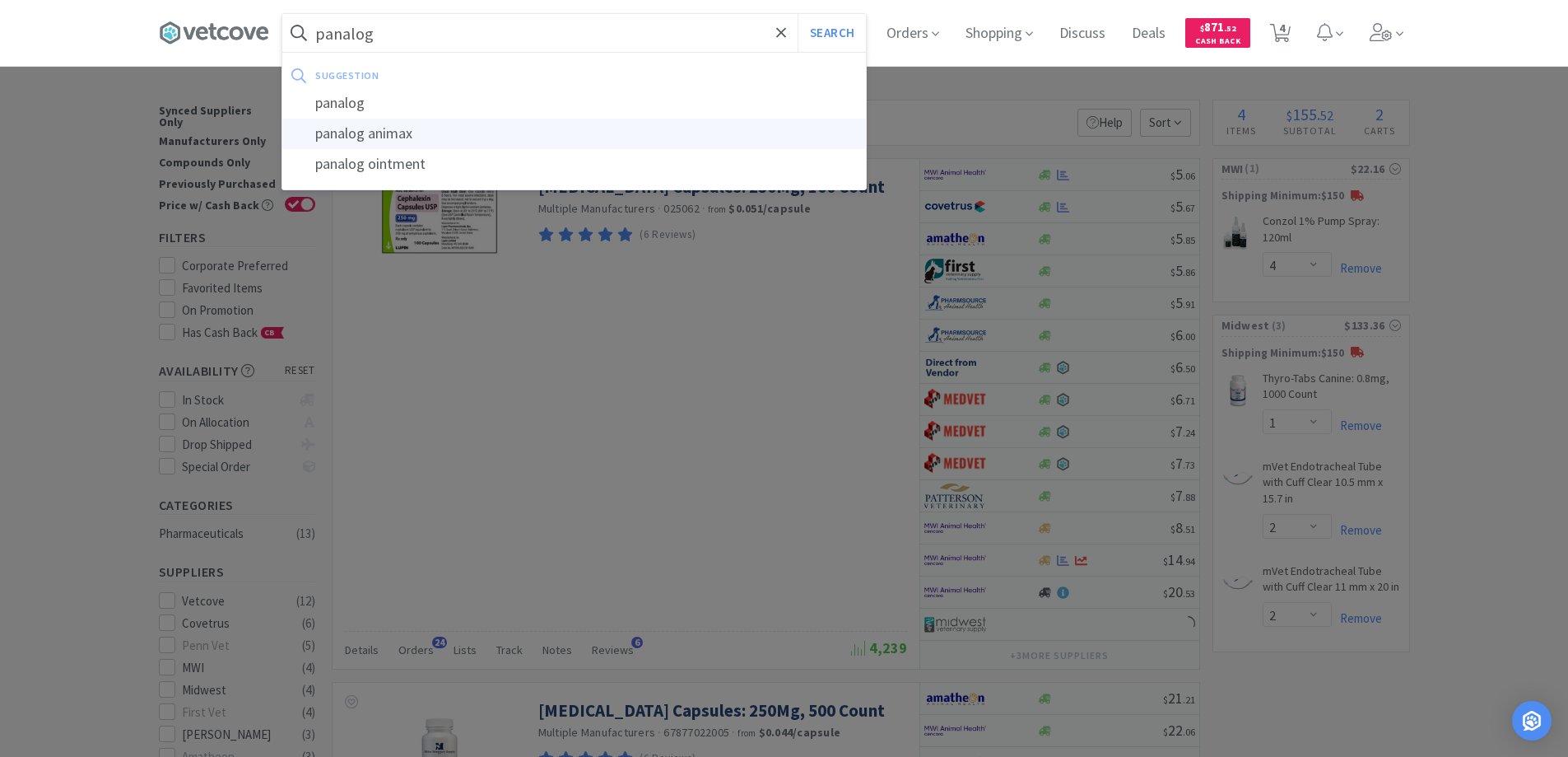
click at [406, 133] on div "panalog animax" at bounding box center [574, 134] width 584 height 31
type input "panalog animax"
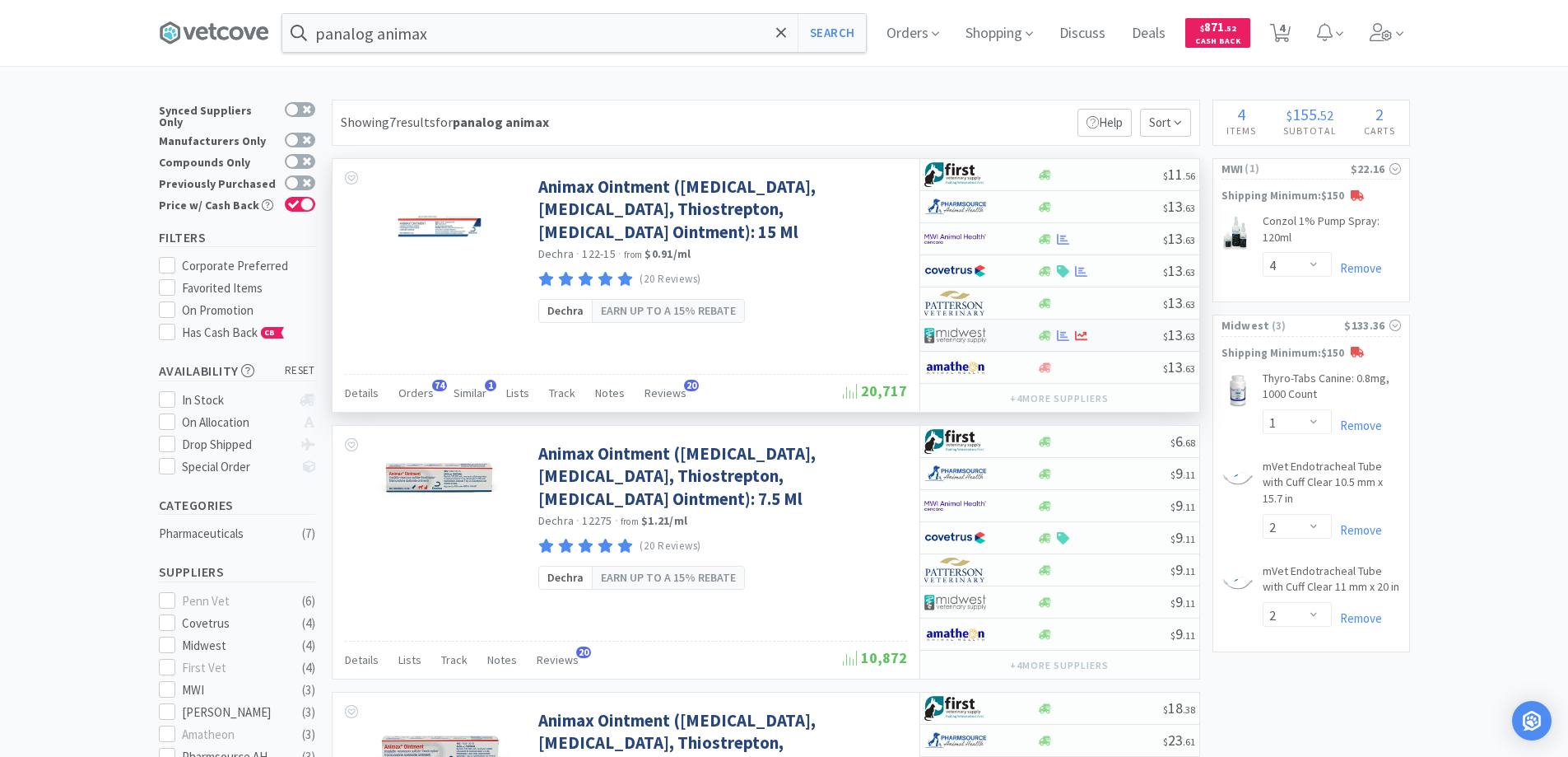
click at [996, 330] on div at bounding box center [970, 335] width 90 height 28
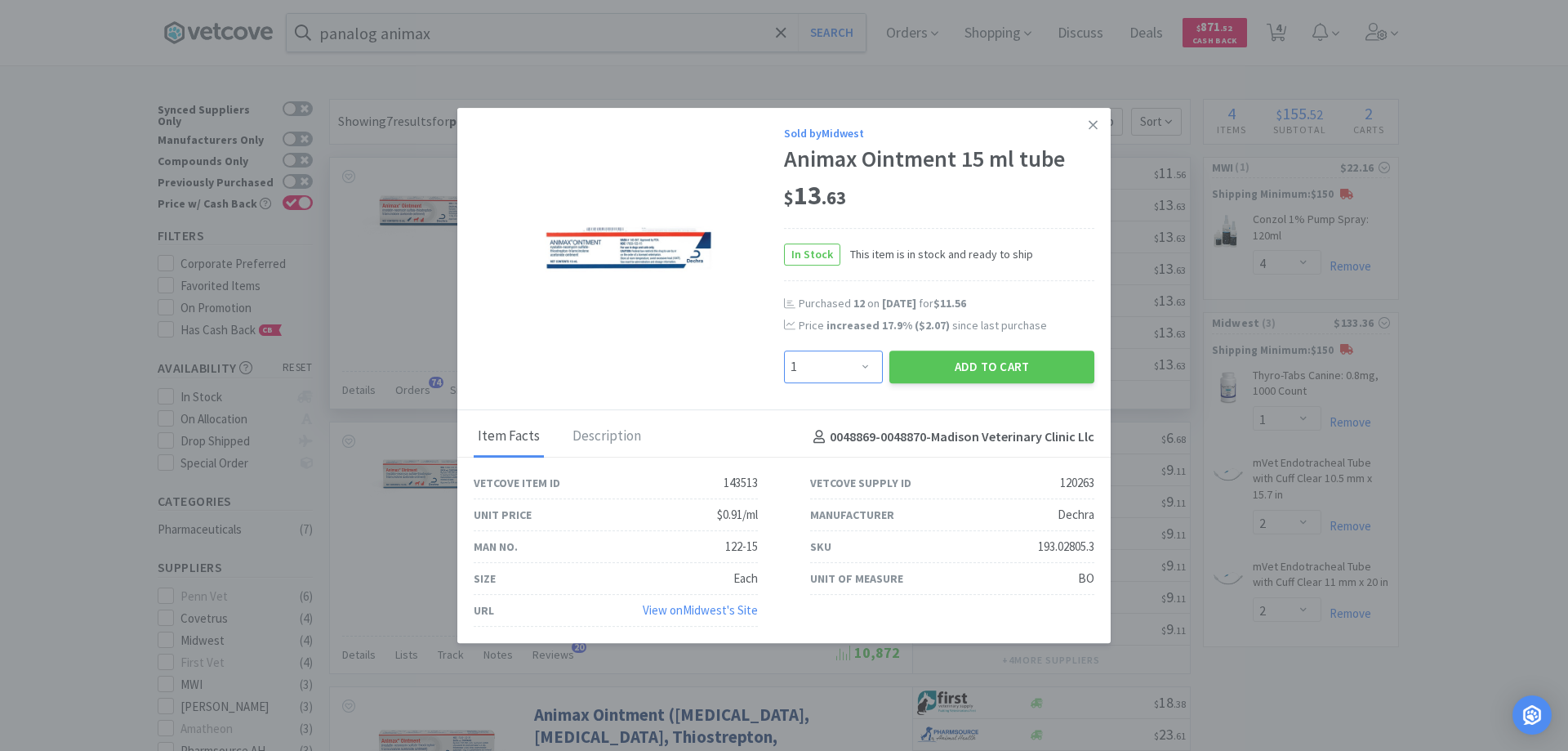
click at [867, 366] on select "Enter Quantity 1 2 3 4 5 6 7 8 9 10 11 12 13 14 15 16 17 18 19 20 Enter Quantity" at bounding box center [833, 366] width 99 height 33
select select "2"
click at [784, 350] on select "Enter Quantity 1 2 3 4 5 6 7 8 9 10 11 12 13 14 15 16 17 18 19 20 Enter Quantity" at bounding box center [833, 366] width 99 height 33
click at [977, 370] on button "Add to Cart" at bounding box center [992, 366] width 205 height 33
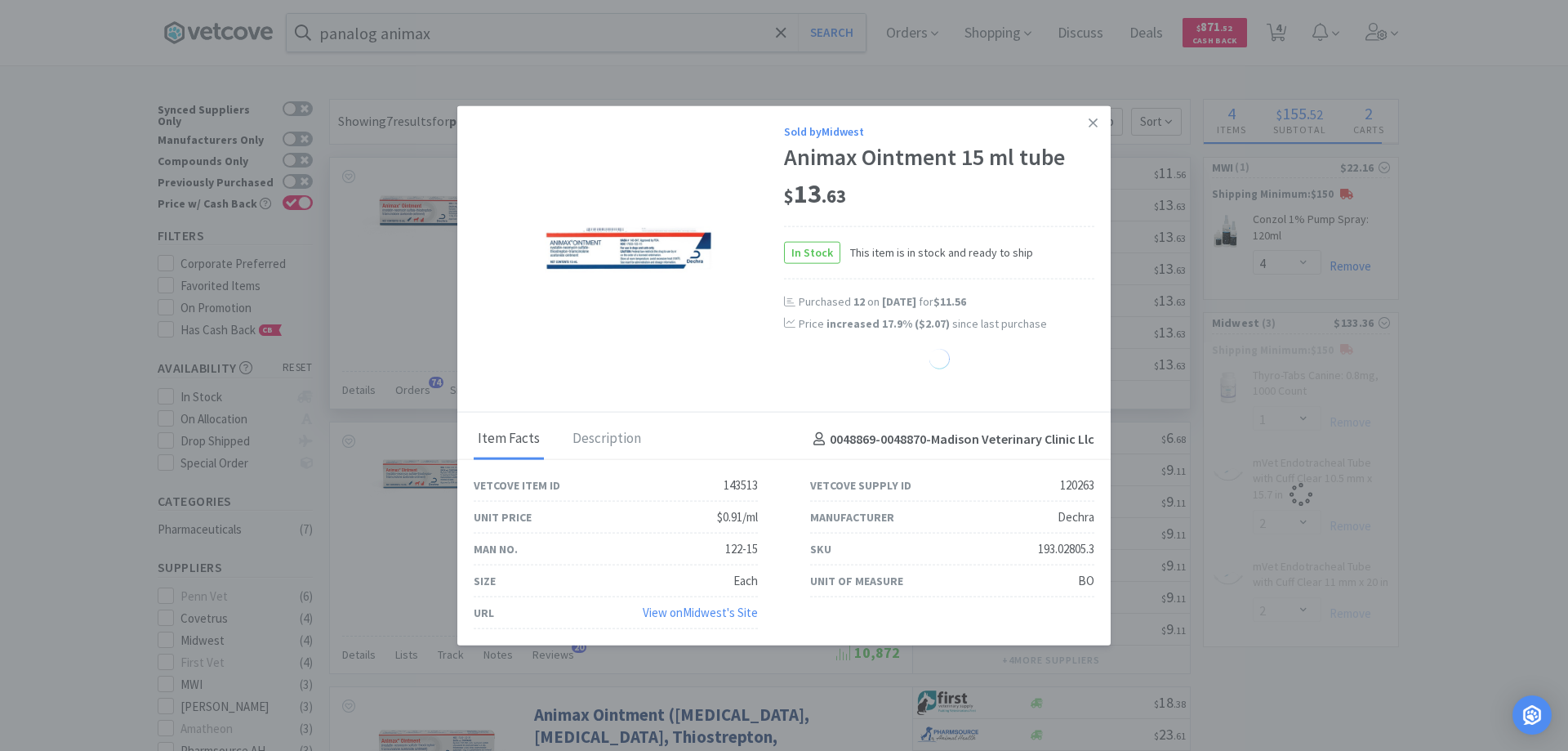
select select "2"
select select "1"
select select "2"
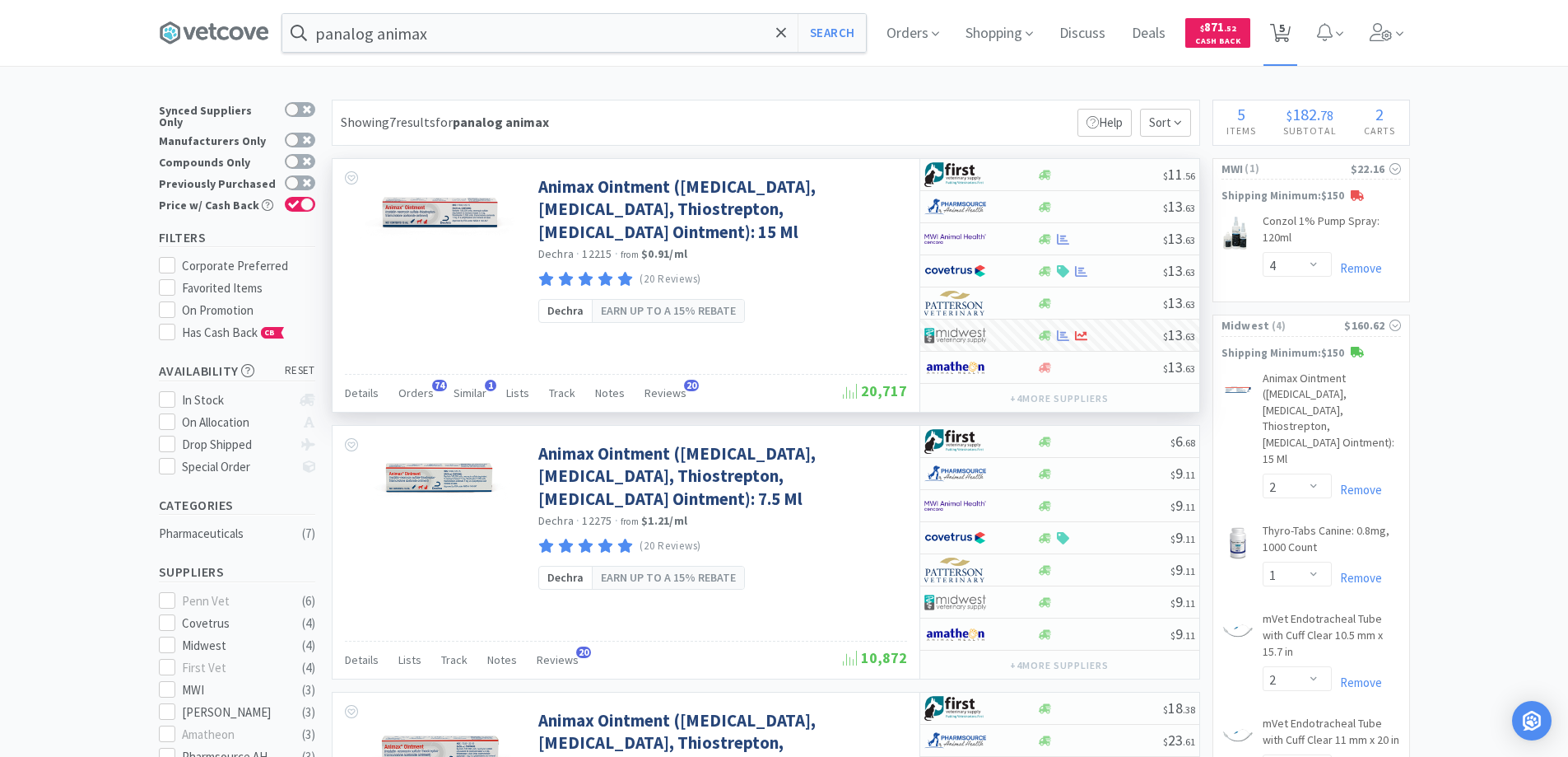
click at [1285, 26] on span "5" at bounding box center [1282, 27] width 6 height 66
select select "4"
select select "2"
select select "1"
select select "2"
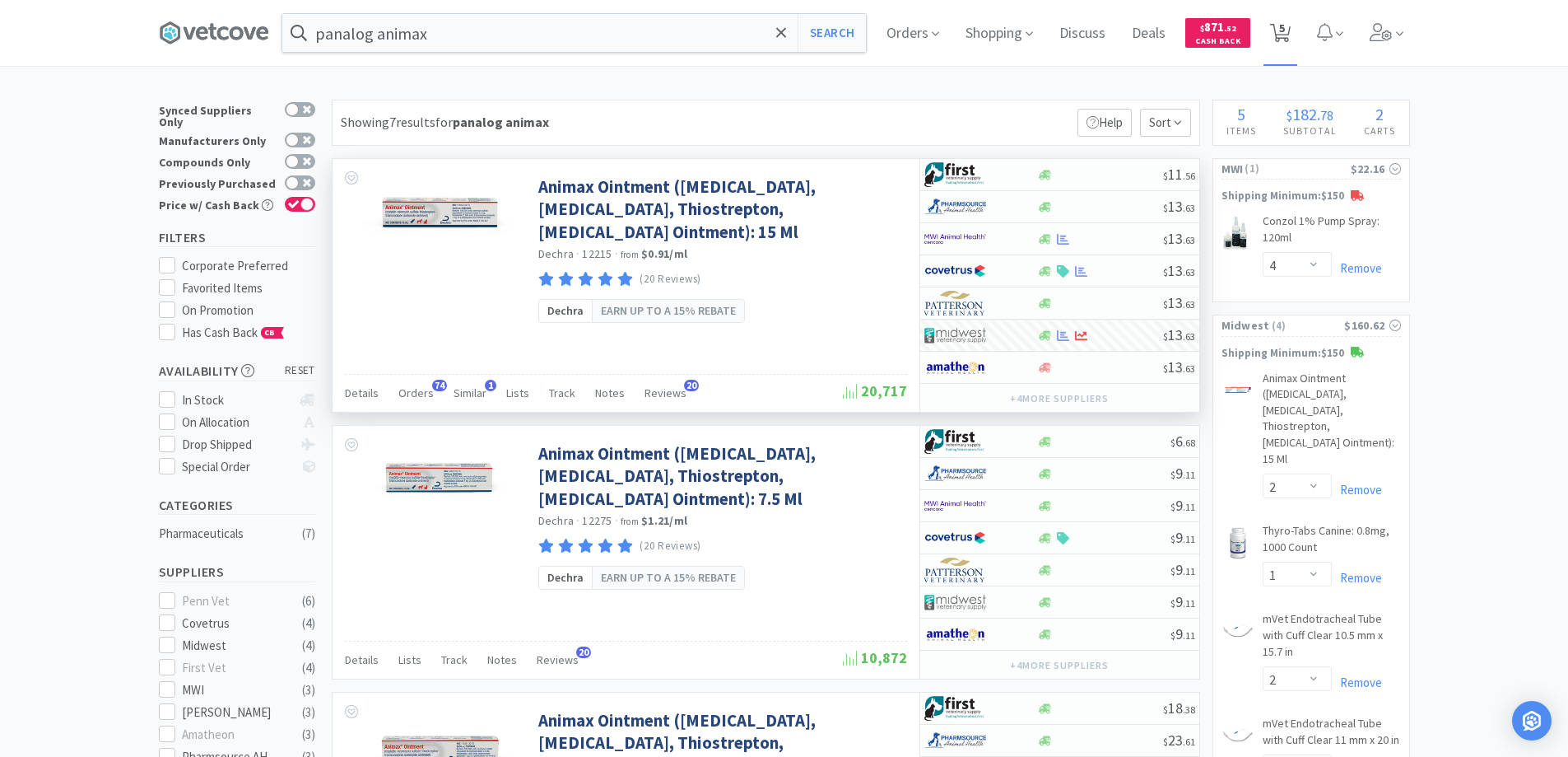
select select "2"
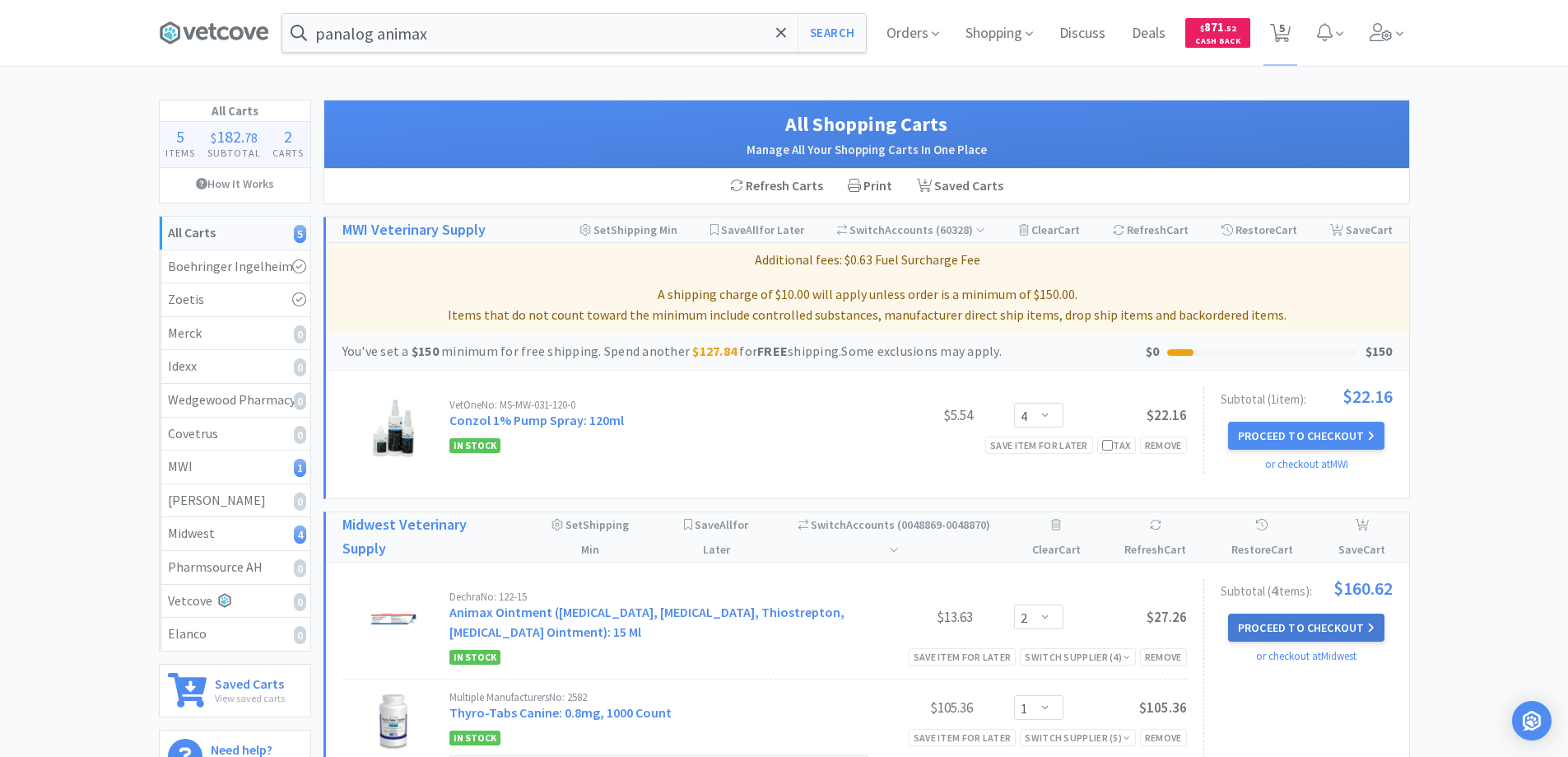
click at [1290, 623] on button "Proceed to Checkout" at bounding box center [1306, 627] width 156 height 28
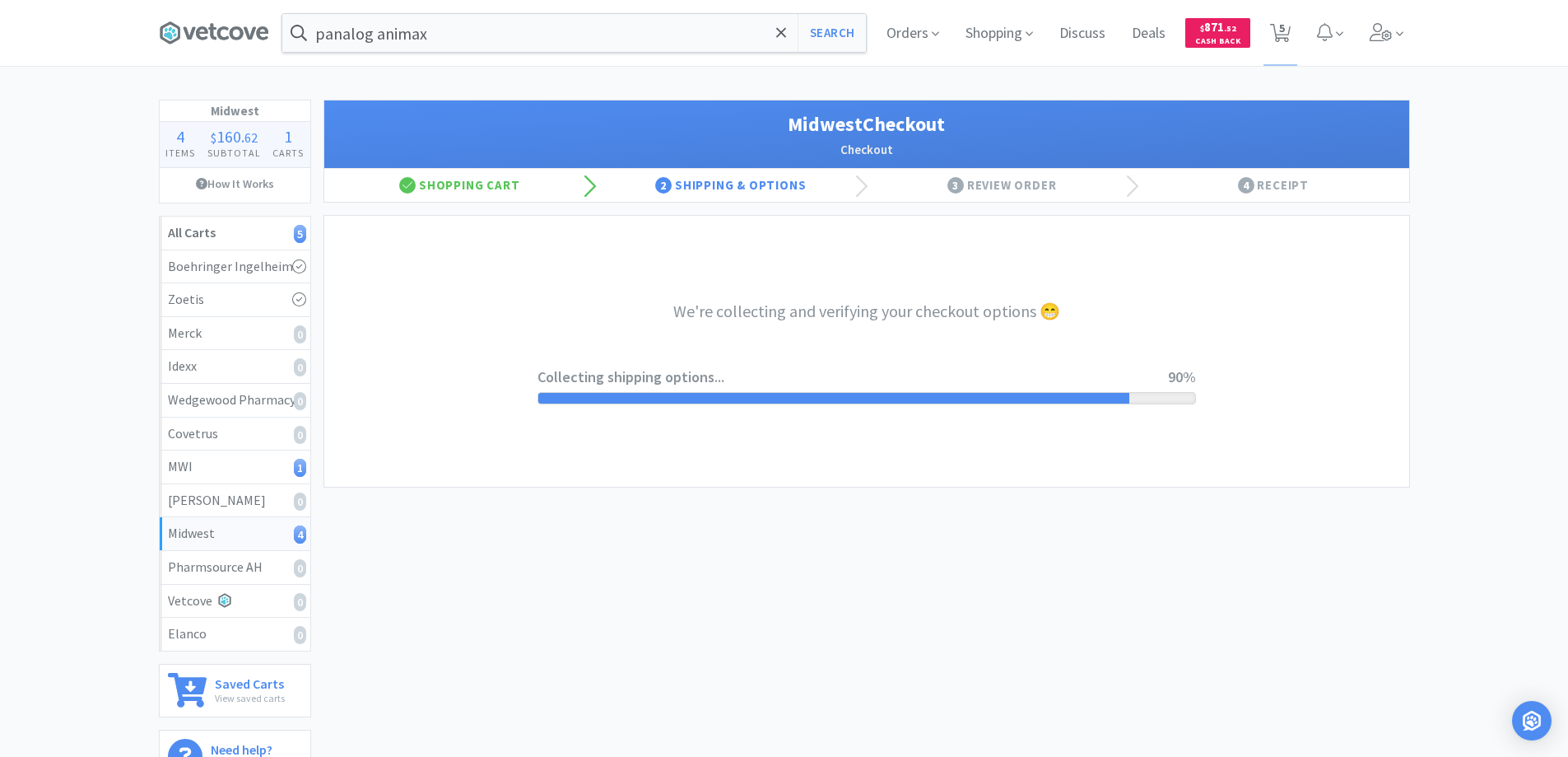
select select "3"
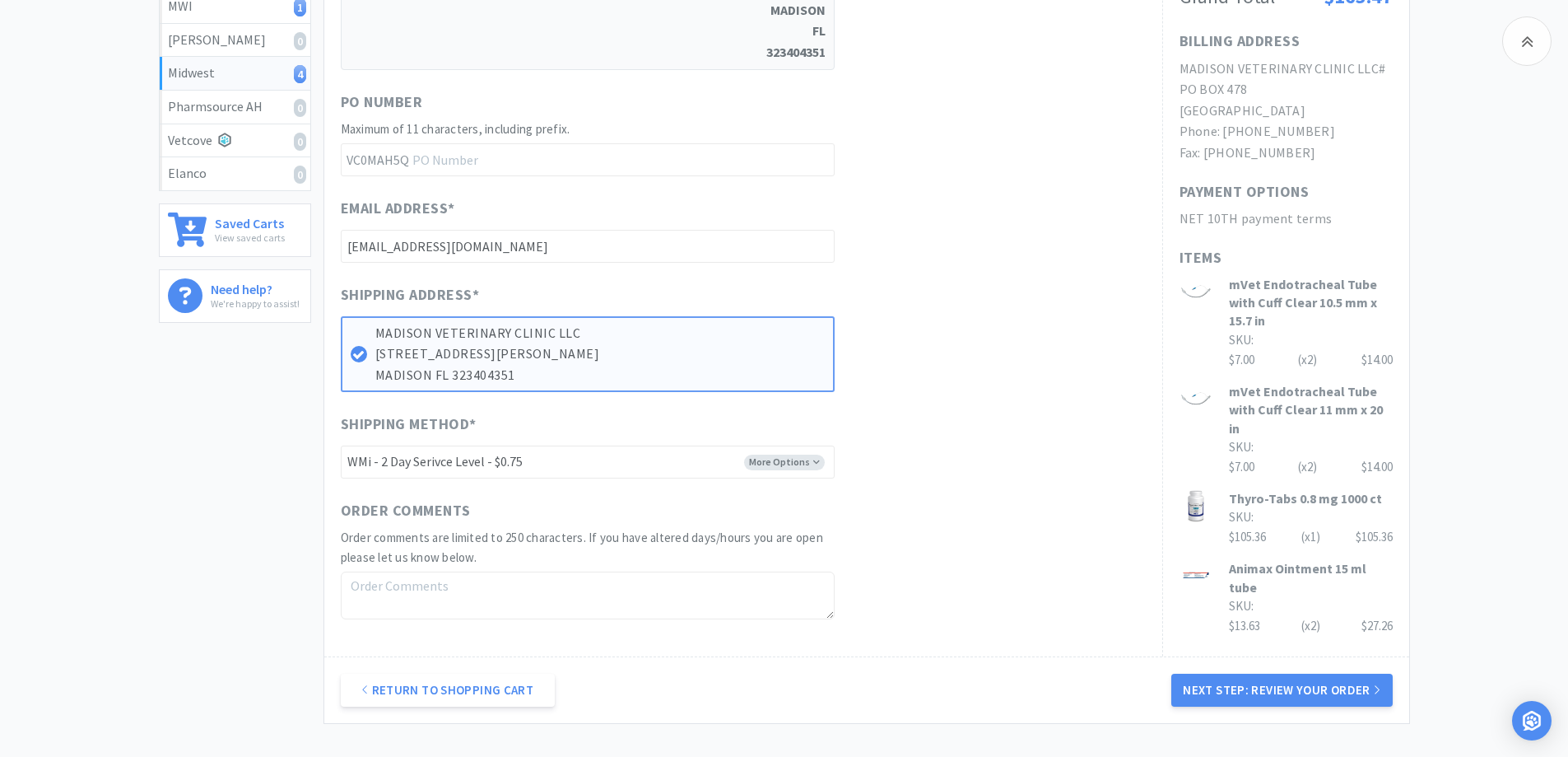
scroll to position [596, 0]
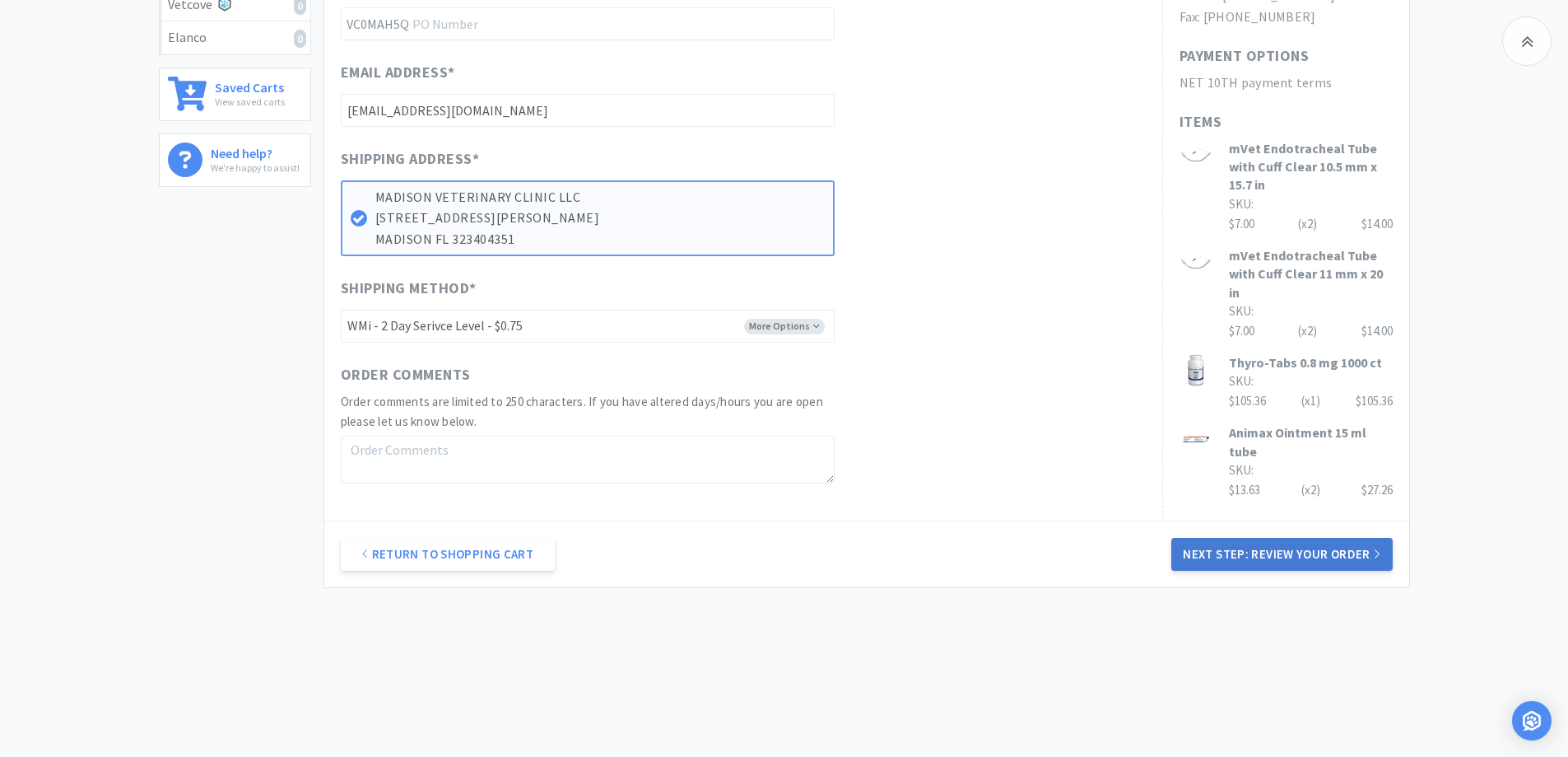
click at [1263, 552] on button "Next Step: Review Your Order" at bounding box center [1281, 554] width 221 height 33
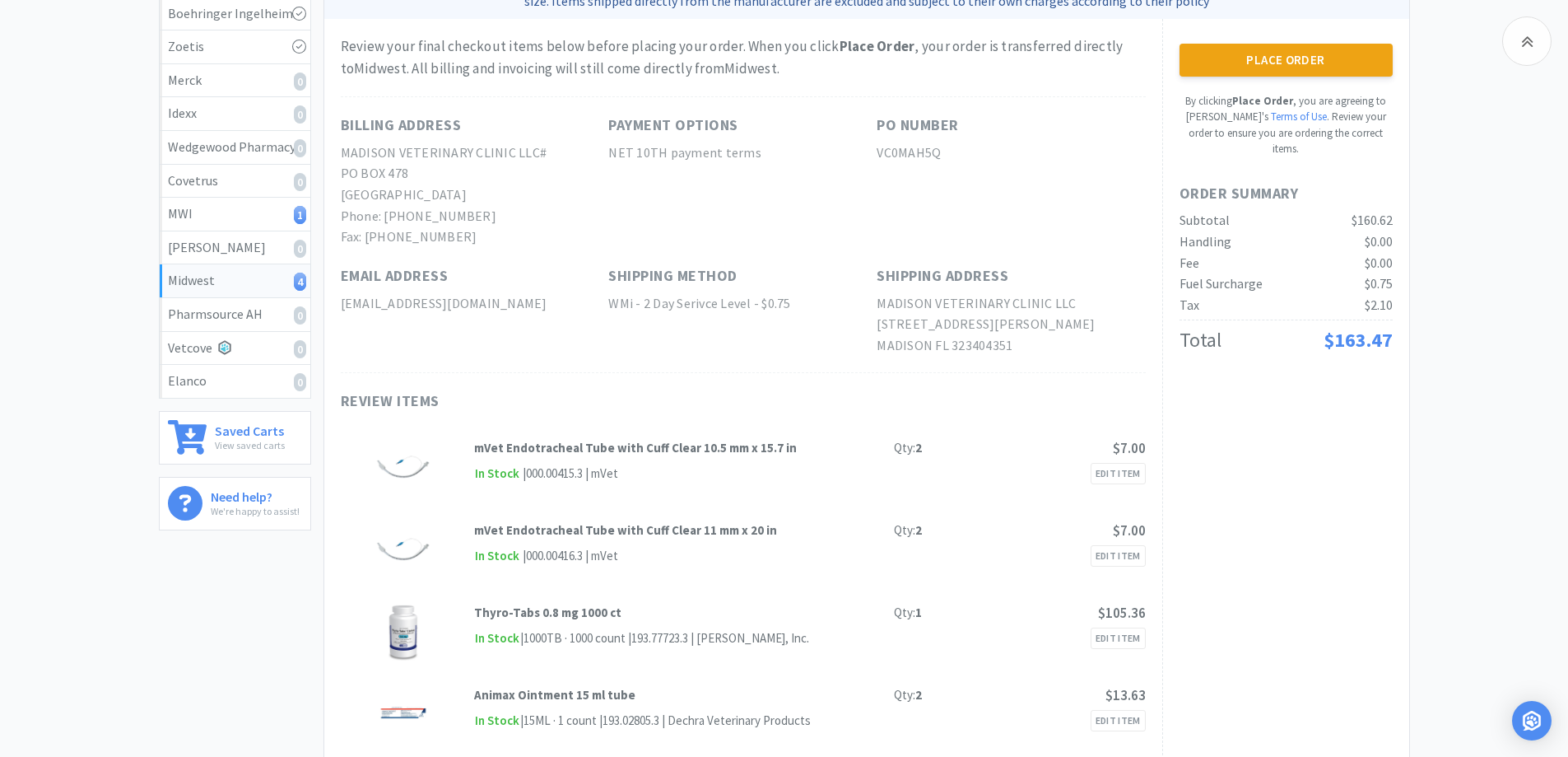
scroll to position [83, 0]
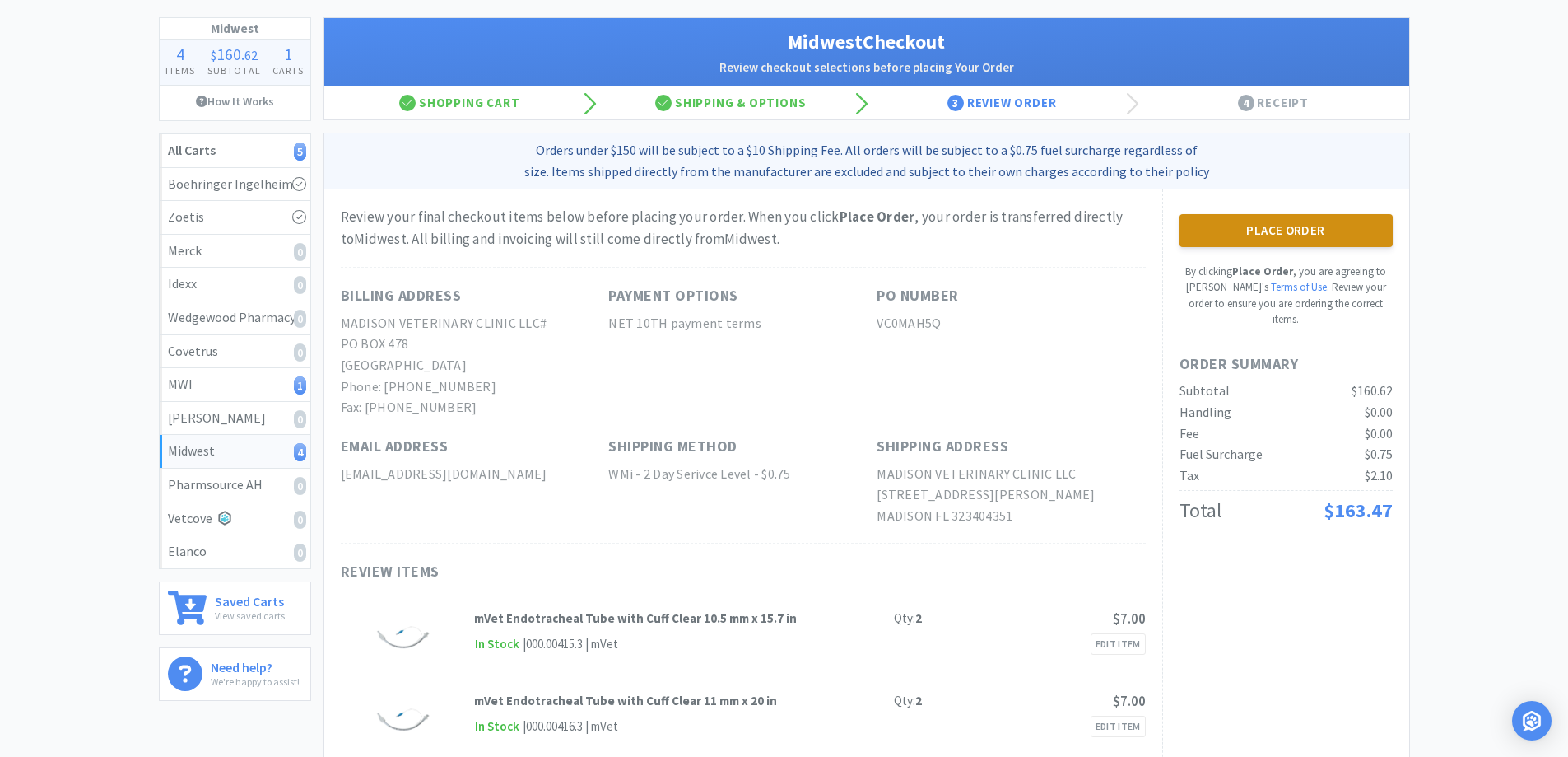
click at [1262, 223] on button "Place Order" at bounding box center [1286, 230] width 213 height 33
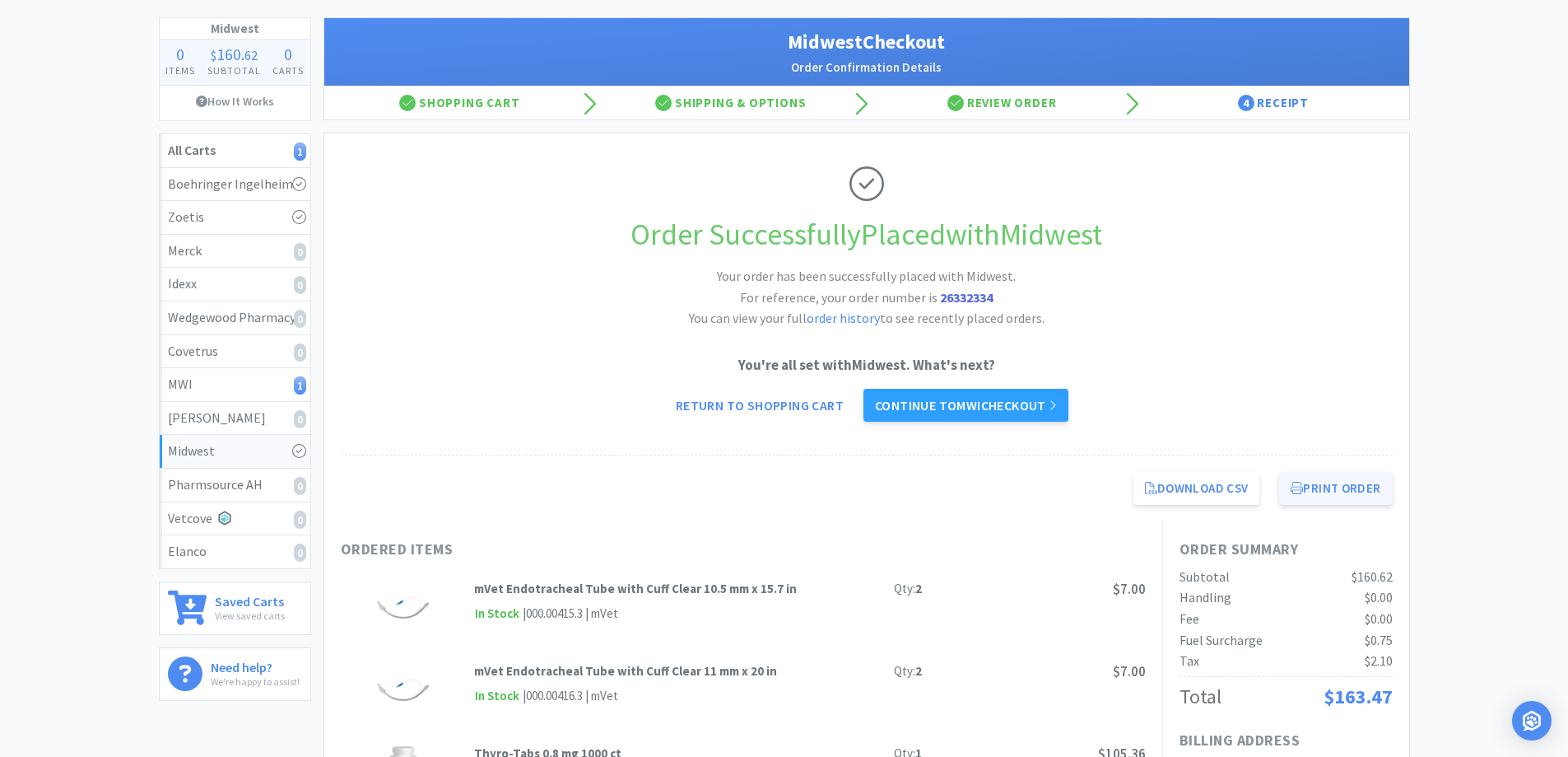
click at [1333, 485] on button "Print Order" at bounding box center [1335, 488] width 112 height 33
